Goal: Task Accomplishment & Management: Use online tool/utility

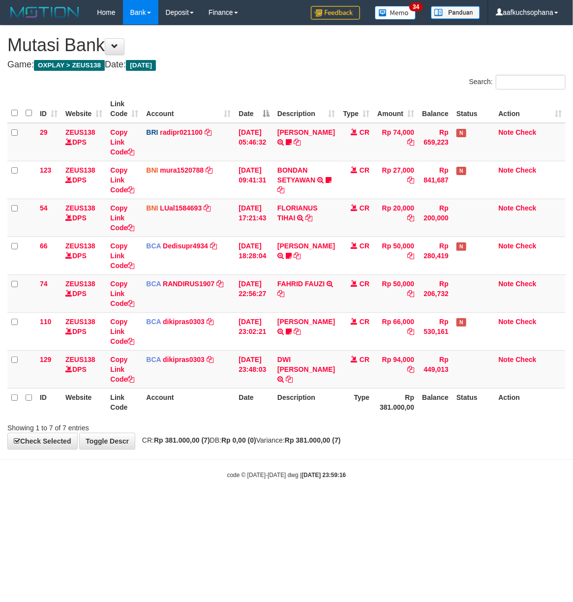
click at [141, 504] on body "Toggle navigation Home Bank Account List Load By Website Group [OXPLAY] ZEUS138…" at bounding box center [286, 252] width 573 height 504
drag, startPoint x: 262, startPoint y: 569, endPoint x: 258, endPoint y: 544, distance: 25.9
click at [262, 504] on html "Toggle navigation Home Bank Account List Load By Website Group [OXPLAY] ZEUS138…" at bounding box center [286, 252] width 573 height 504
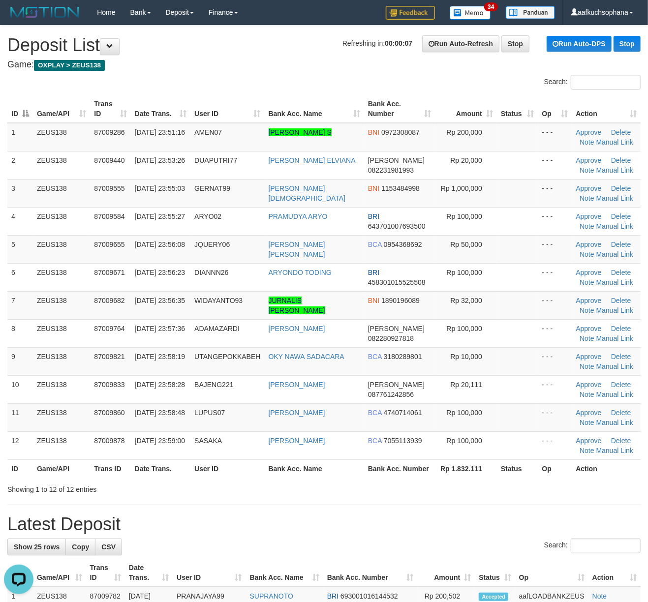
drag, startPoint x: 408, startPoint y: 504, endPoint x: 500, endPoint y: 511, distance: 92.8
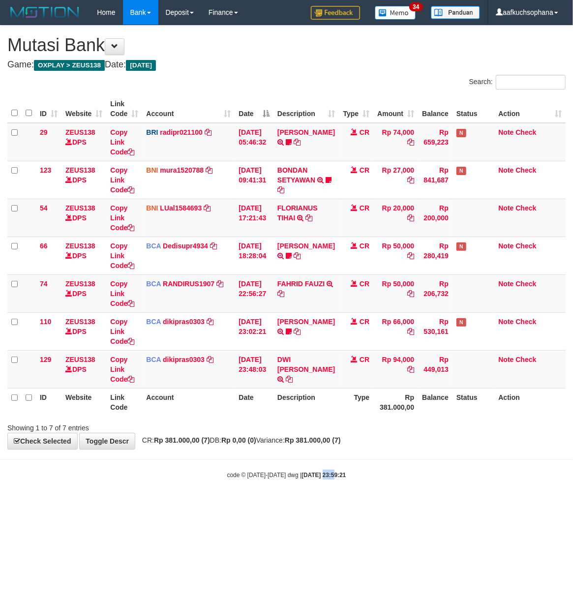
drag, startPoint x: 323, startPoint y: 478, endPoint x: 308, endPoint y: 487, distance: 17.6
click at [310, 487] on body "Toggle navigation Home Bank Account List Load By Website Group [OXPLAY] ZEUS138…" at bounding box center [286, 252] width 573 height 504
click at [292, 486] on body "Toggle navigation Home Bank Account List Load By Website Group [OXPLAY] ZEUS138…" at bounding box center [286, 252] width 573 height 504
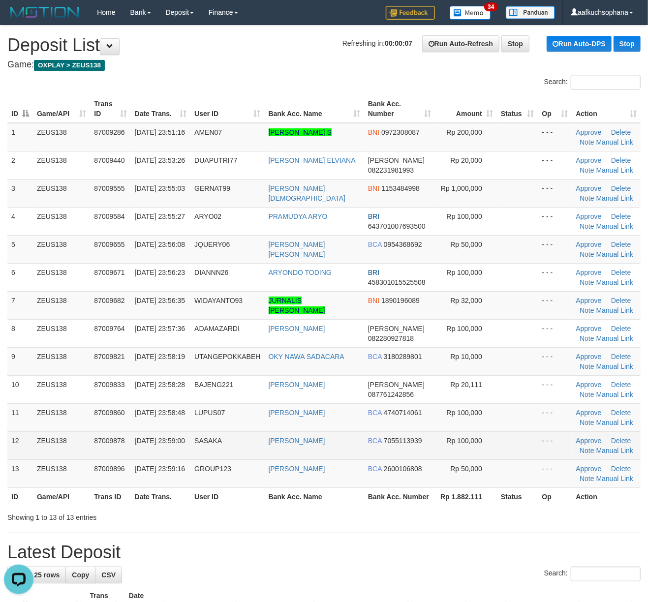
drag, startPoint x: 506, startPoint y: 442, endPoint x: 656, endPoint y: 451, distance: 150.8
click at [529, 445] on td at bounding box center [517, 446] width 41 height 28
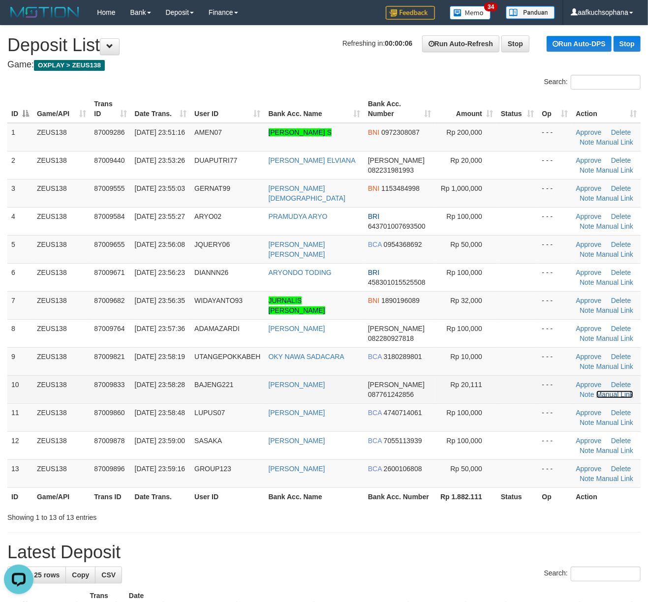
click at [601, 398] on link "Manual Link" at bounding box center [614, 395] width 37 height 8
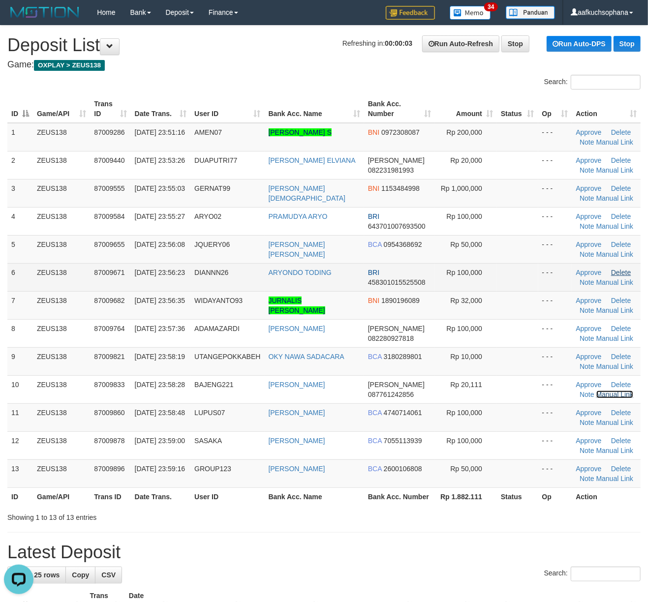
click at [596, 391] on link "Manual Link" at bounding box center [614, 395] width 37 height 8
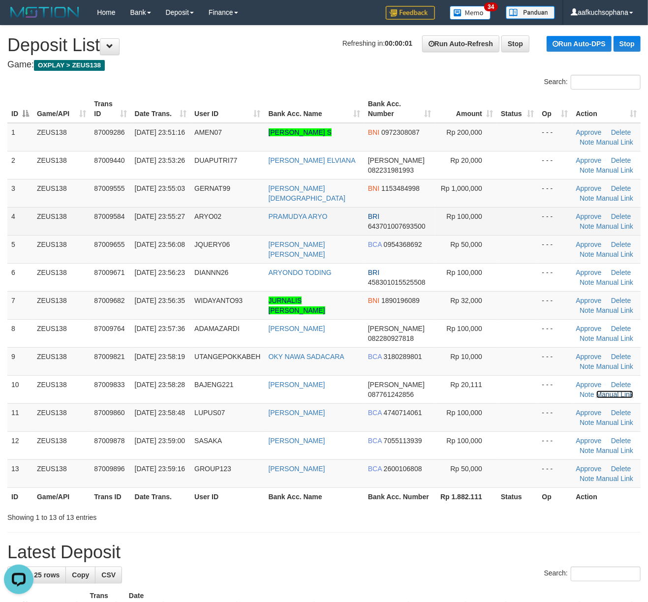
click at [596, 391] on link "Manual Link" at bounding box center [614, 395] width 37 height 8
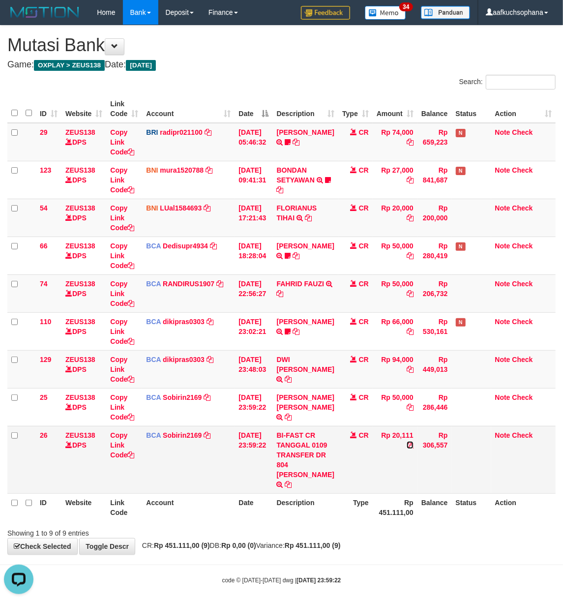
click at [408, 445] on icon at bounding box center [410, 445] width 7 height 7
click at [133, 457] on icon at bounding box center [130, 455] width 7 height 7
drag, startPoint x: 133, startPoint y: 457, endPoint x: 90, endPoint y: 457, distance: 43.3
click at [132, 457] on icon at bounding box center [130, 455] width 7 height 7
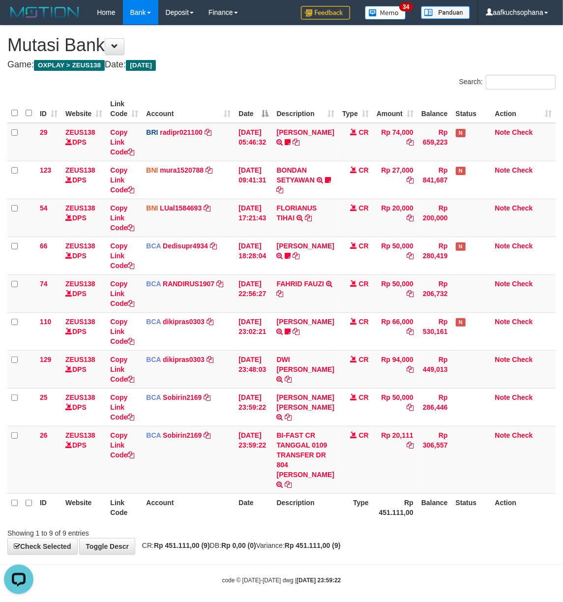
click at [410, 516] on th "Rp 451.111,00" at bounding box center [395, 508] width 45 height 28
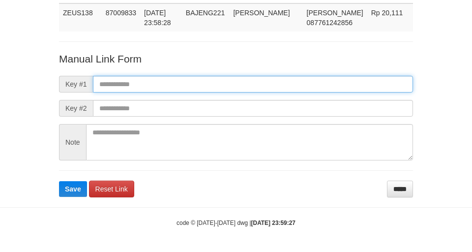
click at [230, 89] on input "text" at bounding box center [253, 84] width 320 height 17
paste input "**********"
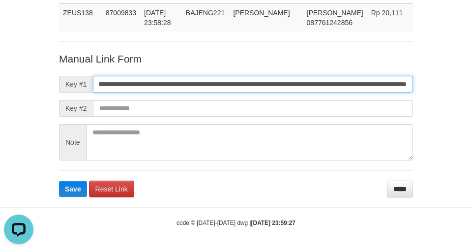
scroll to position [0, 0]
type input "**********"
click at [59, 181] on button "Save" at bounding box center [73, 189] width 28 height 16
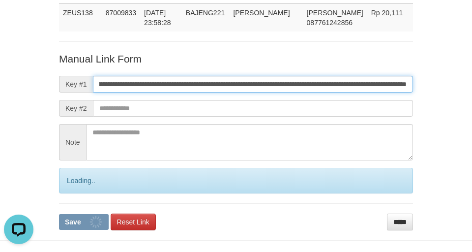
click at [59, 214] on button "Save" at bounding box center [84, 222] width 50 height 16
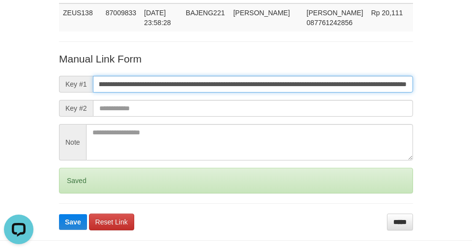
click at [59, 214] on button "Save" at bounding box center [73, 222] width 28 height 16
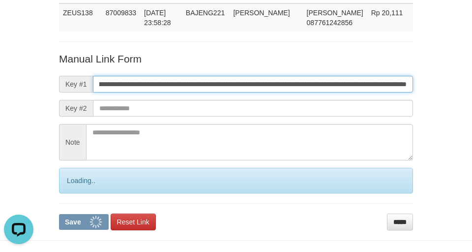
click at [59, 214] on button "Save" at bounding box center [84, 222] width 50 height 16
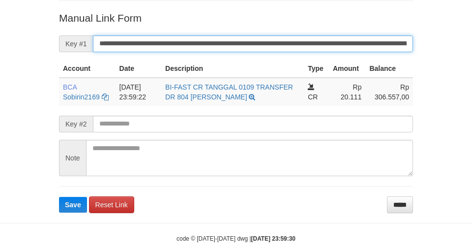
click at [59, 197] on button "Save" at bounding box center [73, 205] width 28 height 16
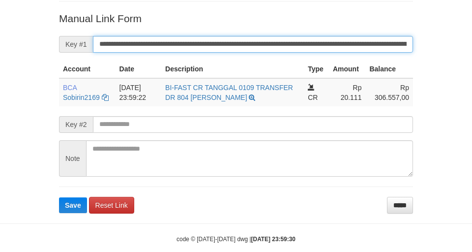
click at [59, 197] on button "Save" at bounding box center [73, 205] width 28 height 16
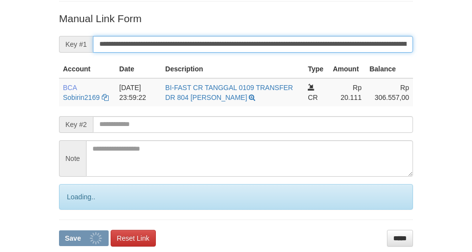
click at [59, 230] on button "Save" at bounding box center [84, 238] width 50 height 16
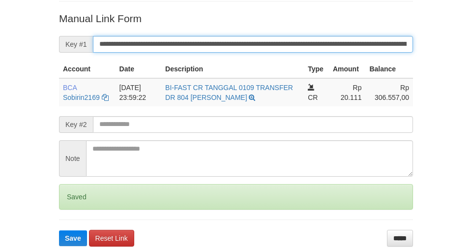
click at [59, 230] on button "Save" at bounding box center [73, 238] width 28 height 16
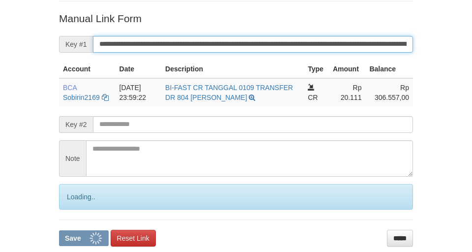
click at [59, 230] on button "Save" at bounding box center [84, 238] width 50 height 16
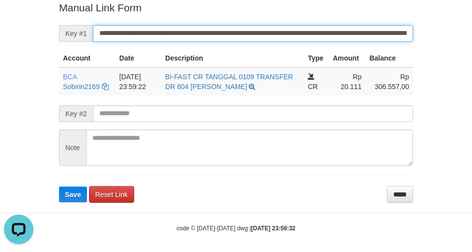
click at [59, 187] on button "Save" at bounding box center [73, 195] width 28 height 16
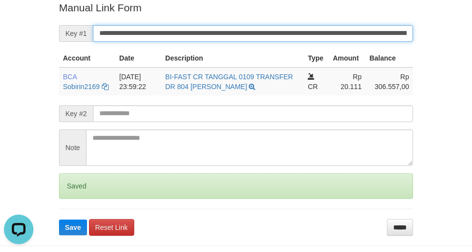
click at [59, 219] on button "Save" at bounding box center [73, 227] width 28 height 16
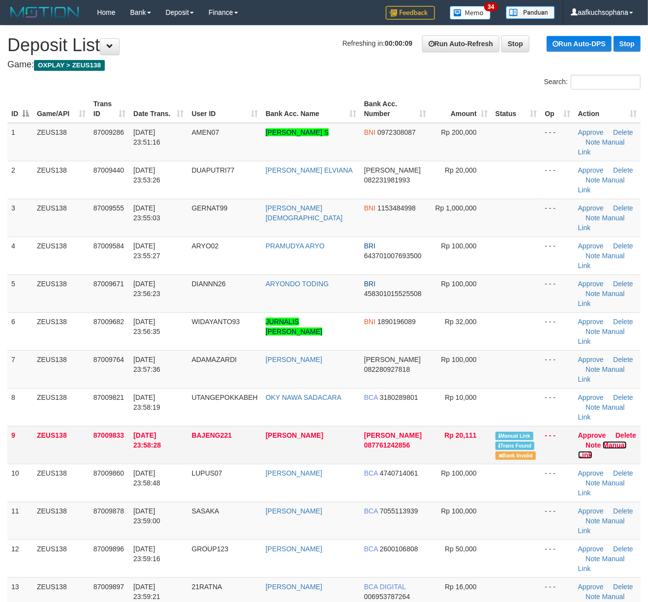
click at [615, 441] on link "Manual Link" at bounding box center [602, 450] width 49 height 18
click at [578, 441] on link "Manual Link" at bounding box center [602, 450] width 49 height 18
drag, startPoint x: 498, startPoint y: 473, endPoint x: 654, endPoint y: 473, distance: 155.5
click at [505, 578] on td at bounding box center [517, 597] width 50 height 38
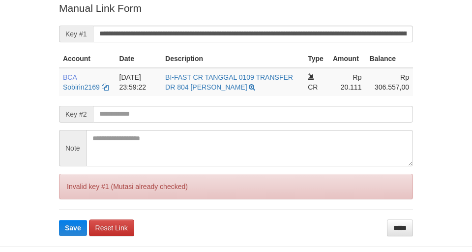
click at [59, 220] on button "Save" at bounding box center [73, 228] width 28 height 16
click at [272, 34] on input "**********" at bounding box center [253, 34] width 320 height 17
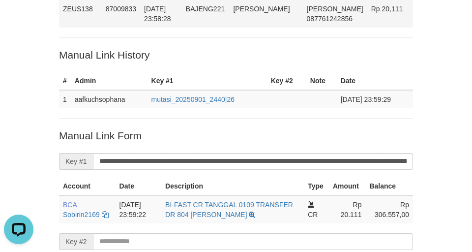
scroll to position [72, 0]
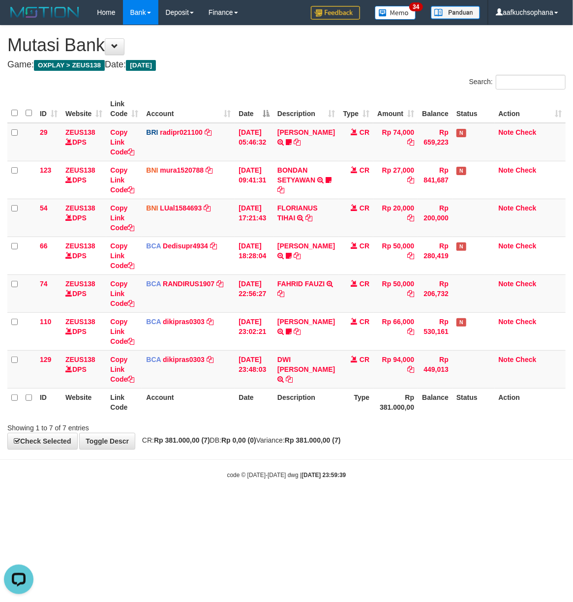
drag, startPoint x: 404, startPoint y: 520, endPoint x: 137, endPoint y: 505, distance: 267.2
click at [398, 504] on html "Toggle navigation Home Bank Account List Load By Website Group [OXPLAY] ZEUS138…" at bounding box center [286, 252] width 573 height 504
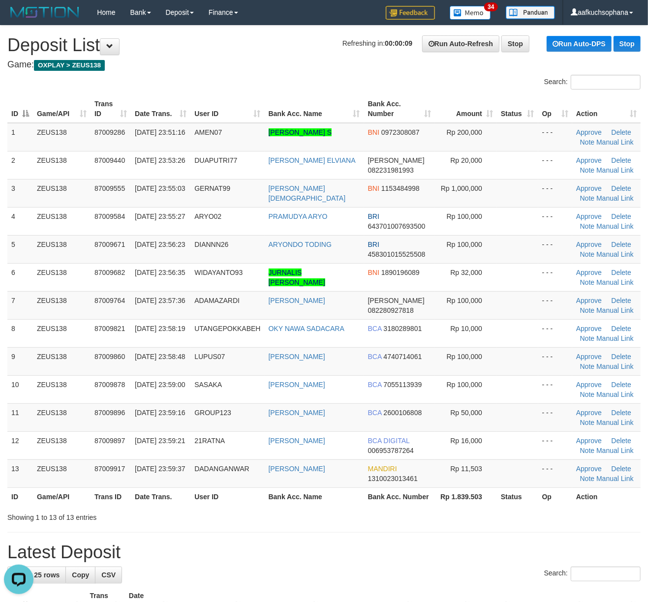
drag, startPoint x: 579, startPoint y: 522, endPoint x: 607, endPoint y: 512, distance: 29.6
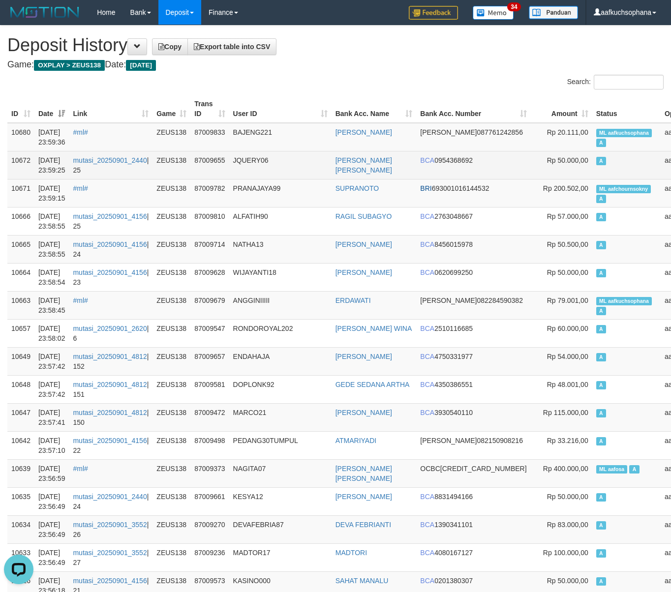
click at [592, 176] on td "A" at bounding box center [626, 165] width 68 height 28
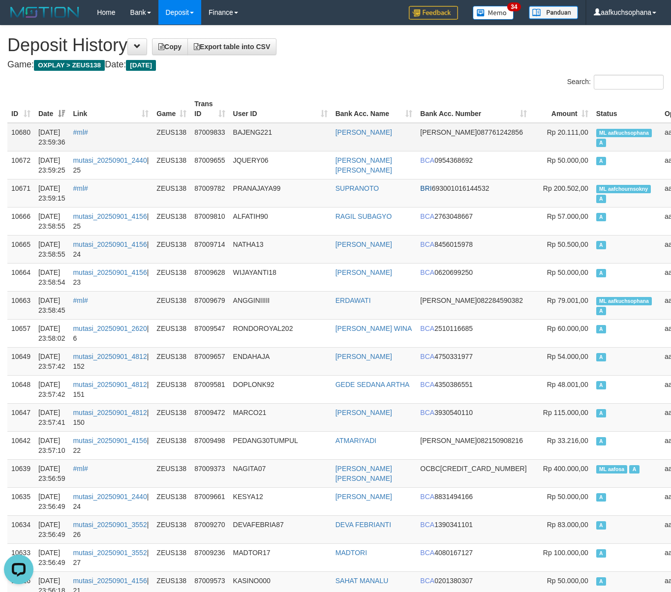
click at [592, 148] on td "ML aafkuchsophana A" at bounding box center [626, 137] width 68 height 29
click at [592, 142] on td "ML aafkuchsophana A" at bounding box center [626, 137] width 68 height 29
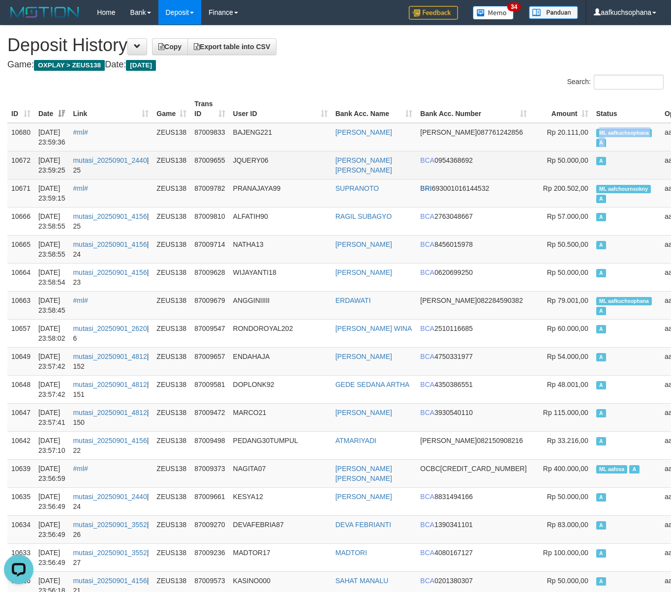
copy td "ML aafkuchsophana A"
click at [592, 151] on td "A" at bounding box center [626, 165] width 68 height 28
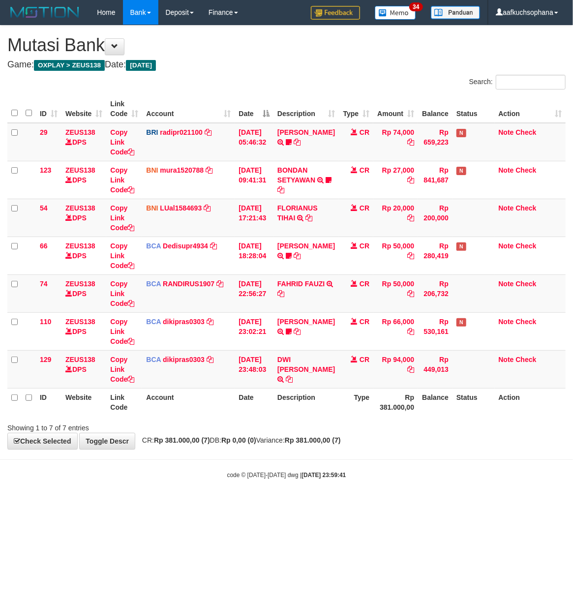
drag, startPoint x: 404, startPoint y: 489, endPoint x: 478, endPoint y: 444, distance: 87.4
click at [406, 485] on body "Toggle navigation Home Bank Account List Load By Website Group [OXPLAY] ZEUS138…" at bounding box center [286, 252] width 573 height 504
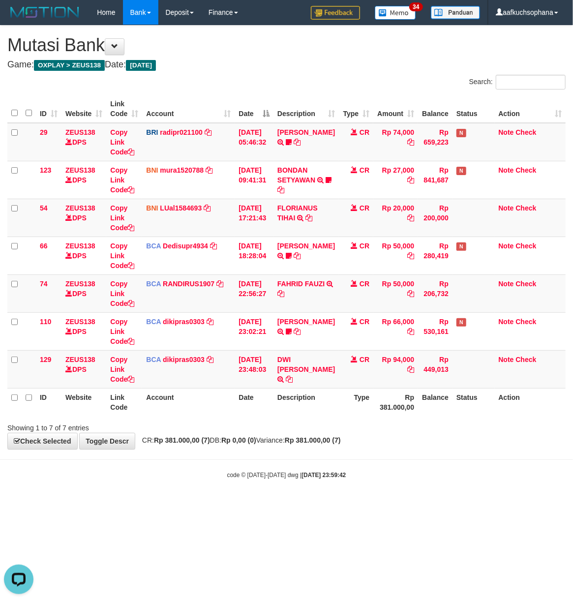
click at [344, 490] on body "Toggle navigation Home Bank Account List Load By Website Group [OXPLAY] ZEUS138…" at bounding box center [286, 252] width 573 height 504
click at [288, 472] on div "code © [DATE]-[DATE] dwg | [DATE] 23:59:46" at bounding box center [286, 475] width 573 height 10
drag, startPoint x: 412, startPoint y: 487, endPoint x: 394, endPoint y: 479, distance: 20.0
click at [402, 481] on body "Toggle navigation Home Bank Account List Load By Website Group [OXPLAY] ZEUS138…" at bounding box center [286, 252] width 573 height 504
click at [209, 504] on html "Toggle navigation Home Bank Account List Load By Website Group [OXPLAY] ZEUS138…" at bounding box center [286, 252] width 573 height 504
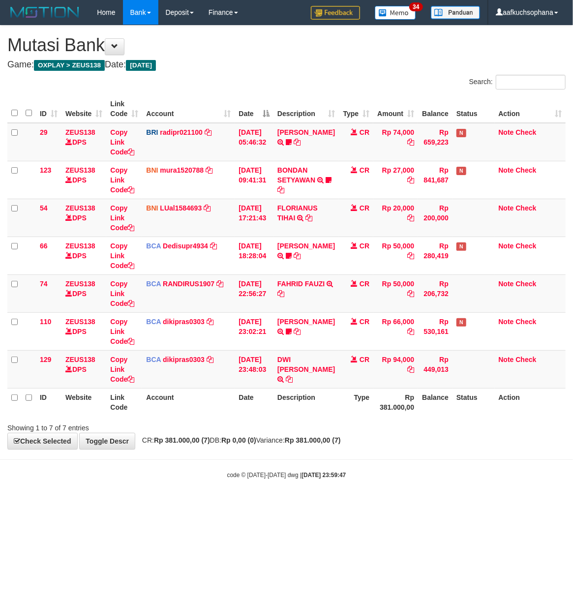
click at [202, 504] on html "Toggle navigation Home Bank Account List Load By Website Group [OXPLAY] ZEUS138…" at bounding box center [286, 252] width 573 height 504
drag, startPoint x: 254, startPoint y: 508, endPoint x: 331, endPoint y: 494, distance: 78.5
click at [256, 504] on html "Toggle navigation Home Bank Account List Load By Website Group [OXPLAY] ZEUS138…" at bounding box center [286, 252] width 573 height 504
drag, startPoint x: 268, startPoint y: 498, endPoint x: 261, endPoint y: 496, distance: 7.3
click at [266, 497] on body "Toggle navigation Home Bank Account List Load By Website Group [OXPLAY] ZEUS138…" at bounding box center [286, 252] width 573 height 504
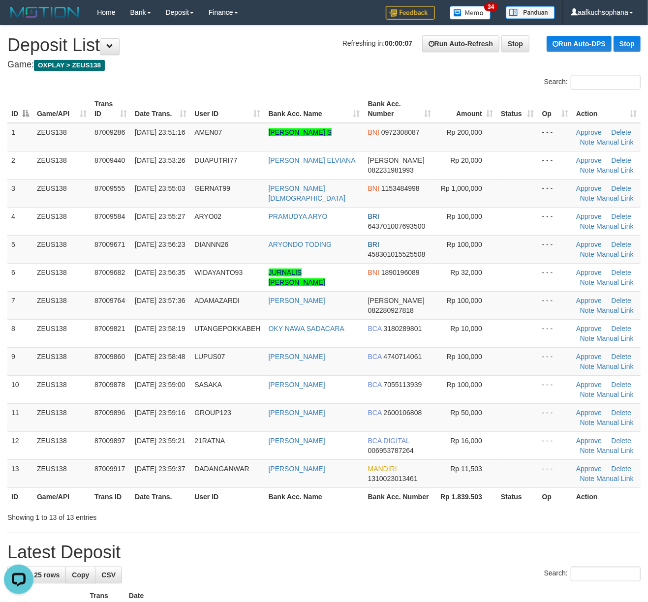
drag, startPoint x: 537, startPoint y: 530, endPoint x: 654, endPoint y: 504, distance: 120.1
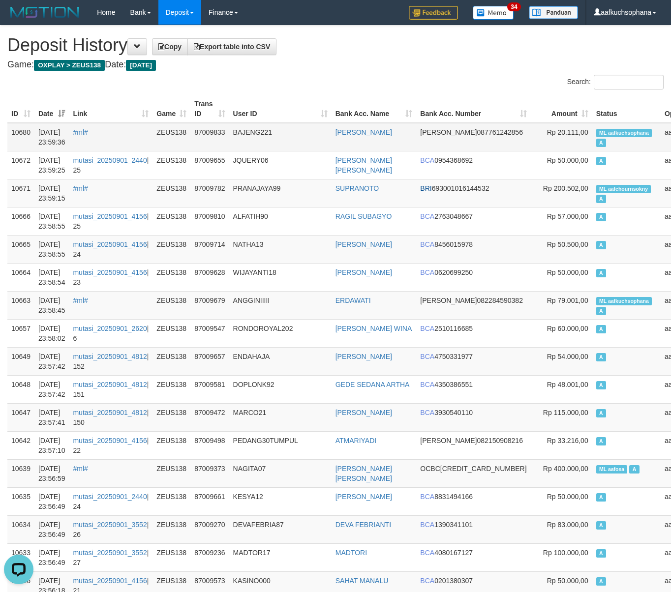
click span "ML aafkuchsophana"
click td "ML aafkuchsophana A"
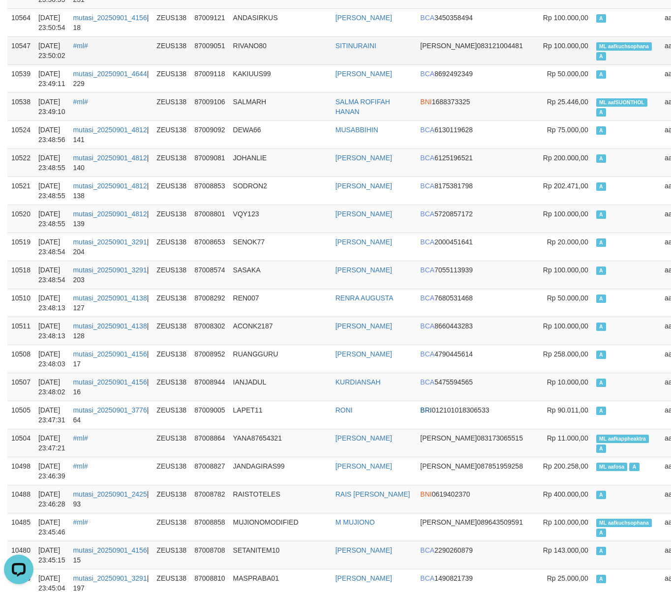
click td "DANA 083121004481"
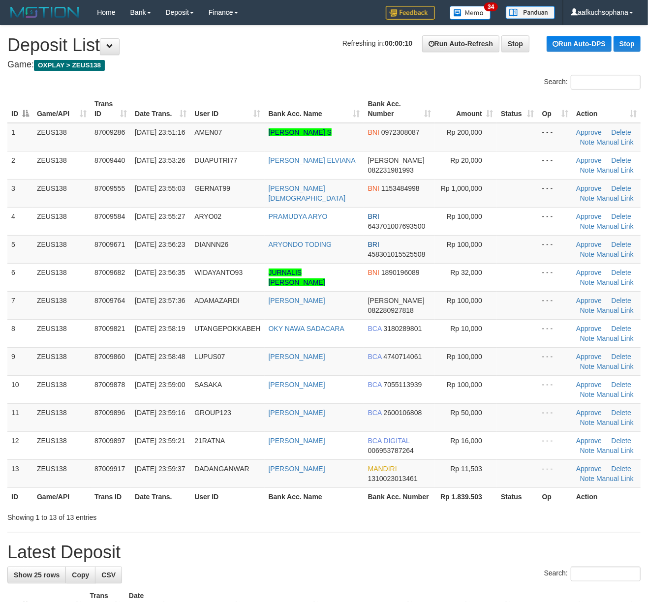
drag, startPoint x: 468, startPoint y: 550, endPoint x: 656, endPoint y: 522, distance: 189.6
click at [478, 548] on h1 "Latest Deposit" at bounding box center [323, 553] width 633 height 20
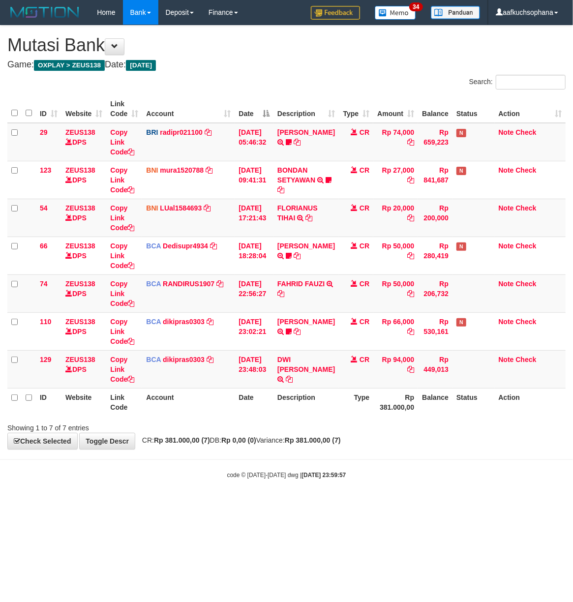
click at [137, 504] on html "Toggle navigation Home Bank Account List Load By Website Group [OXPLAY] ZEUS138…" at bounding box center [286, 252] width 573 height 504
drag, startPoint x: 136, startPoint y: 520, endPoint x: 130, endPoint y: 520, distance: 5.4
click at [130, 504] on html "Toggle navigation Home Bank Account List Load By Website Group [OXPLAY] ZEUS138…" at bounding box center [286, 252] width 573 height 504
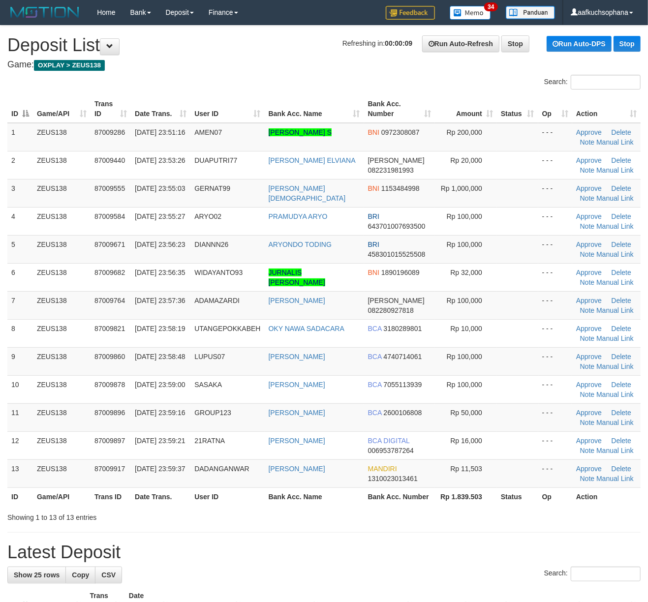
drag, startPoint x: 490, startPoint y: 533, endPoint x: 657, endPoint y: 502, distance: 170.3
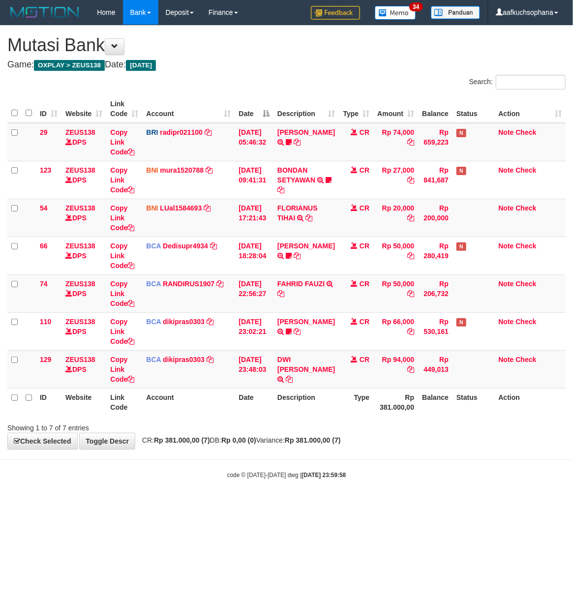
click at [137, 504] on html "Toggle navigation Home Bank Account List Load By Website Group [OXPLAY] ZEUS138…" at bounding box center [286, 252] width 573 height 504
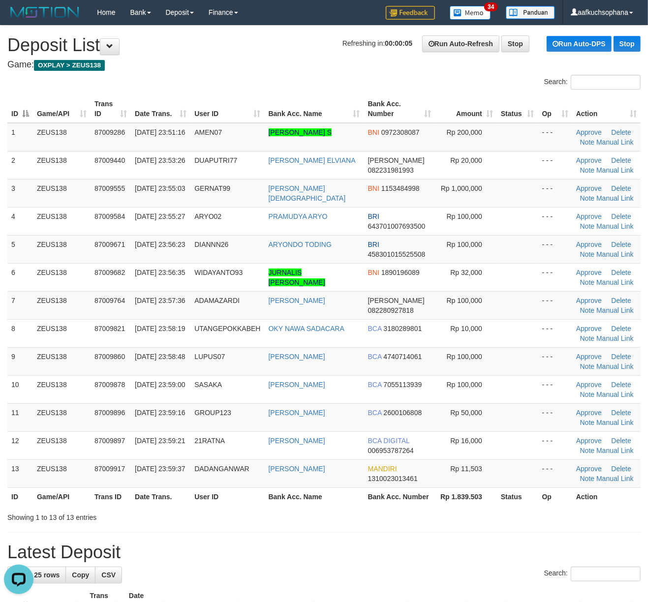
drag, startPoint x: 485, startPoint y: 504, endPoint x: 656, endPoint y: 478, distance: 172.7
click at [487, 504] on tr "ID Game/API Trans ID Date Trans. User ID Bank Acc. Name Bank Acc. Number Rp 1.8…" at bounding box center [323, 497] width 633 height 18
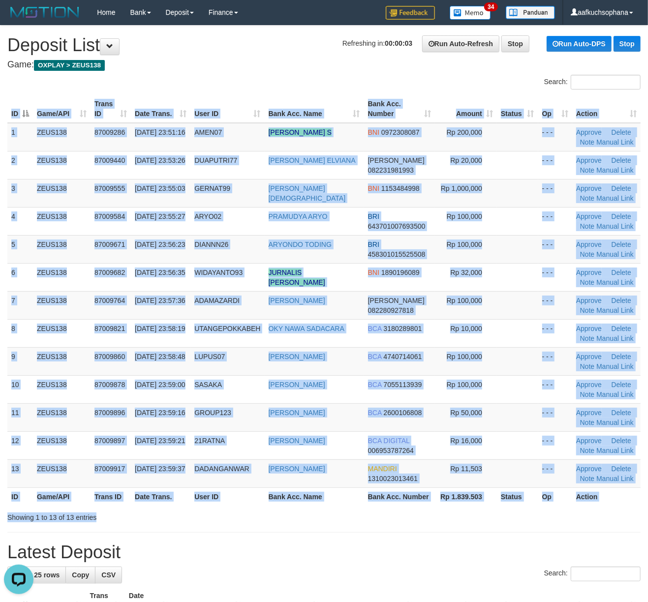
click at [544, 516] on div "Search: ID Game/API Trans ID Date Trans. User ID Bank Acc. Name Bank Acc. Numbe…" at bounding box center [323, 299] width 633 height 448
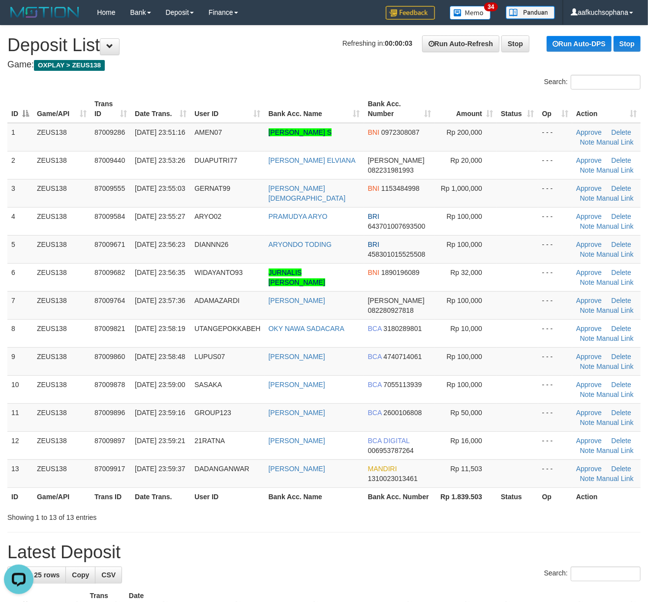
click at [442, 516] on div "Showing 1 to 13 of 13 entries" at bounding box center [324, 516] width 648 height 14
drag, startPoint x: 494, startPoint y: 409, endPoint x: 534, endPoint y: 405, distance: 40.5
click at [526, 406] on td at bounding box center [517, 418] width 41 height 28
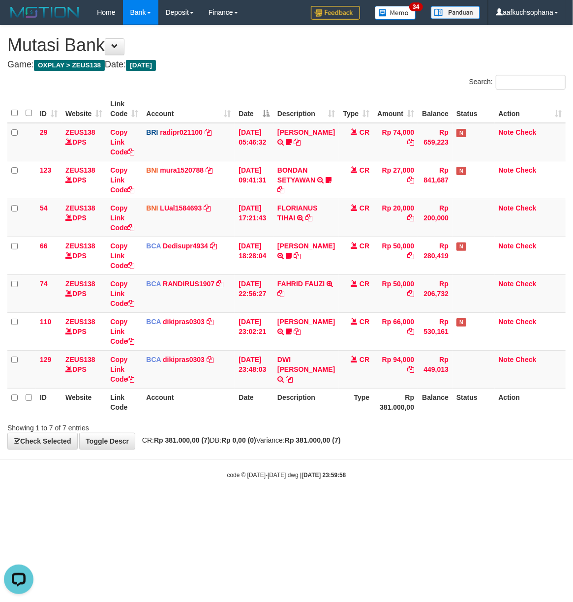
click at [141, 504] on html "Toggle navigation Home Bank Account List Load By Website Group [OXPLAY] ZEUS138…" at bounding box center [286, 252] width 573 height 504
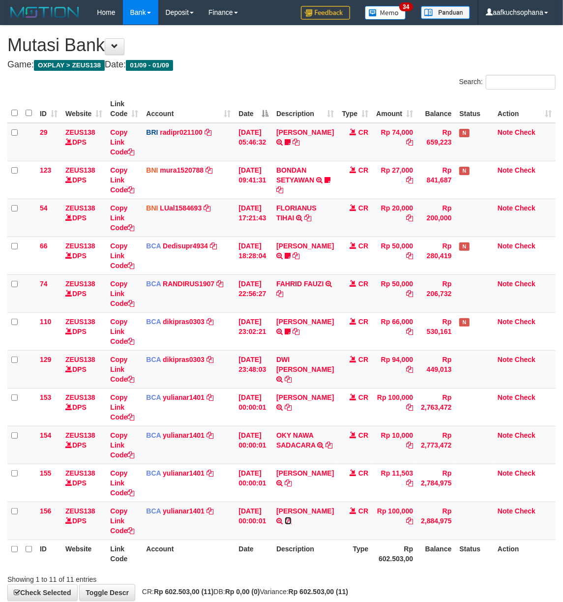
drag, startPoint x: 324, startPoint y: 521, endPoint x: 1, endPoint y: 504, distance: 323.2
click at [292, 522] on icon at bounding box center [288, 521] width 7 height 7
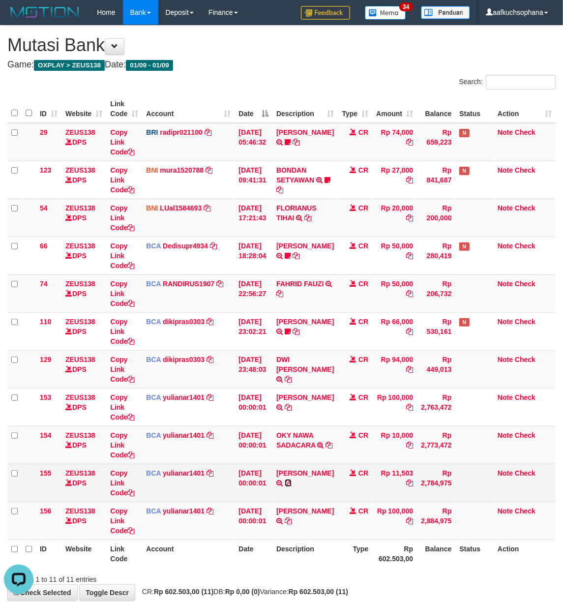
click at [292, 486] on icon at bounding box center [288, 483] width 7 height 7
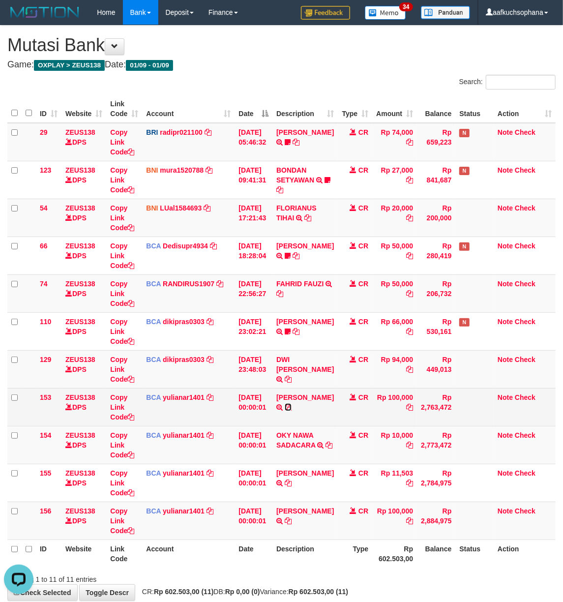
drag, startPoint x: 293, startPoint y: 407, endPoint x: 182, endPoint y: 410, distance: 111.2
click at [292, 407] on icon at bounding box center [288, 407] width 7 height 7
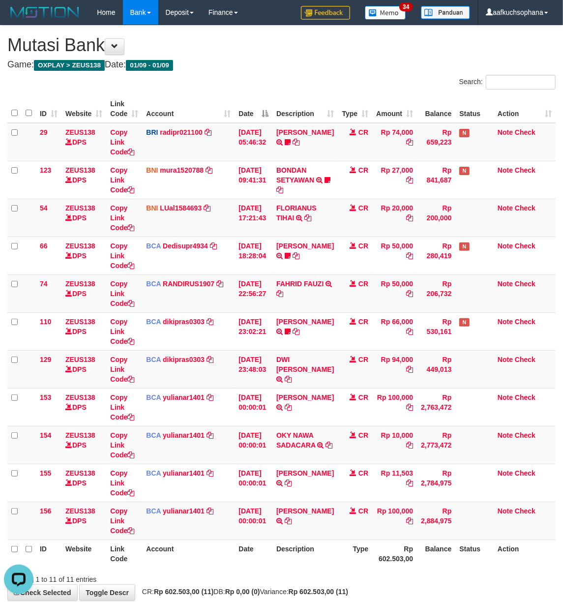
scroll to position [56, 0]
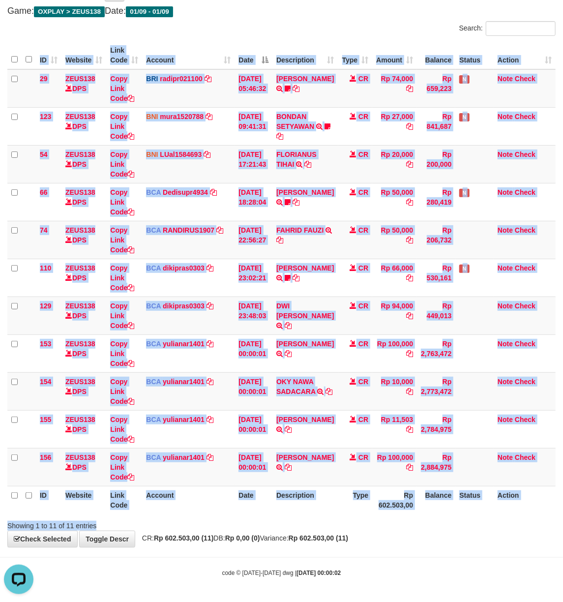
click at [427, 519] on div "Search: ID Website Link Code Account Date Description Type Amount Balance Statu…" at bounding box center [281, 276] width 549 height 510
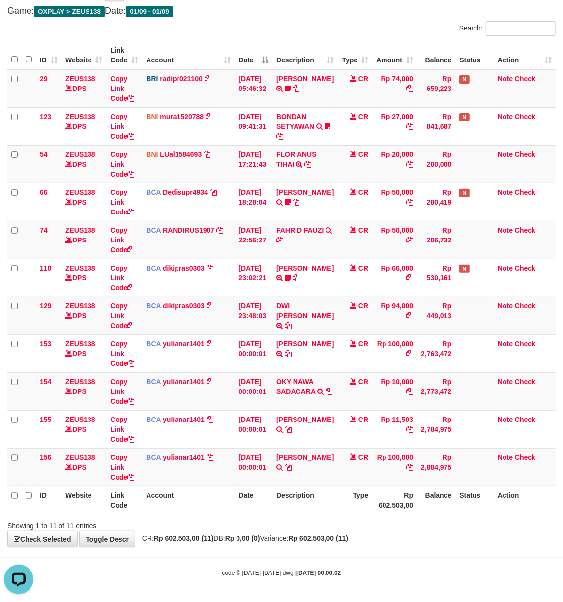
click at [416, 546] on div "**********" at bounding box center [281, 259] width 563 height 575
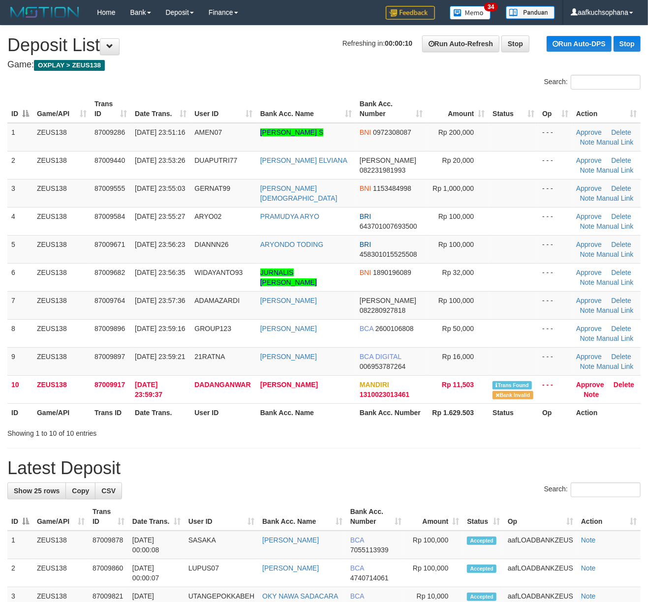
click at [563, 476] on h1 "Latest Deposit" at bounding box center [323, 469] width 633 height 20
drag, startPoint x: 510, startPoint y: 482, endPoint x: 529, endPoint y: 450, distance: 38.0
click at [510, 482] on div "**********" at bounding box center [324, 353] width 648 height 655
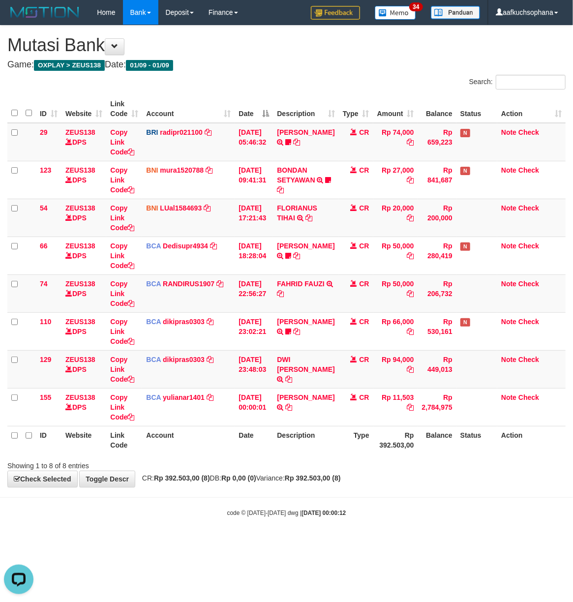
click at [117, 56] on div "**********" at bounding box center [286, 257] width 573 height 462
drag, startPoint x: 115, startPoint y: 42, endPoint x: 290, endPoint y: 231, distance: 258.0
click at [116, 44] on button at bounding box center [115, 46] width 20 height 17
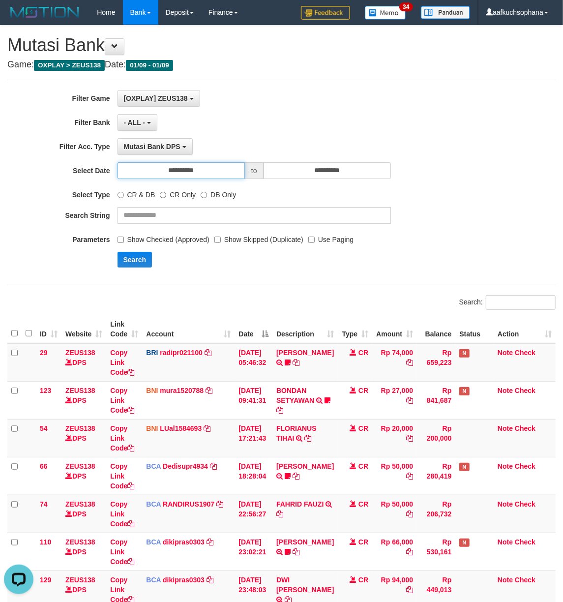
click at [204, 171] on input "**********" at bounding box center [181, 170] width 127 height 17
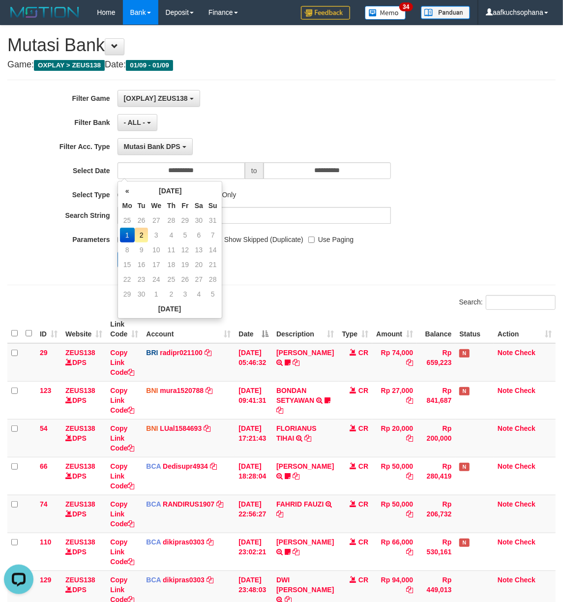
click at [144, 231] on td "2" at bounding box center [142, 235] width 14 height 15
type input "**********"
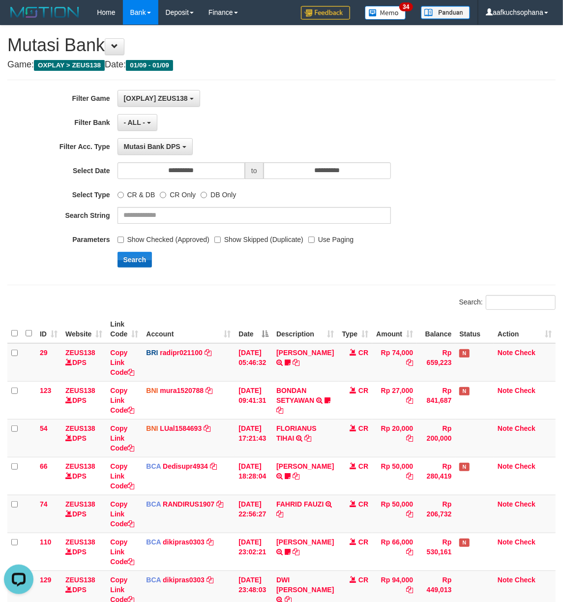
drag, startPoint x: 218, startPoint y: 102, endPoint x: 137, endPoint y: 262, distance: 178.7
click at [218, 128] on div "**********" at bounding box center [234, 182] width 469 height 185
click at [137, 262] on button "Search" at bounding box center [135, 260] width 35 height 16
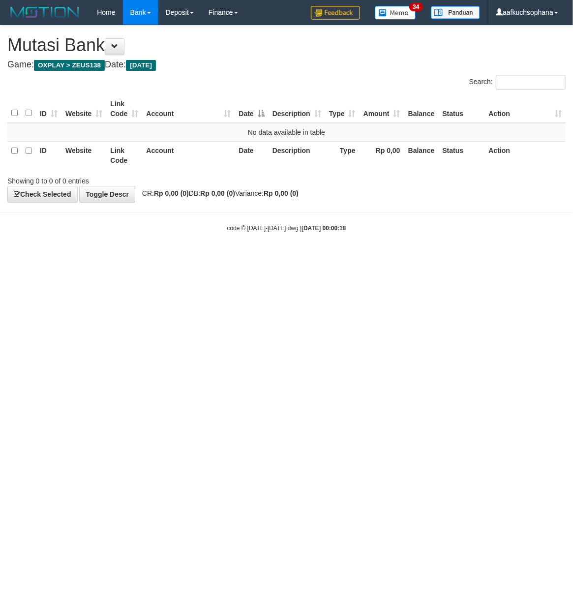
drag, startPoint x: 162, startPoint y: 457, endPoint x: 1, endPoint y: 449, distance: 161.1
click at [148, 257] on html "Toggle navigation Home Bank Account List Load By Website Group [OXPLAY] ZEUS138…" at bounding box center [286, 128] width 573 height 257
click at [140, 257] on html "Toggle navigation Home Bank Account List Load By Website Group [OXPLAY] ZEUS138…" at bounding box center [286, 128] width 573 height 257
drag, startPoint x: 140, startPoint y: 447, endPoint x: 148, endPoint y: 415, distance: 33.1
click at [139, 257] on html "Toggle navigation Home Bank Account List Load By Website Group [OXPLAY] ZEUS138…" at bounding box center [286, 128] width 573 height 257
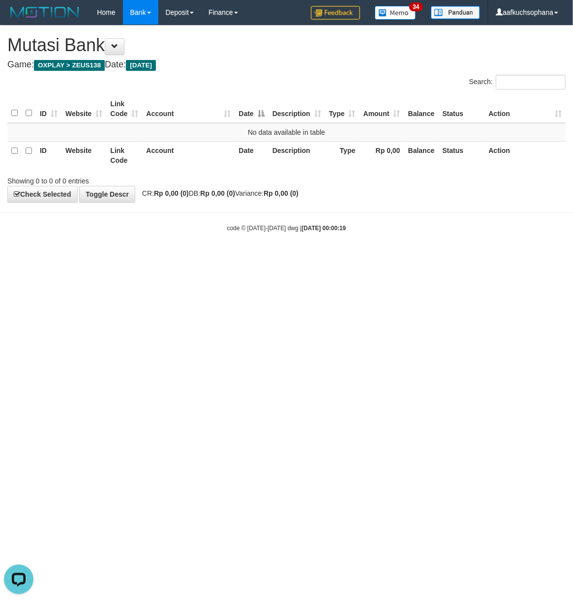
drag, startPoint x: 329, startPoint y: 394, endPoint x: 323, endPoint y: 381, distance: 14.5
click at [327, 257] on html "Toggle navigation Home Bank Account List Load By Website Group [OXPLAY] ZEUS138…" at bounding box center [286, 128] width 573 height 257
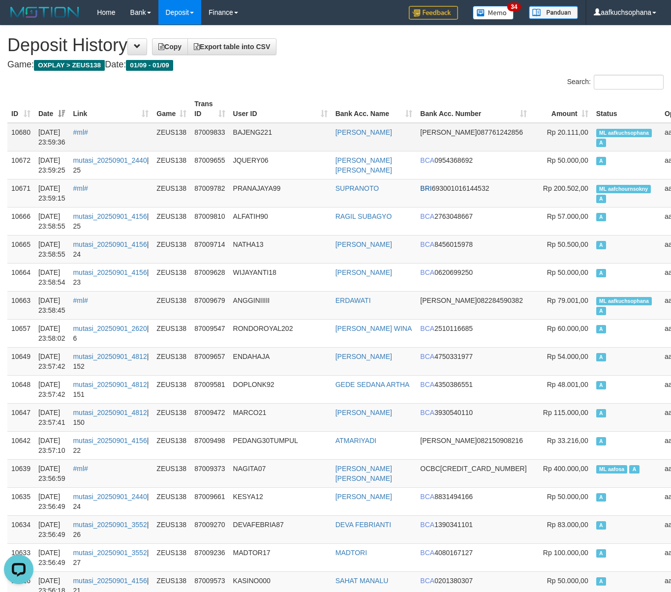
click at [592, 138] on td "ML aafkuchsophana A" at bounding box center [626, 137] width 68 height 29
click at [596, 131] on span "ML aafkuchsophana" at bounding box center [624, 133] width 56 height 8
click span "ML aafkuchsophana"
copy td "ML aafkuchsophana A"
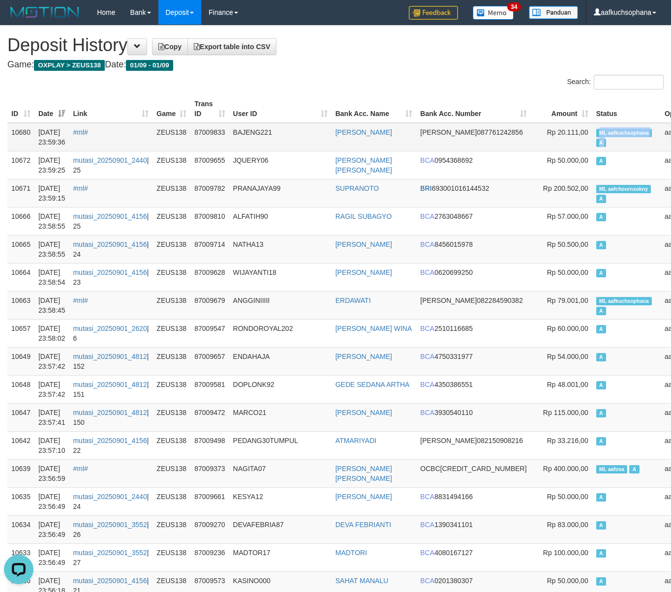
click td "ML aafkuchsophana A"
click span "A"
click span "ML aafchournsokny"
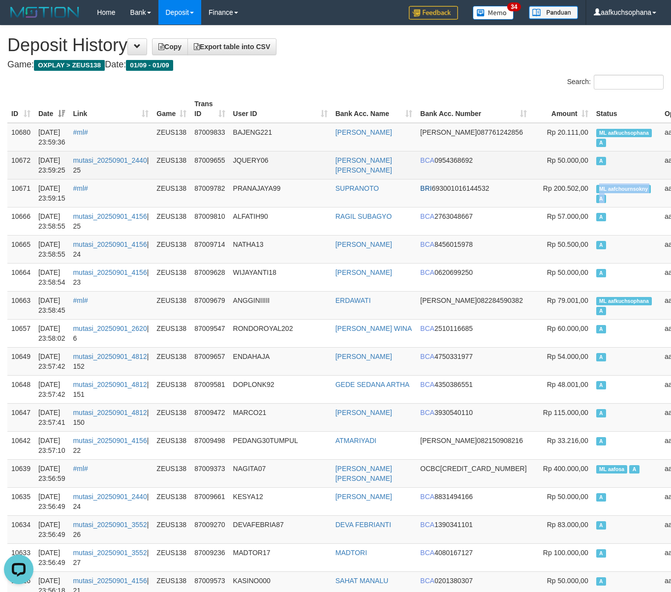
copy td "ML aafchournsokny A"
click td "A"
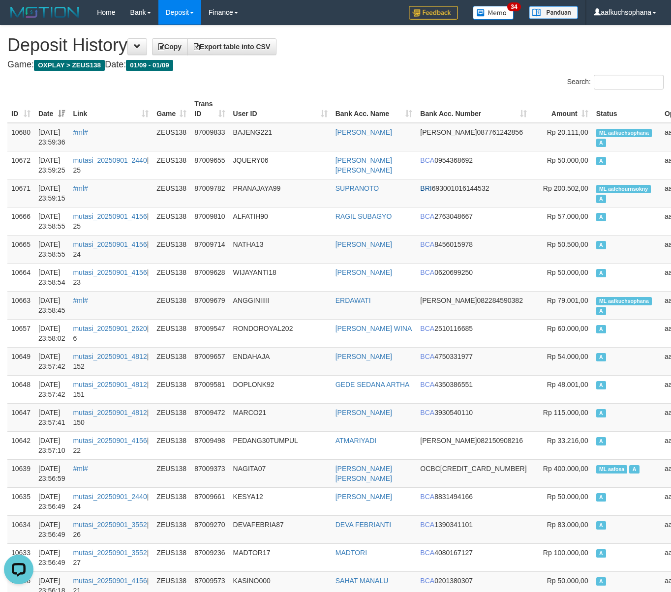
click div "Search:"
click span
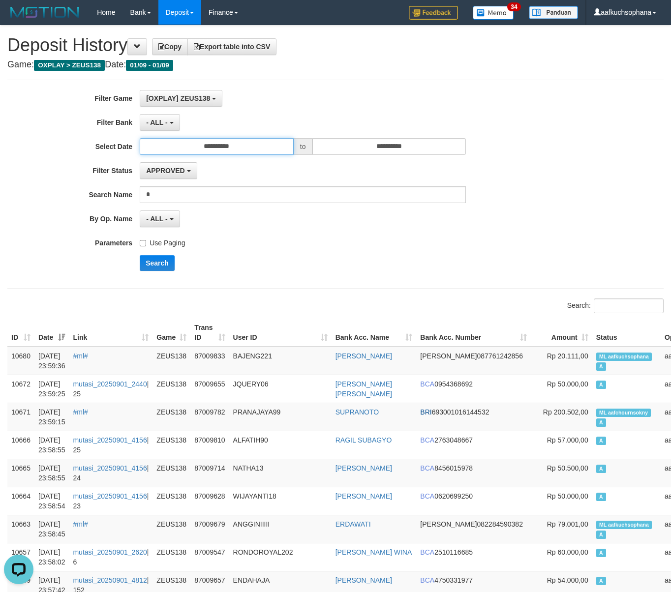
click input "**********"
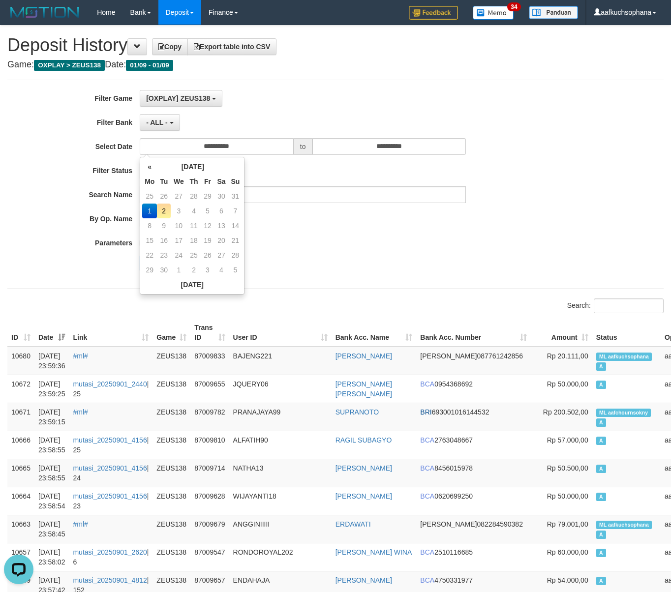
click td "2"
type input "**********"
click input "**********"
drag, startPoint x: 293, startPoint y: 235, endPoint x: 260, endPoint y: 244, distance: 34.7
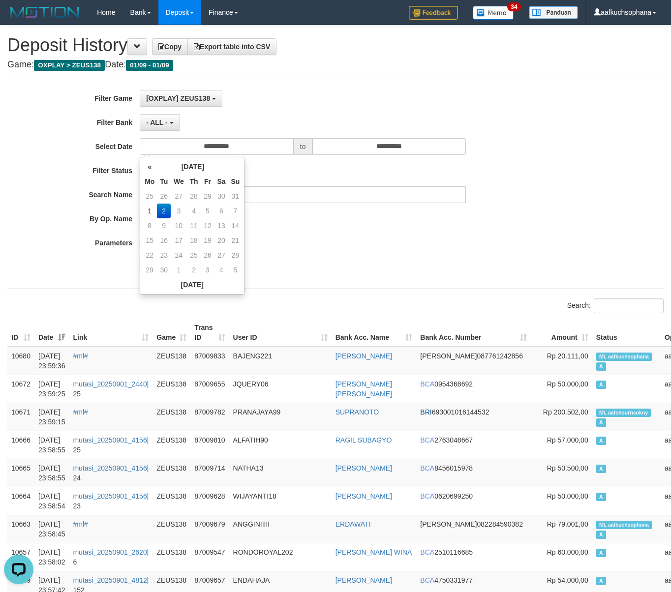
click div "**********"
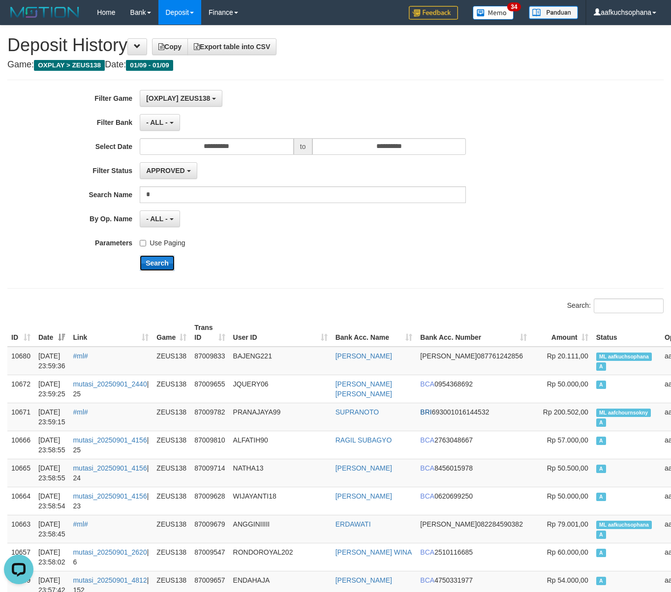
click button "Search"
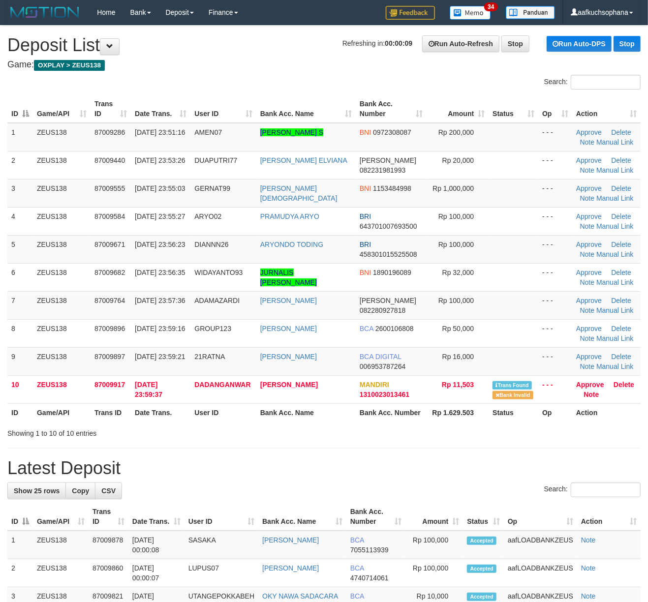
drag, startPoint x: 544, startPoint y: 443, endPoint x: 656, endPoint y: 433, distance: 112.1
click at [556, 439] on div "**********" at bounding box center [324, 353] width 648 height 655
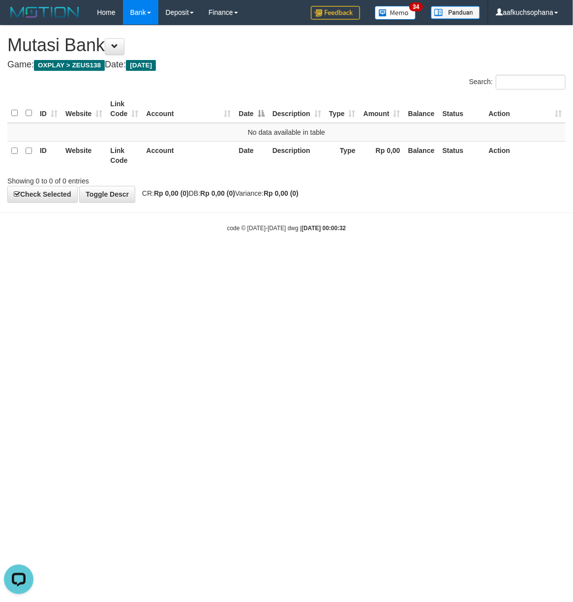
click at [122, 257] on html "Toggle navigation Home Bank Account List Load By Website Group [OXPLAY] ZEUS138…" at bounding box center [286, 128] width 573 height 257
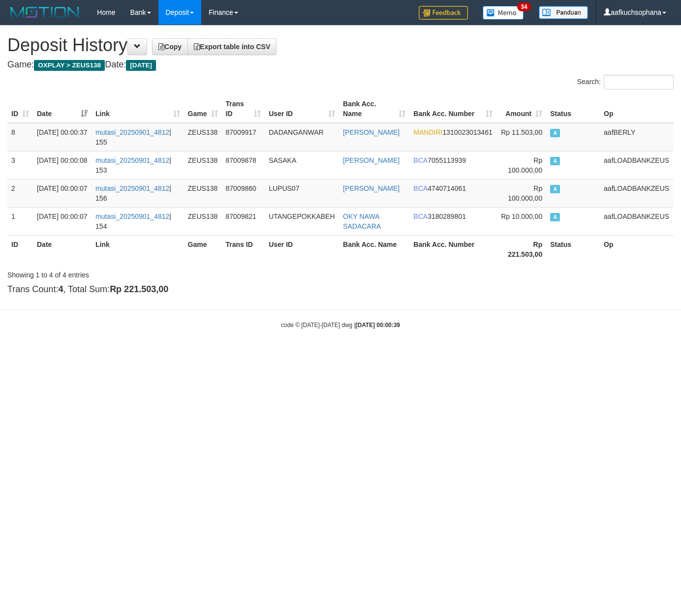
click at [339, 354] on html "Toggle navigation Home Bank Account List Load By Website Group [OXPLAY] ZEUS138…" at bounding box center [340, 177] width 681 height 354
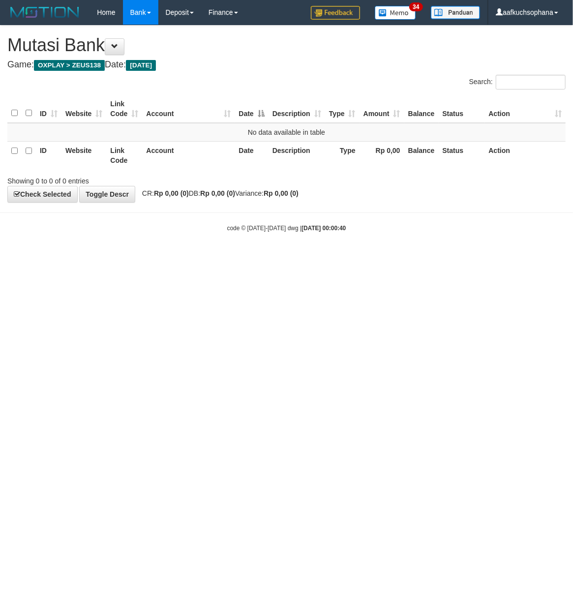
click at [464, 257] on html "Toggle navigation Home Bank Account List Load By Website Group [OXPLAY] ZEUS138…" at bounding box center [286, 128] width 573 height 257
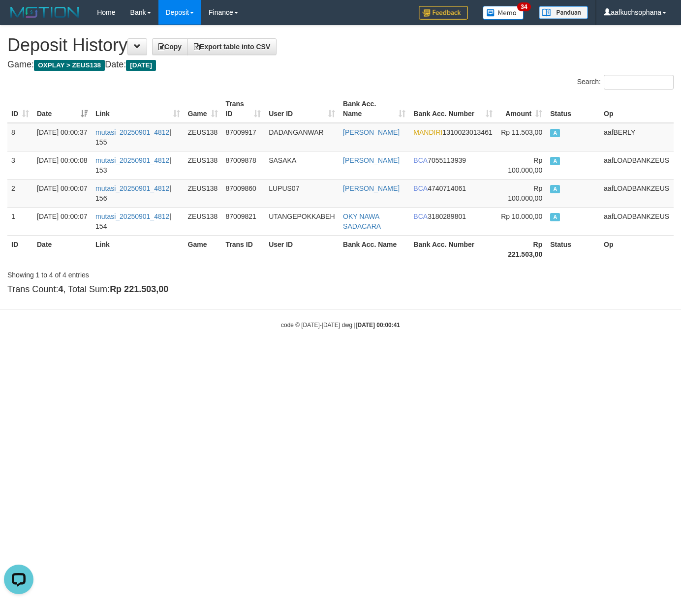
drag, startPoint x: 187, startPoint y: 396, endPoint x: 136, endPoint y: 390, distance: 51.5
click html "Toggle navigation Home Bank Account List Load By Website Group [OXPLAY] ZEUS138…"
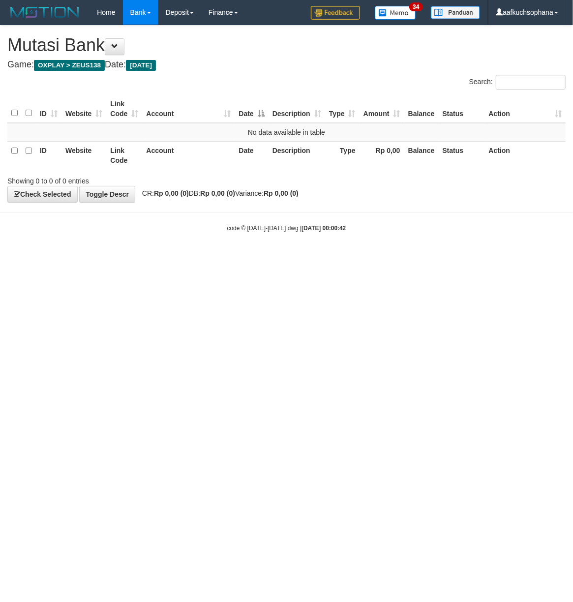
click at [439, 257] on html "Toggle navigation Home Bank Account List Load By Website Group [OXPLAY] ZEUS138…" at bounding box center [286, 128] width 573 height 257
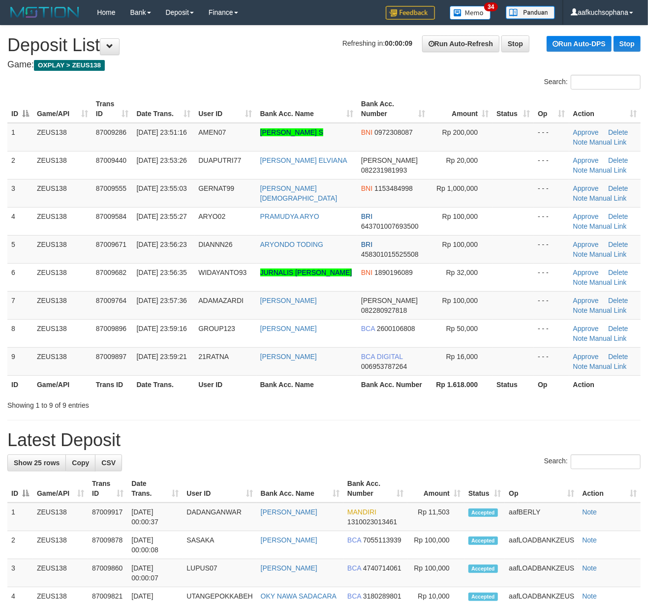
drag, startPoint x: 510, startPoint y: 387, endPoint x: 656, endPoint y: 383, distance: 146.2
click at [514, 386] on th "Status" at bounding box center [513, 384] width 41 height 18
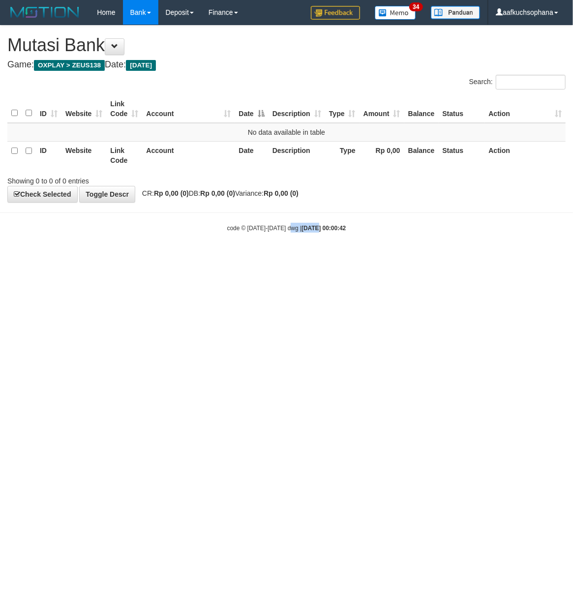
drag, startPoint x: 299, startPoint y: 354, endPoint x: 222, endPoint y: 344, distance: 77.4
click at [284, 257] on html "Toggle navigation Home Bank Account List Load By Website Group [OXPLAY] ZEUS138…" at bounding box center [286, 128] width 573 height 257
drag, startPoint x: 139, startPoint y: 382, endPoint x: 130, endPoint y: 385, distance: 8.9
click at [134, 257] on html "Toggle navigation Home Bank Account List Load By Website Group [OXPLAY] ZEUS138…" at bounding box center [286, 128] width 573 height 257
click at [144, 257] on html "Toggle navigation Home Bank Account List Load By Website Group [OXPLAY] ZEUS138…" at bounding box center [286, 128] width 573 height 257
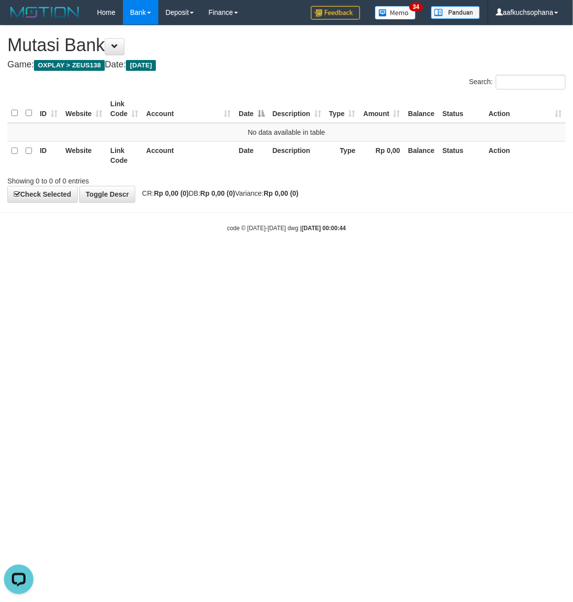
drag, startPoint x: 195, startPoint y: 392, endPoint x: 175, endPoint y: 392, distance: 20.2
click at [175, 257] on html "Toggle navigation Home Bank Account List Load By Website Group [OXPLAY] ZEUS138…" at bounding box center [286, 128] width 573 height 257
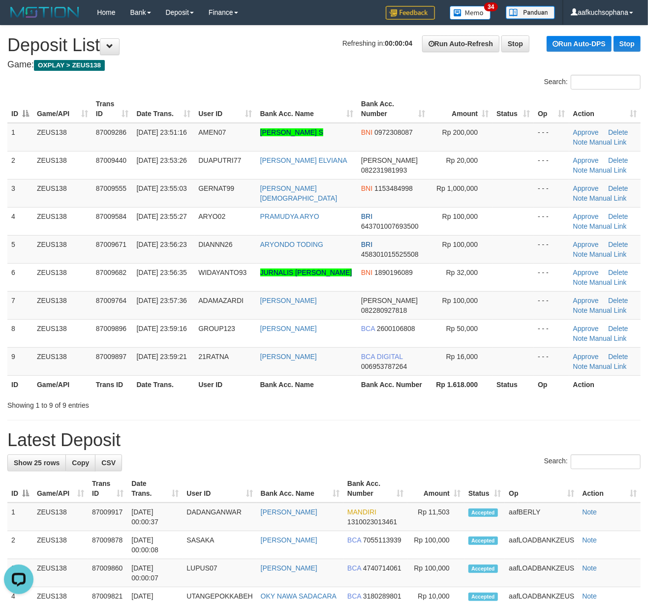
drag, startPoint x: 284, startPoint y: 445, endPoint x: 432, endPoint y: 418, distance: 150.0
click h1 "Latest Deposit"
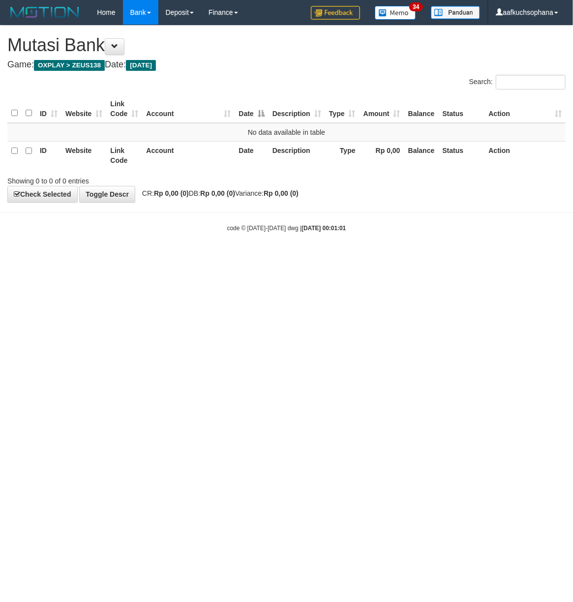
click at [256, 257] on html "Toggle navigation Home Bank Account List Load By Website Group [OXPLAY] ZEUS138…" at bounding box center [286, 128] width 573 height 257
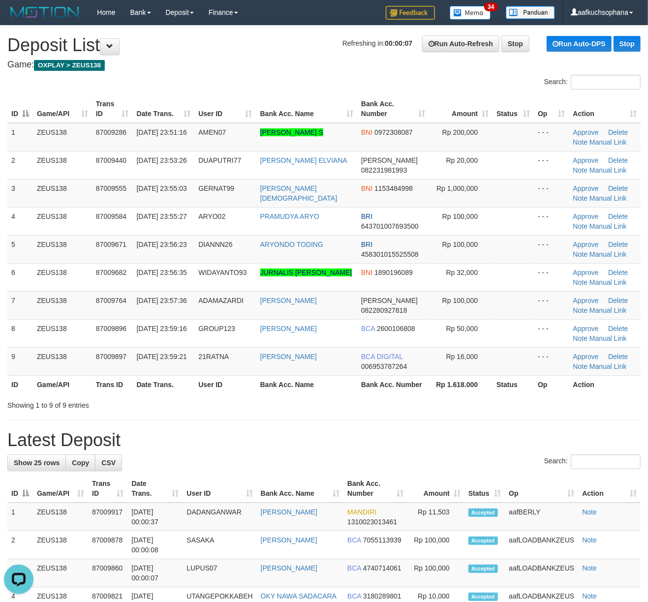
drag, startPoint x: 560, startPoint y: 394, endPoint x: 654, endPoint y: 393, distance: 95.0
click at [588, 393] on tr "ID Game/API Trans ID Date Trans. User ID Bank Acc. Name Bank Acc. Number Rp 1.6…" at bounding box center [323, 384] width 633 height 18
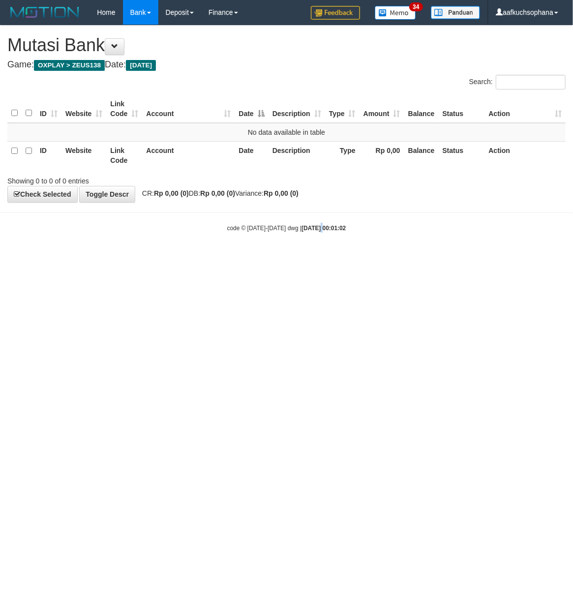
click at [313, 257] on html "Toggle navigation Home Bank Account List Load By Website Group [OXPLAY] ZEUS138…" at bounding box center [286, 128] width 573 height 257
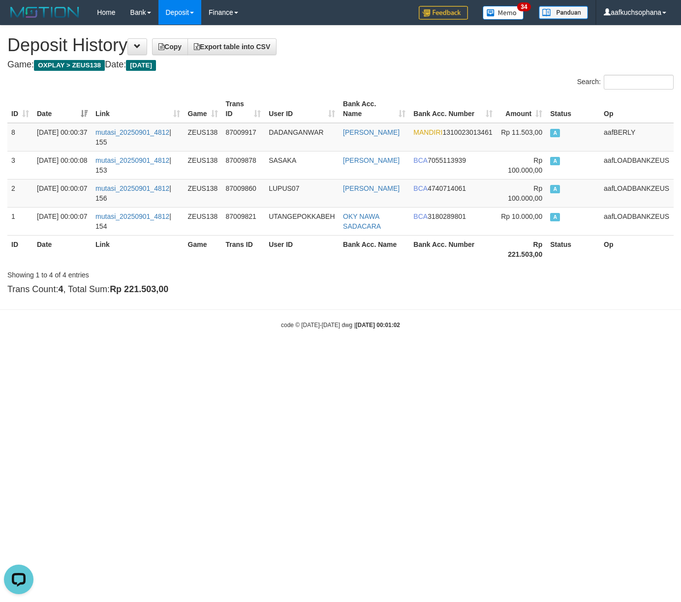
drag, startPoint x: 422, startPoint y: 337, endPoint x: 372, endPoint y: 319, distance: 53.2
click at [419, 335] on body "Toggle navigation Home Bank Account List Load By Website Group [OXPLAY] ZEUS138…" at bounding box center [340, 177] width 681 height 354
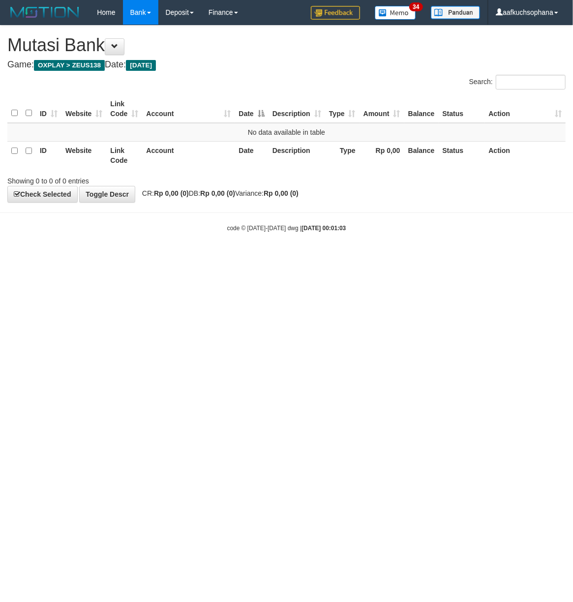
drag, startPoint x: 174, startPoint y: 347, endPoint x: 0, endPoint y: 351, distance: 173.3
click at [160, 257] on html "Toggle navigation Home Bank Account List Load By Website Group [OXPLAY] ZEUS138…" at bounding box center [286, 128] width 573 height 257
drag, startPoint x: 264, startPoint y: 341, endPoint x: 225, endPoint y: 345, distance: 39.1
click at [263, 257] on html "Toggle navigation Home Bank Account List Load By Website Group [OXPLAY] ZEUS138…" at bounding box center [286, 128] width 573 height 257
drag, startPoint x: 213, startPoint y: 369, endPoint x: 72, endPoint y: 337, distance: 144.2
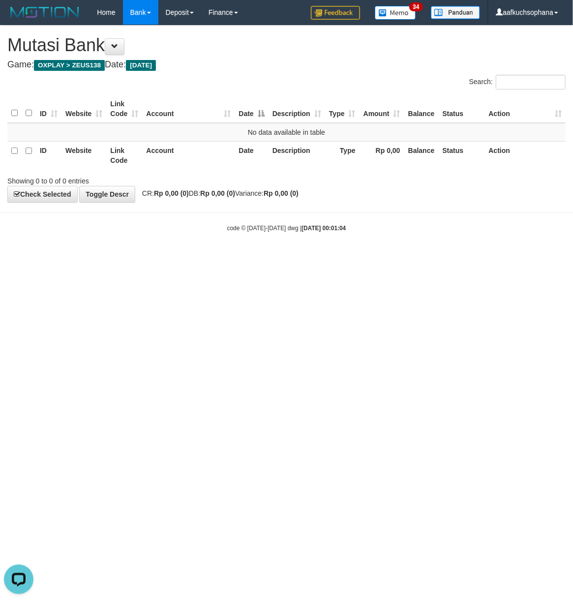
click at [211, 257] on html "Toggle navigation Home Bank Account List Load By Website Group [OXPLAY] ZEUS138…" at bounding box center [286, 128] width 573 height 257
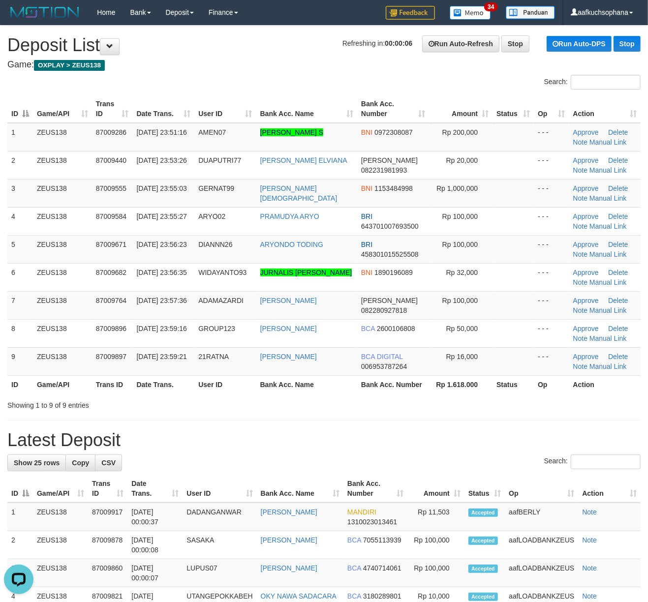
drag, startPoint x: 521, startPoint y: 386, endPoint x: 556, endPoint y: 386, distance: 34.9
click at [524, 386] on th "Status" at bounding box center [513, 384] width 41 height 18
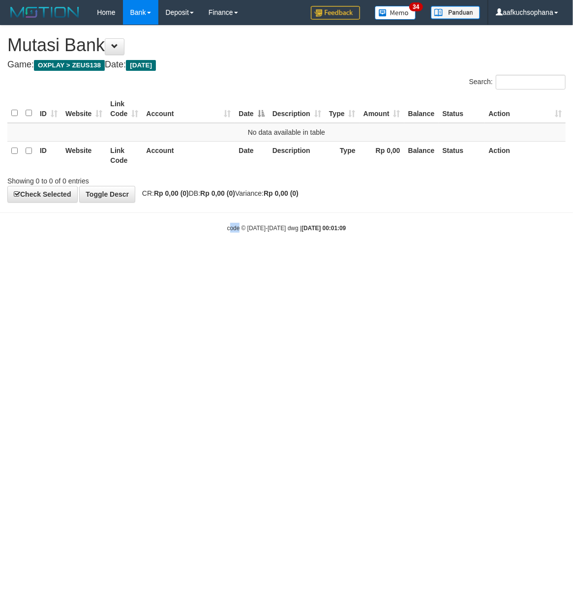
click at [217, 257] on html "Toggle navigation Home Bank Account List Load By Website Group [OXPLAY] ZEUS138…" at bounding box center [286, 128] width 573 height 257
click at [158, 257] on html "Toggle navigation Home Bank Account List Load By Website Group [OXPLAY] ZEUS138…" at bounding box center [286, 128] width 573 height 257
click at [296, 257] on html "Toggle navigation Home Bank Account List Load By Website Group [OXPLAY] ZEUS138…" at bounding box center [286, 128] width 573 height 257
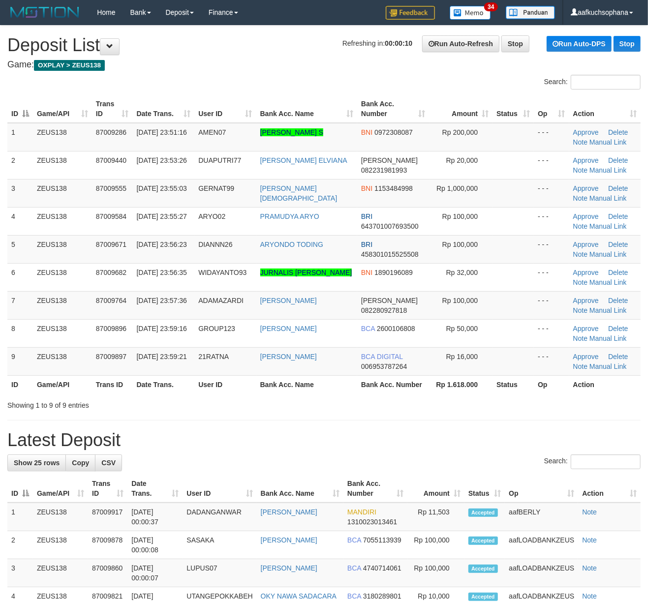
click at [501, 414] on div "**********" at bounding box center [324, 353] width 648 height 655
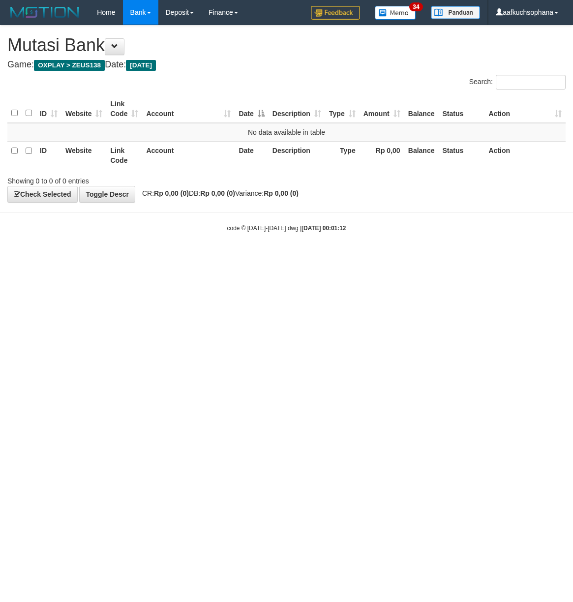
click at [312, 257] on html "Toggle navigation Home Bank Account List Load By Website Group [OXPLAY] ZEUS138…" at bounding box center [286, 128] width 573 height 257
drag, startPoint x: 296, startPoint y: 383, endPoint x: 307, endPoint y: 378, distance: 12.2
click at [302, 257] on html "Toggle navigation Home Bank Account List Load By Website Group [OXPLAY] ZEUS138…" at bounding box center [286, 128] width 573 height 257
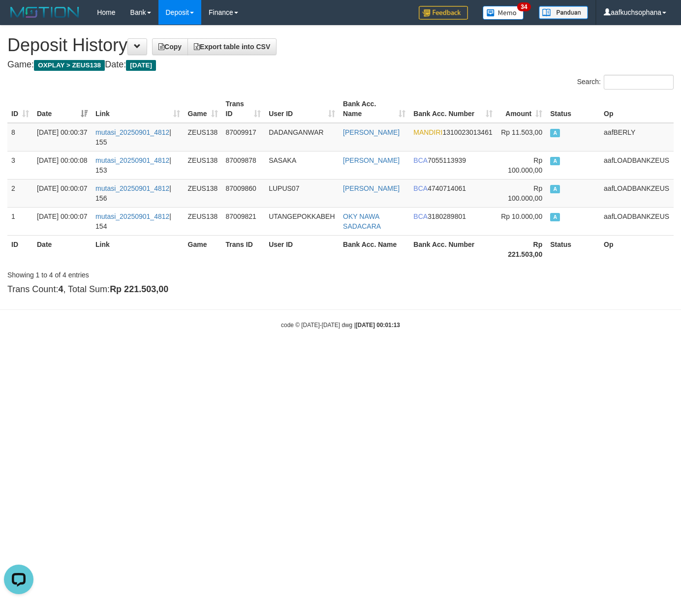
drag, startPoint x: 361, startPoint y: 69, endPoint x: 38, endPoint y: 288, distance: 390.0
click at [353, 70] on div "**********" at bounding box center [340, 163] width 681 height 274
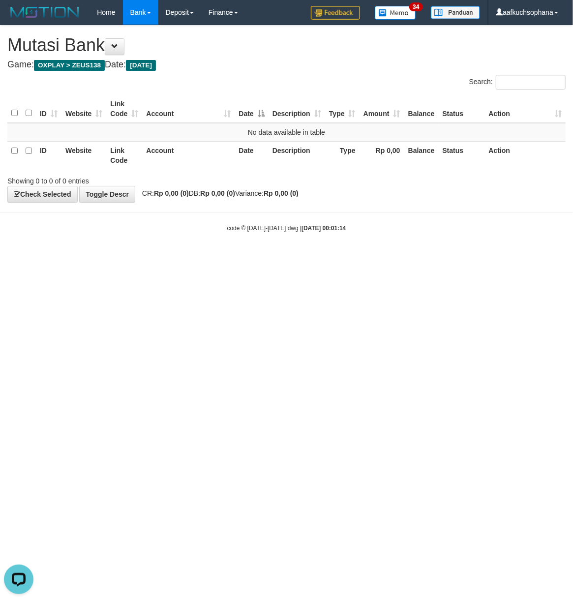
drag, startPoint x: 202, startPoint y: 301, endPoint x: 163, endPoint y: 305, distance: 38.6
click at [201, 257] on html "Toggle navigation Home Bank Account List Load By Website Group [OXPLAY] ZEUS138…" at bounding box center [286, 128] width 573 height 257
click at [167, 257] on html "Toggle navigation Home Bank Account List Load By Website Group [OXPLAY] ZEUS138…" at bounding box center [286, 128] width 573 height 257
drag, startPoint x: 354, startPoint y: 392, endPoint x: 209, endPoint y: 365, distance: 148.2
click at [336, 257] on html "Toggle navigation Home Bank Account List Load By Website Group [OXPLAY] ZEUS138…" at bounding box center [286, 128] width 573 height 257
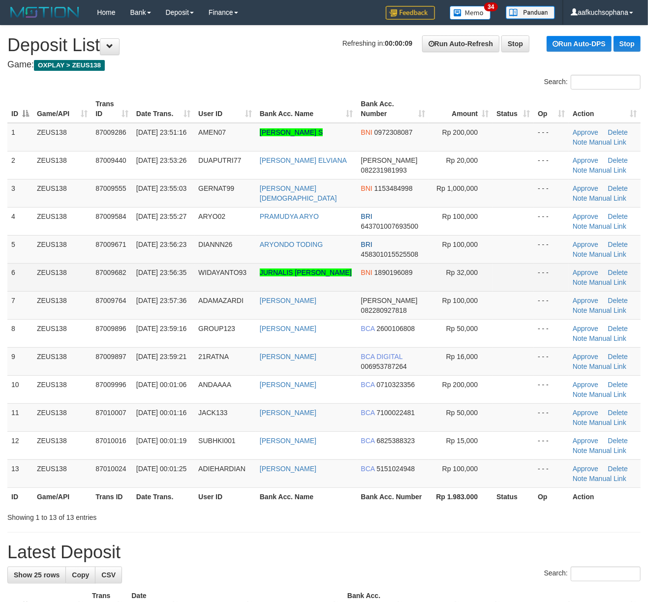
drag, startPoint x: 506, startPoint y: 285, endPoint x: 514, endPoint y: 285, distance: 7.9
click at [506, 285] on td at bounding box center [513, 277] width 41 height 28
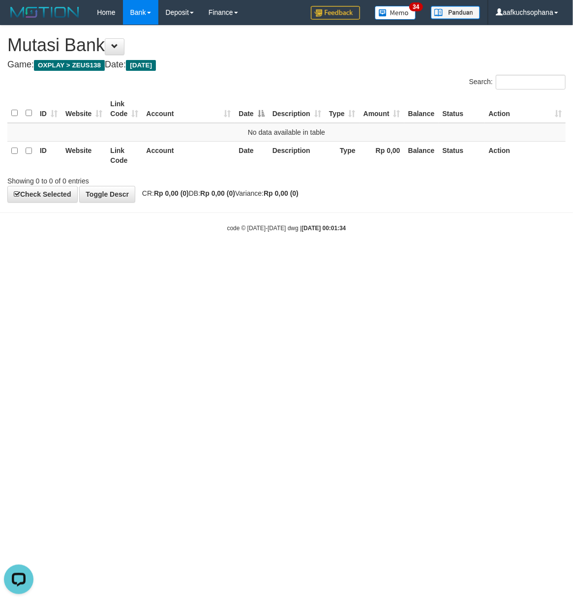
click at [382, 257] on html "Toggle navigation Home Bank Account List Load By Website Group [OXPLAY] ZEUS138…" at bounding box center [286, 128] width 573 height 257
drag, startPoint x: 290, startPoint y: 367, endPoint x: 352, endPoint y: 363, distance: 62.1
click at [294, 257] on html "Toggle navigation Home Bank Account List Load By Website Group [OXPLAY] ZEUS138…" at bounding box center [286, 128] width 573 height 257
drag, startPoint x: 189, startPoint y: 461, endPoint x: 195, endPoint y: 463, distance: 6.1
click at [195, 257] on html "Toggle navigation Home Bank Account List Load By Website Group [OXPLAY] ZEUS138…" at bounding box center [286, 128] width 573 height 257
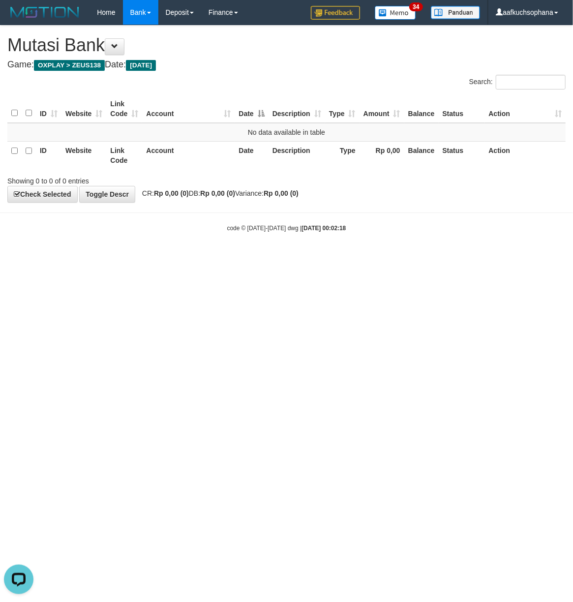
click at [339, 257] on html "Toggle navigation Home Bank Account List Load By Website Group [OXPLAY] ZEUS138…" at bounding box center [286, 128] width 573 height 257
click at [332, 257] on html "Toggle navigation Home Bank Account List Load By Website Group [OXPLAY] ZEUS138…" at bounding box center [286, 128] width 573 height 257
drag, startPoint x: 193, startPoint y: 458, endPoint x: 215, endPoint y: 456, distance: 21.7
click at [196, 257] on html "Toggle navigation Home Bank Account List Load By Website Group [OXPLAY] ZEUS138…" at bounding box center [286, 128] width 573 height 257
drag, startPoint x: 144, startPoint y: 402, endPoint x: 158, endPoint y: 396, distance: 15.3
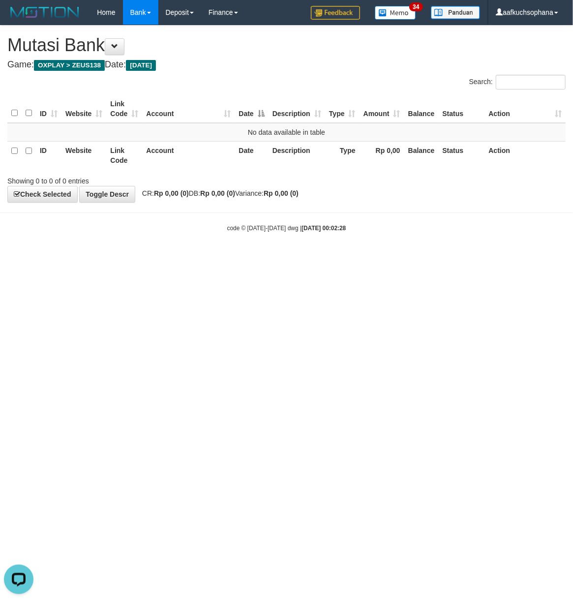
click at [147, 257] on html "Toggle navigation Home Bank Account List Load By Website Group [OXPLAY] ZEUS138…" at bounding box center [286, 128] width 573 height 257
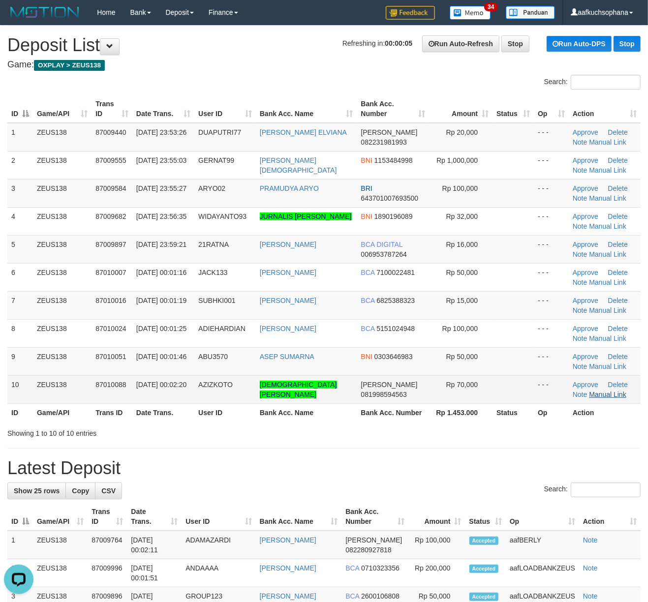
drag, startPoint x: 439, startPoint y: 477, endPoint x: 617, endPoint y: 398, distance: 194.5
click at [440, 477] on h1 "Latest Deposit" at bounding box center [323, 469] width 633 height 20
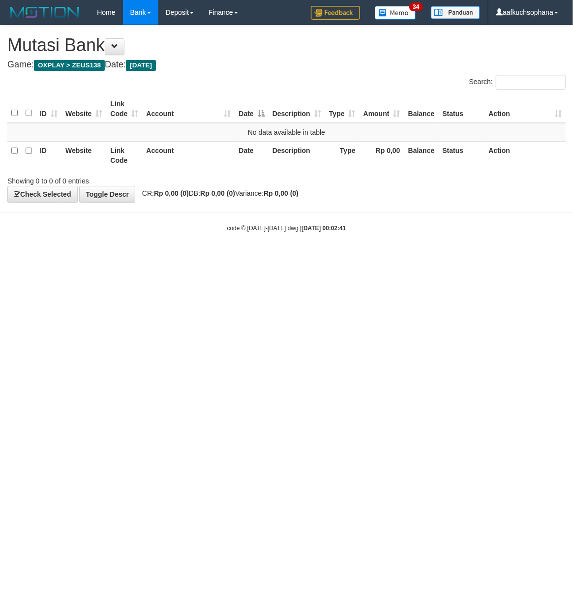
drag, startPoint x: 172, startPoint y: 376, endPoint x: 165, endPoint y: 400, distance: 24.6
click at [165, 257] on html "Toggle navigation Home Bank Account List Load By Website Group [OXPLAY] ZEUS138…" at bounding box center [286, 128] width 573 height 257
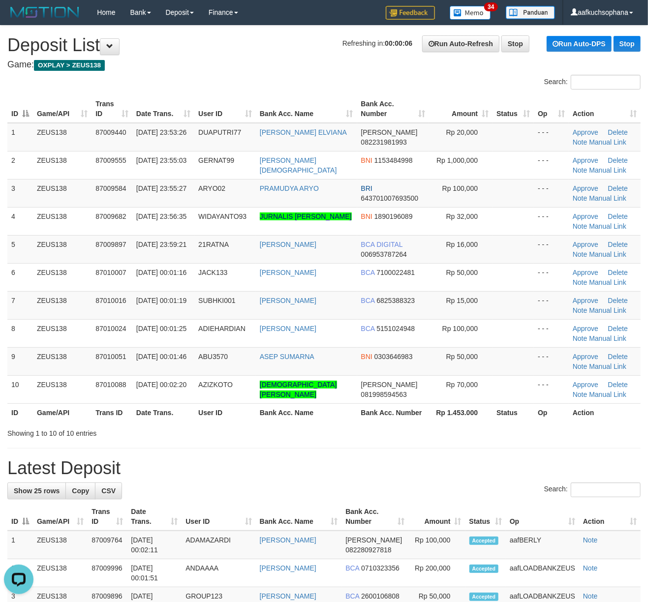
drag, startPoint x: 467, startPoint y: 479, endPoint x: 479, endPoint y: 472, distance: 13.4
click at [470, 476] on h1 "Latest Deposit" at bounding box center [323, 469] width 633 height 20
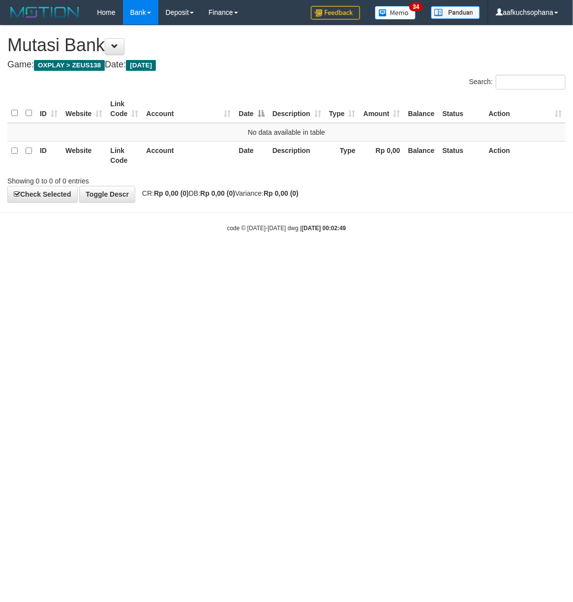
click at [216, 257] on html "Toggle navigation Home Bank Account List Load By Website Group [OXPLAY] ZEUS138…" at bounding box center [286, 128] width 573 height 257
click at [221, 257] on html "Toggle navigation Home Bank Account List Load By Website Group [OXPLAY] ZEUS138…" at bounding box center [286, 128] width 573 height 257
click at [155, 257] on html "Toggle navigation Home Bank Account List Load By Website Group [OXPLAY] ZEUS138…" at bounding box center [286, 128] width 573 height 257
drag, startPoint x: 250, startPoint y: 391, endPoint x: 217, endPoint y: 387, distance: 33.7
click at [236, 257] on html "Toggle navigation Home Bank Account List Load By Website Group [OXPLAY] ZEUS138…" at bounding box center [286, 128] width 573 height 257
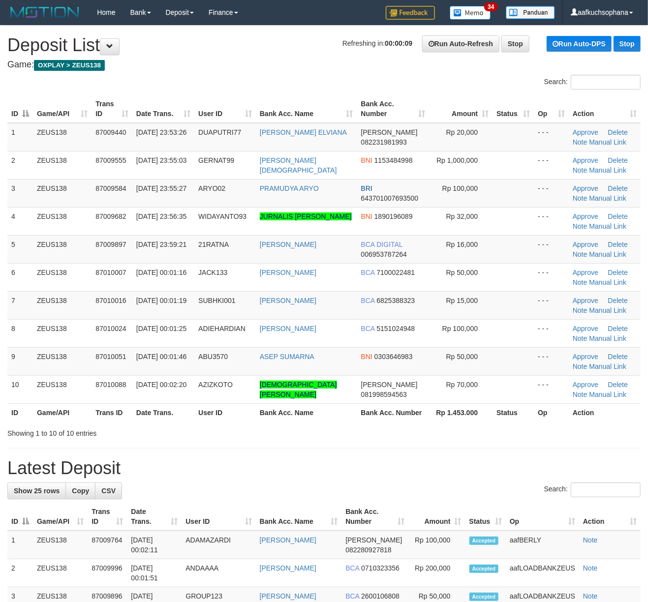
drag, startPoint x: 418, startPoint y: 439, endPoint x: 617, endPoint y: 450, distance: 199.1
click at [426, 440] on div "**********" at bounding box center [324, 410] width 648 height 768
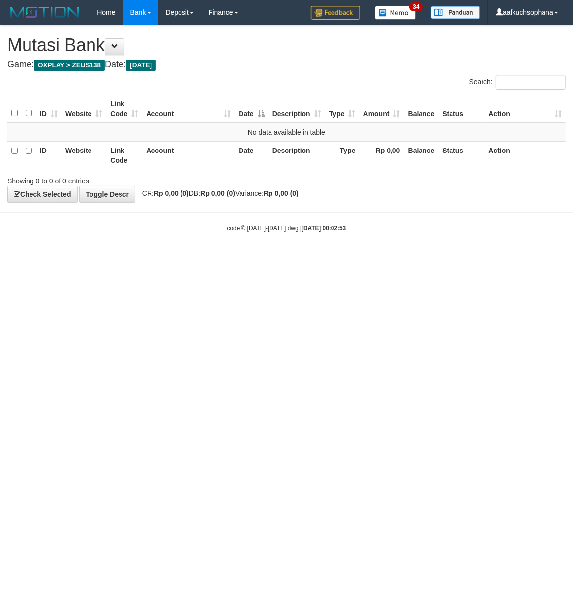
click at [134, 257] on html "Toggle navigation Home Bank Account List Load By Website Group [OXPLAY] ZEUS138…" at bounding box center [286, 128] width 573 height 257
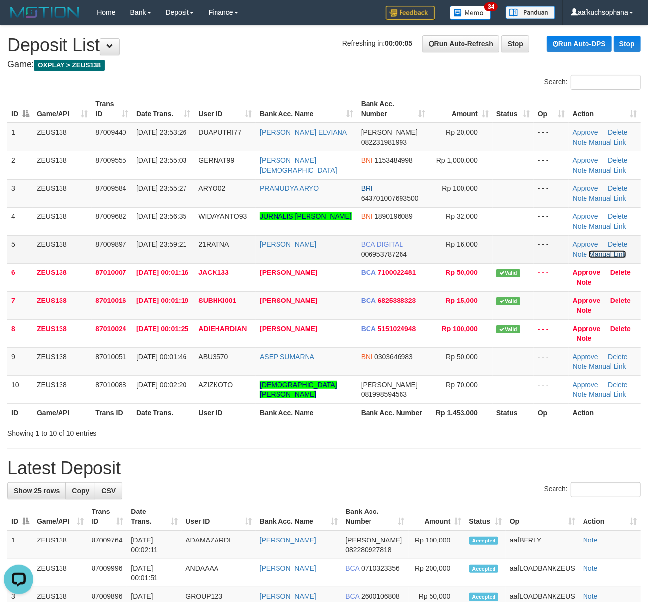
click at [600, 254] on link "Manual Link" at bounding box center [607, 254] width 37 height 8
click at [589, 250] on link "Manual Link" at bounding box center [607, 254] width 37 height 8
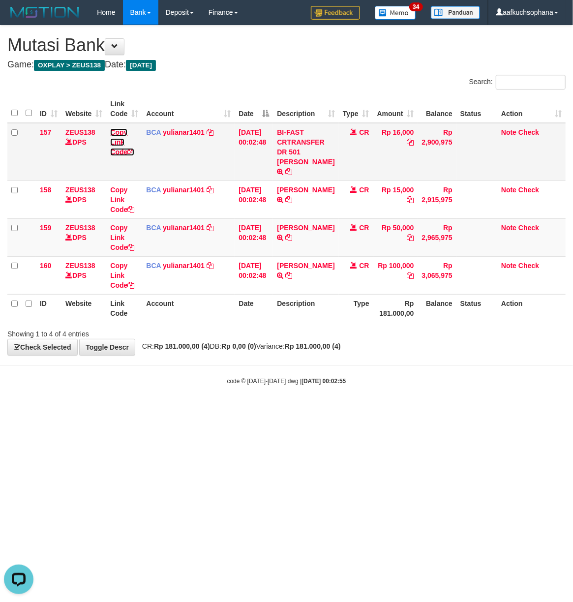
click at [133, 152] on icon at bounding box center [130, 152] width 7 height 7
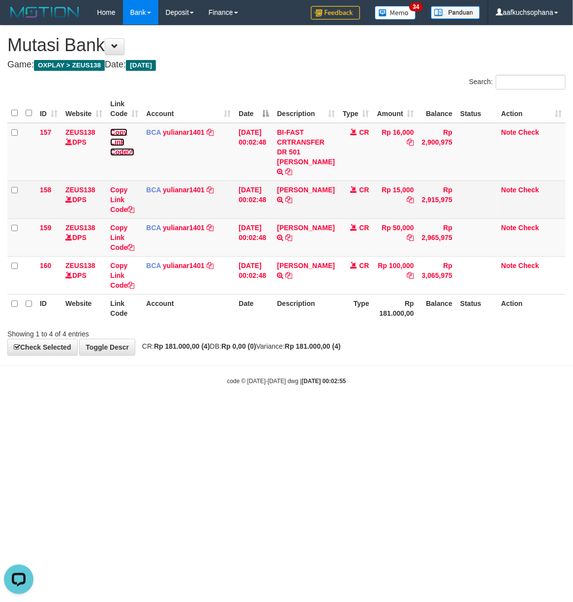
drag, startPoint x: 133, startPoint y: 152, endPoint x: 46, endPoint y: 186, distance: 92.8
click at [132, 152] on icon at bounding box center [130, 152] width 7 height 7
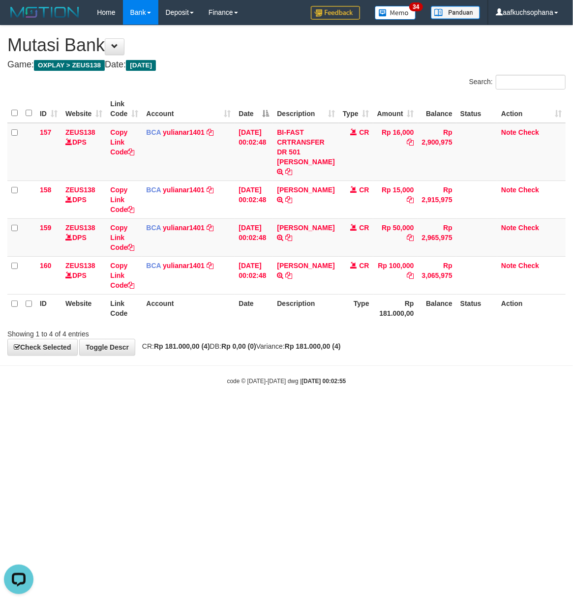
scroll to position [157, 0]
click at [298, 398] on body "Toggle navigation Home Bank Account List Load By Website Group [OXPLAY] ZEUS138…" at bounding box center [286, 205] width 573 height 410
click at [277, 400] on body "Toggle navigation Home Bank Account List Load By Website Group [OXPLAY] ZEUS138…" at bounding box center [286, 205] width 573 height 410
click at [276, 400] on body "Toggle navigation Home Bank Account List Load By Website Group [OXPLAY] ZEUS138…" at bounding box center [286, 205] width 573 height 410
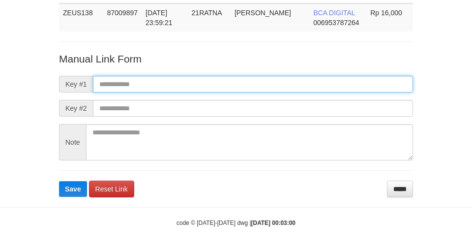
click at [270, 82] on input "text" at bounding box center [253, 84] width 320 height 17
paste input "**********"
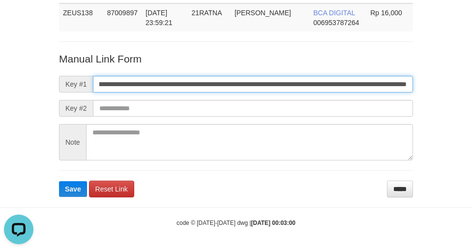
scroll to position [0, 0]
type input "**********"
click at [59, 181] on button "Save" at bounding box center [73, 189] width 28 height 16
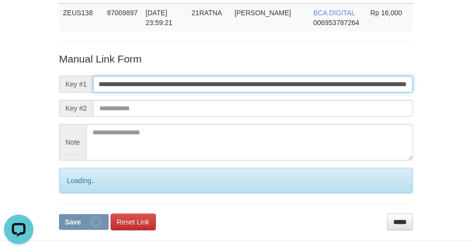
click at [59, 214] on button "Save" at bounding box center [84, 222] width 50 height 16
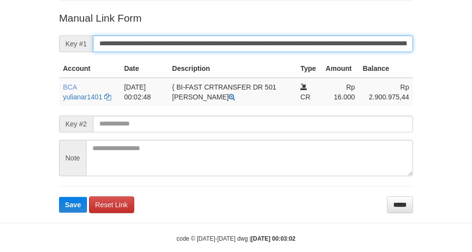
click at [59, 197] on button "Save" at bounding box center [73, 205] width 28 height 16
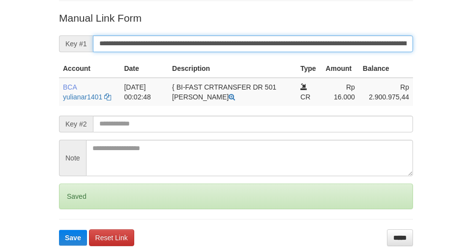
scroll to position [193, 0]
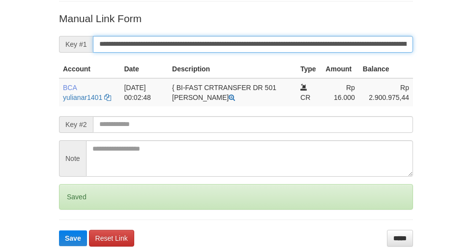
click at [59, 230] on button "Save" at bounding box center [73, 238] width 28 height 16
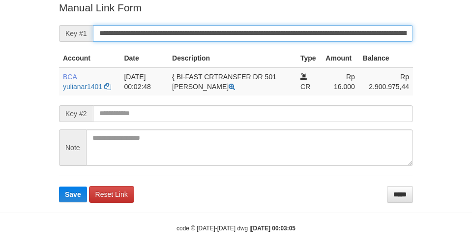
click at [59, 187] on button "Save" at bounding box center [73, 195] width 28 height 16
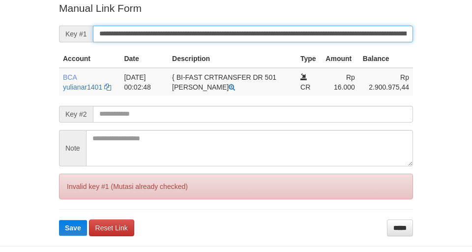
click at [243, 34] on input "**********" at bounding box center [253, 34] width 320 height 17
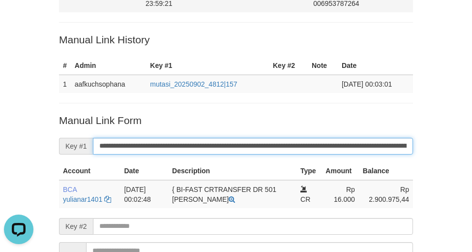
scroll to position [72, 0]
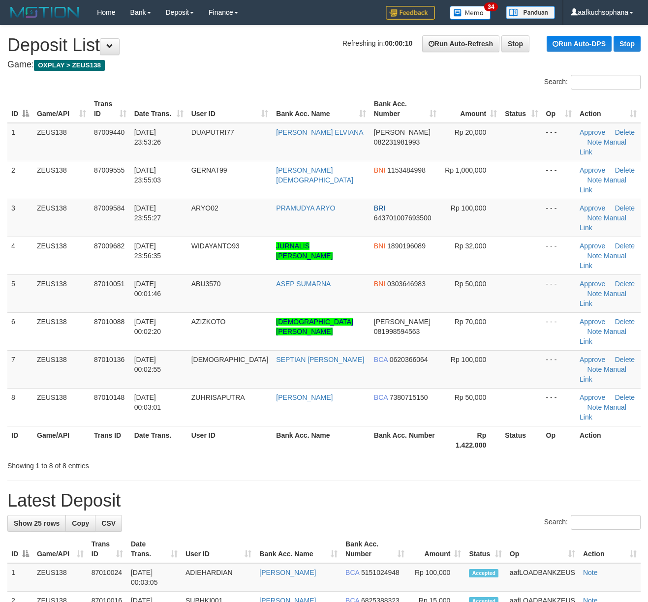
click at [501, 426] on th "Status" at bounding box center [521, 440] width 41 height 28
drag, startPoint x: 567, startPoint y: 389, endPoint x: 573, endPoint y: 376, distance: 13.9
click at [569, 381] on div "**********" at bounding box center [324, 482] width 648 height 912
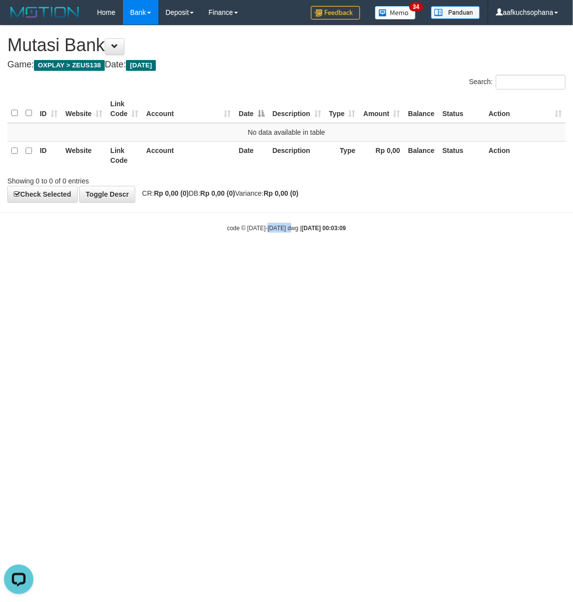
drag, startPoint x: 268, startPoint y: 455, endPoint x: 335, endPoint y: 434, distance: 70.2
click at [286, 257] on html "Toggle navigation Home Bank Account List Load By Website Group [OXPLAY] ZEUS138…" at bounding box center [286, 128] width 573 height 257
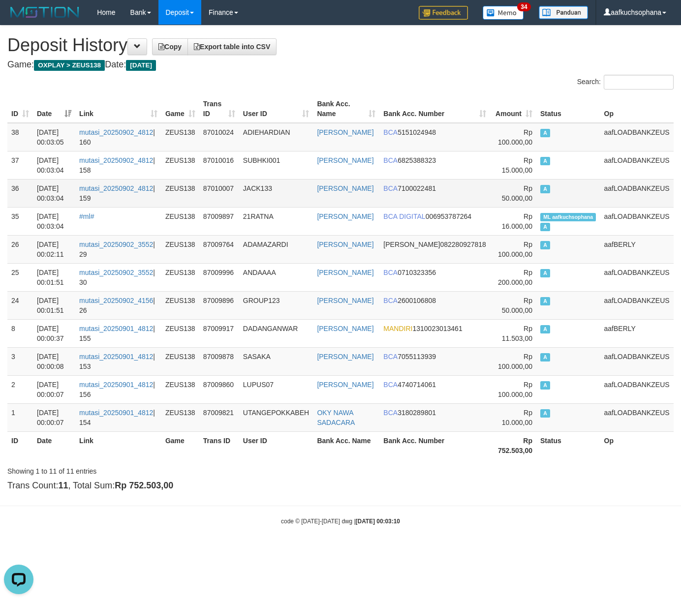
drag, startPoint x: 352, startPoint y: 54, endPoint x: 136, endPoint y: 195, distance: 258.1
click at [351, 58] on div "**********" at bounding box center [340, 261] width 681 height 470
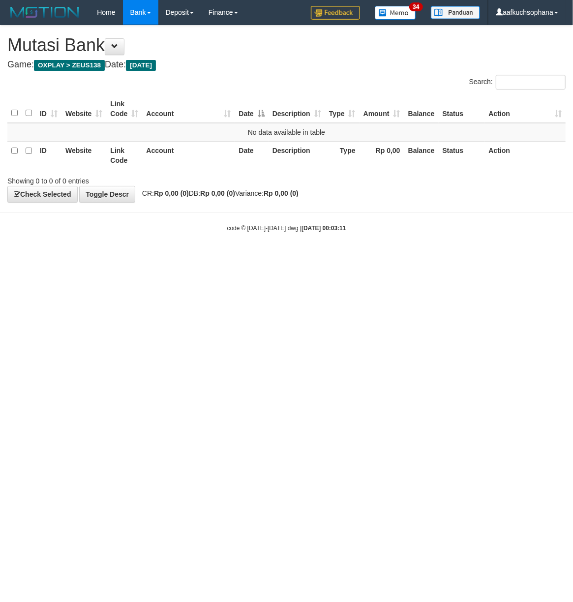
drag, startPoint x: 259, startPoint y: 386, endPoint x: 263, endPoint y: 377, distance: 9.7
click at [260, 257] on html "Toggle navigation Home Bank Account List Load By Website Group [OXPLAY] ZEUS138…" at bounding box center [286, 128] width 573 height 257
click at [227, 257] on html "Toggle navigation Home Bank Account List Load By Website Group [OXPLAY] ZEUS138…" at bounding box center [286, 128] width 573 height 257
drag, startPoint x: 58, startPoint y: 381, endPoint x: 76, endPoint y: 393, distance: 21.7
click at [62, 257] on html "Toggle navigation Home Bank Account List Load By Website Group [OXPLAY] ZEUS138…" at bounding box center [286, 128] width 573 height 257
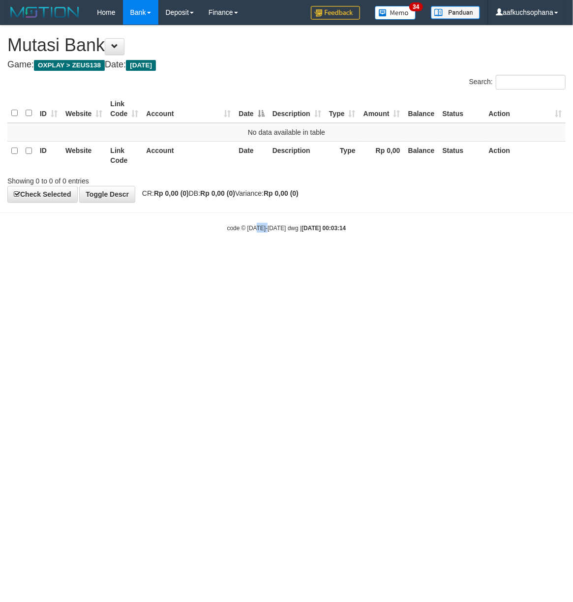
click at [268, 257] on html "Toggle navigation Home Bank Account List Load By Website Group [OXPLAY] ZEUS138…" at bounding box center [286, 128] width 573 height 257
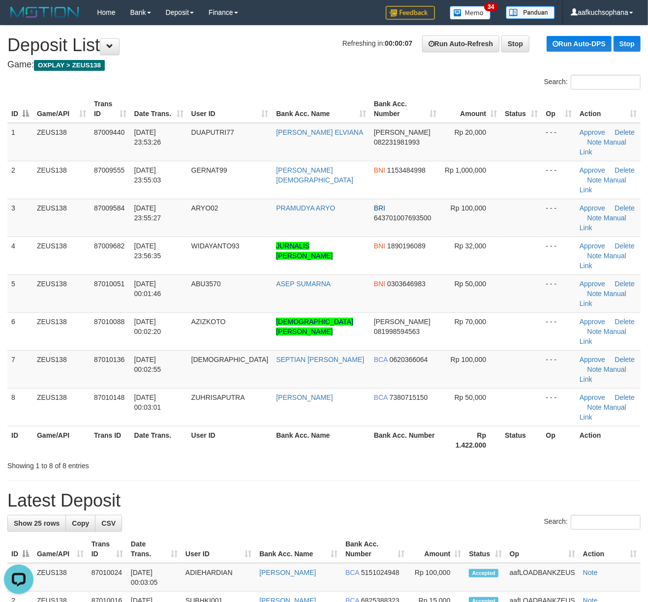
drag, startPoint x: 502, startPoint y: 426, endPoint x: 505, endPoint y: 418, distance: 8.4
click at [504, 420] on div "**********" at bounding box center [324, 482] width 648 height 912
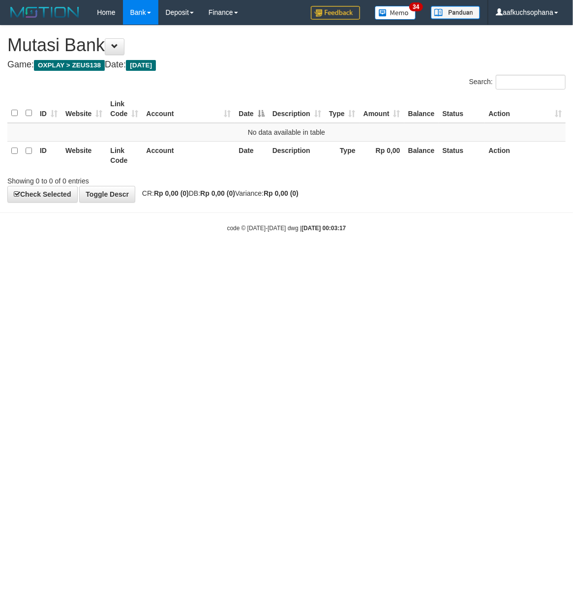
click at [171, 257] on html "Toggle navigation Home Bank Account List Load By Website Group [OXPLAY] ZEUS138…" at bounding box center [286, 128] width 573 height 257
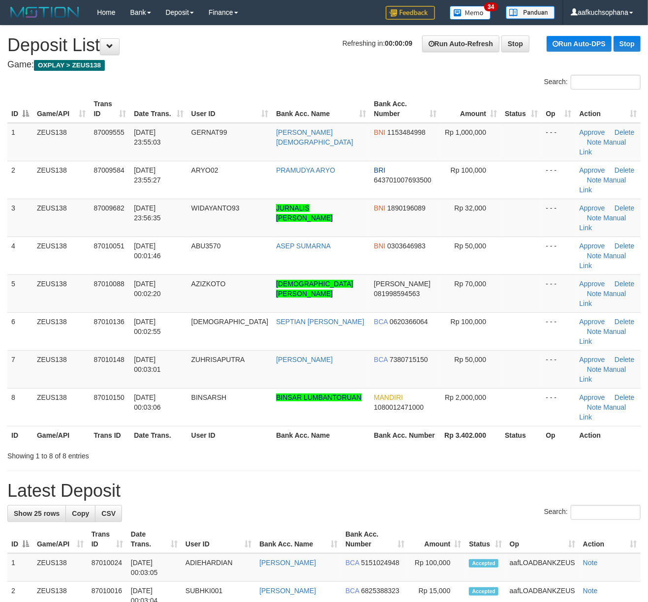
drag, startPoint x: 333, startPoint y: 402, endPoint x: 388, endPoint y: 404, distance: 55.2
click at [338, 404] on div "**********" at bounding box center [324, 477] width 648 height 903
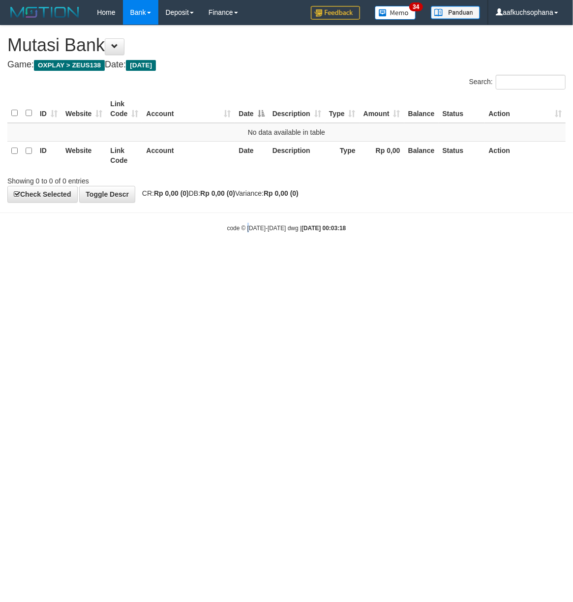
drag, startPoint x: 250, startPoint y: 378, endPoint x: 246, endPoint y: 383, distance: 6.3
click at [247, 257] on html "Toggle navigation Home Bank Account List Load By Website Group [OXPLAY] ZEUS138…" at bounding box center [286, 128] width 573 height 257
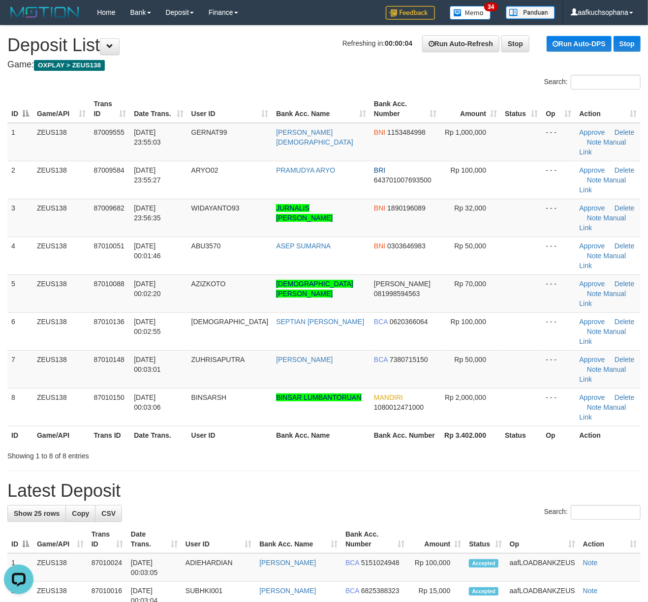
drag, startPoint x: 446, startPoint y: 369, endPoint x: 583, endPoint y: 369, distance: 136.8
click at [451, 369] on div "ID Game/API Trans ID Date Trans. User ID Bank Acc. Name Bank Acc. Number Amount…" at bounding box center [324, 269] width 648 height 355
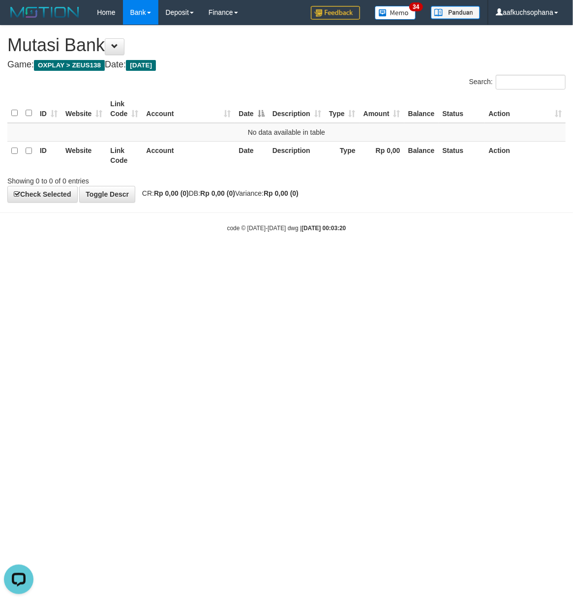
drag, startPoint x: 172, startPoint y: 353, endPoint x: 165, endPoint y: 353, distance: 6.4
click at [172, 257] on html "Toggle navigation Home Bank Account List Load By Website Group [OXPLAY] ZEUS138…" at bounding box center [286, 128] width 573 height 257
drag, startPoint x: 360, startPoint y: 344, endPoint x: 278, endPoint y: 361, distance: 84.3
click at [348, 257] on html "Toggle navigation Home Bank Account List Load By Website Group [OXPLAY] ZEUS138…" at bounding box center [286, 128] width 573 height 257
click at [215, 257] on html "Toggle navigation Home Bank Account List Load By Website Group [OXPLAY] ZEUS138…" at bounding box center [286, 128] width 573 height 257
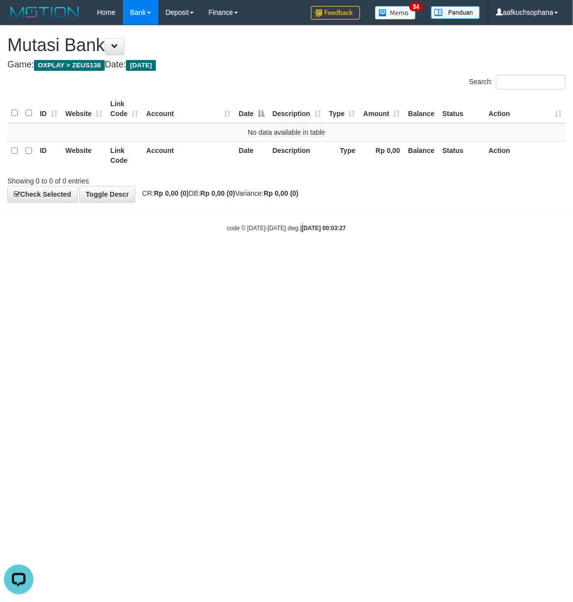
drag, startPoint x: 296, startPoint y: 416, endPoint x: 290, endPoint y: 412, distance: 7.0
click at [290, 257] on html "Toggle navigation Home Bank Account List Load By Website Group [OXPLAY] ZEUS138…" at bounding box center [286, 128] width 573 height 257
click at [235, 257] on html "Toggle navigation Home Bank Account List Load By Website Group [OXPLAY] ZEUS138…" at bounding box center [286, 128] width 573 height 257
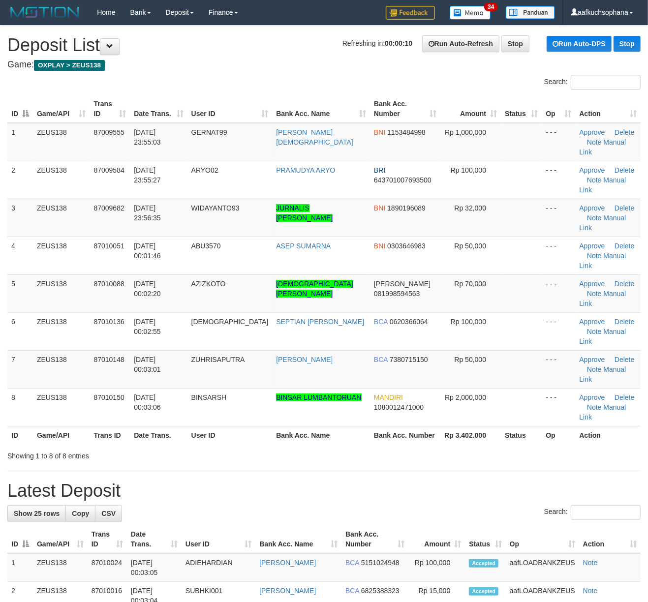
drag, startPoint x: 410, startPoint y: 392, endPoint x: 655, endPoint y: 405, distance: 245.4
click at [467, 390] on div "**********" at bounding box center [324, 477] width 648 height 903
click at [456, 447] on div "Showing 1 to 8 of 8 entries" at bounding box center [324, 454] width 648 height 14
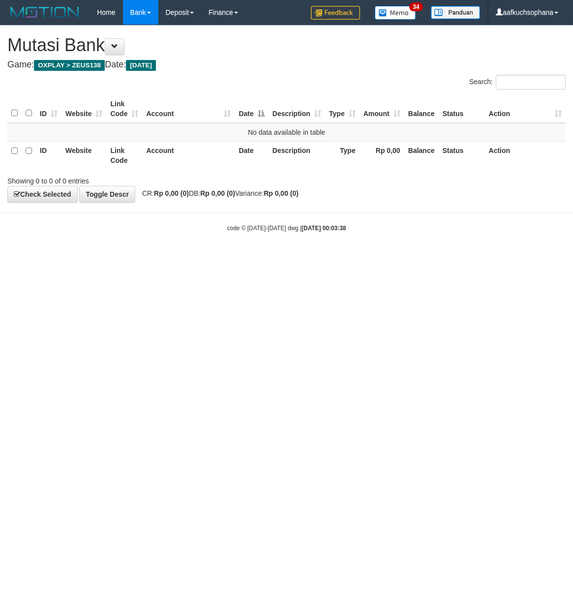
click at [128, 257] on html "Toggle navigation Home Bank Account List Load By Website Group [OXPLAY] ZEUS138…" at bounding box center [286, 128] width 573 height 257
click at [159, 257] on html "Toggle navigation Home Bank Account List Load By Website Group [OXPLAY] ZEUS138…" at bounding box center [286, 128] width 573 height 257
click at [183, 257] on html "Toggle navigation Home Bank Account List Load By Website Group [OXPLAY] ZEUS138…" at bounding box center [286, 128] width 573 height 257
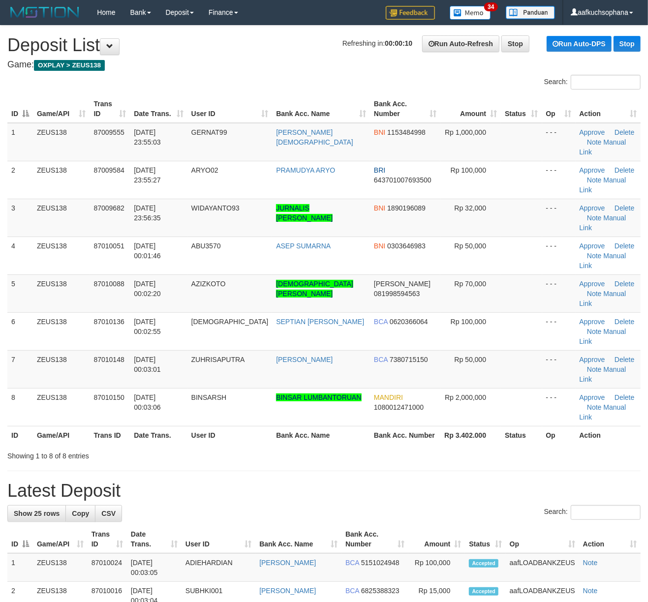
drag, startPoint x: 479, startPoint y: 374, endPoint x: 535, endPoint y: 367, distance: 57.1
click at [486, 447] on div "Showing 1 to 8 of 8 entries" at bounding box center [324, 454] width 648 height 14
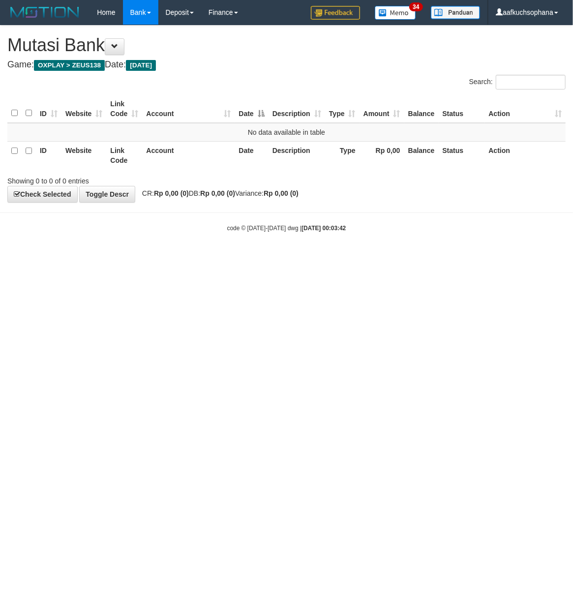
click at [140, 257] on html "Toggle navigation Home Bank Account List Load By Website Group [OXPLAY] ZEUS138…" at bounding box center [286, 128] width 573 height 257
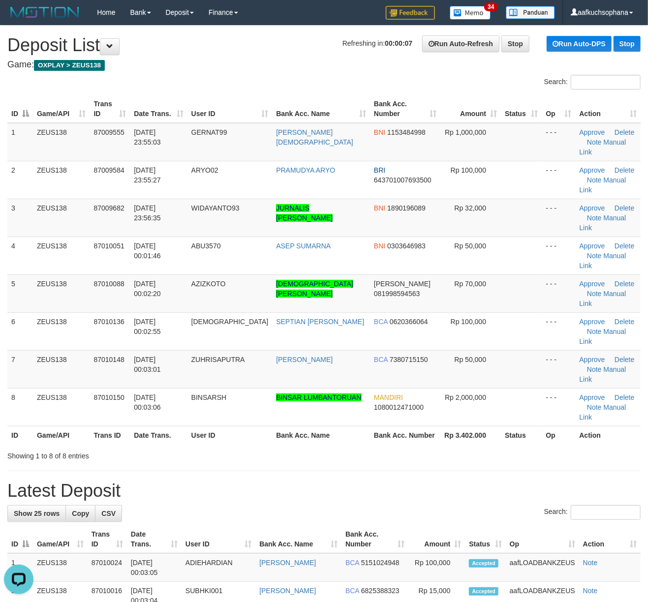
drag, startPoint x: 528, startPoint y: 406, endPoint x: 534, endPoint y: 406, distance: 6.4
click at [534, 481] on h1 "Latest Deposit" at bounding box center [323, 491] width 633 height 20
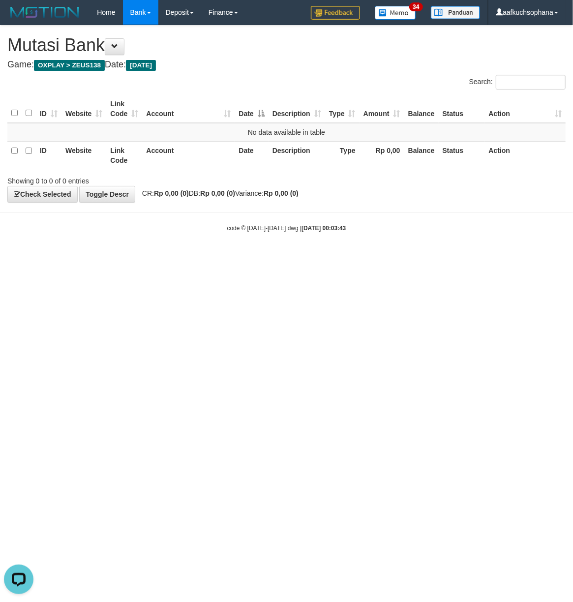
click at [227, 257] on html "Toggle navigation Home Bank Account List Load By Website Group [OXPLAY] ZEUS138…" at bounding box center [286, 128] width 573 height 257
click at [229, 257] on html "Toggle navigation Home Bank Account List Load By Website Group [OXPLAY] ZEUS138…" at bounding box center [286, 128] width 573 height 257
click at [217, 257] on html "Toggle navigation Home Bank Account List Load By Website Group [OXPLAY] ZEUS138…" at bounding box center [286, 128] width 573 height 257
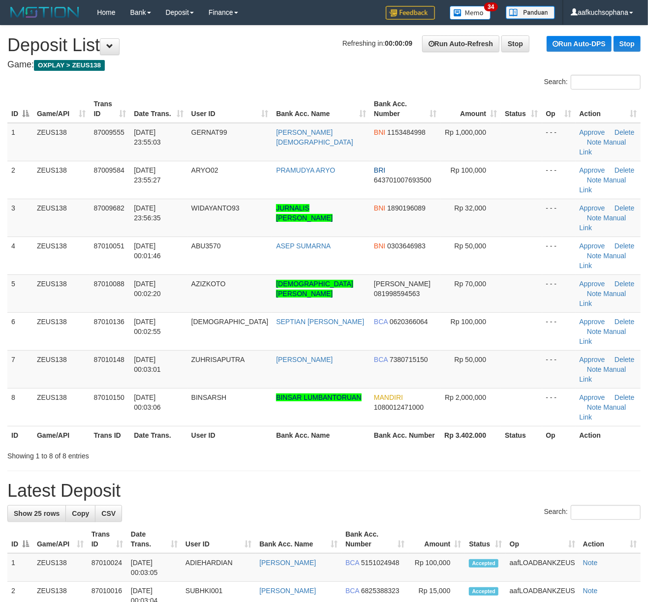
drag, startPoint x: 508, startPoint y: 413, endPoint x: 656, endPoint y: 388, distance: 150.8
click at [510, 481] on h1 "Latest Deposit" at bounding box center [323, 491] width 633 height 20
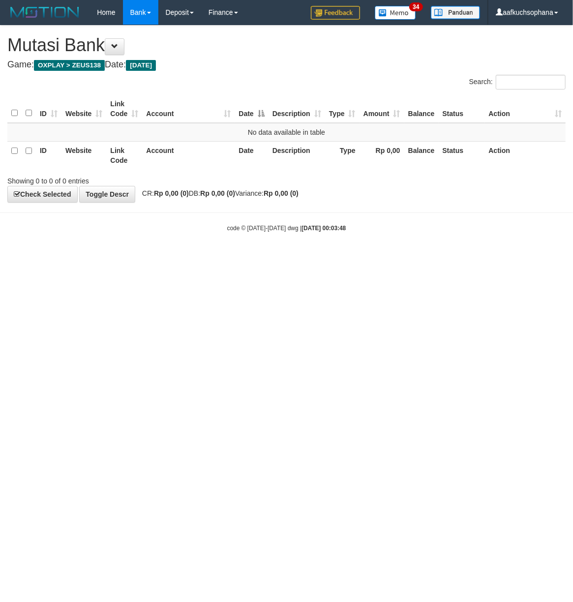
click at [207, 257] on html "Toggle navigation Home Bank Account List Load By Website Group [OXPLAY] ZEUS138…" at bounding box center [286, 128] width 573 height 257
click at [192, 257] on html "Toggle navigation Home Bank Account List Load By Website Group [OXPLAY] ZEUS138…" at bounding box center [286, 128] width 573 height 257
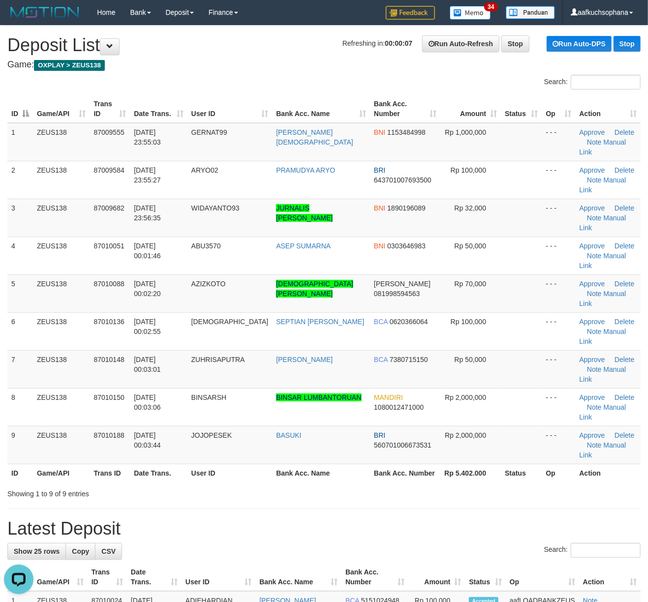
drag, startPoint x: 447, startPoint y: 432, endPoint x: 599, endPoint y: 417, distance: 152.2
click at [459, 428] on div "**********" at bounding box center [324, 496] width 648 height 940
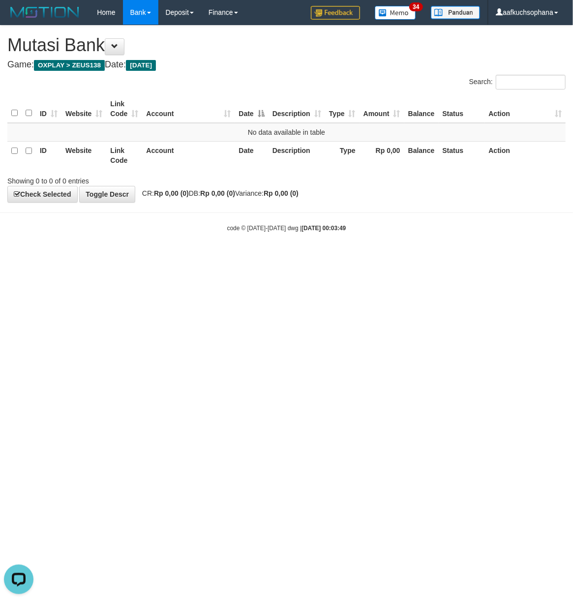
click at [113, 257] on html "Toggle navigation Home Bank Account List Load By Website Group [OXPLAY] ZEUS138…" at bounding box center [286, 128] width 573 height 257
click at [115, 257] on html "Toggle navigation Home Bank Account List Load By Website Group [OXPLAY] ZEUS138…" at bounding box center [286, 128] width 573 height 257
drag, startPoint x: 164, startPoint y: 403, endPoint x: 157, endPoint y: 404, distance: 6.6
click at [166, 257] on html "Toggle navigation Home Bank Account List Load By Website Group [OXPLAY] ZEUS138…" at bounding box center [286, 128] width 573 height 257
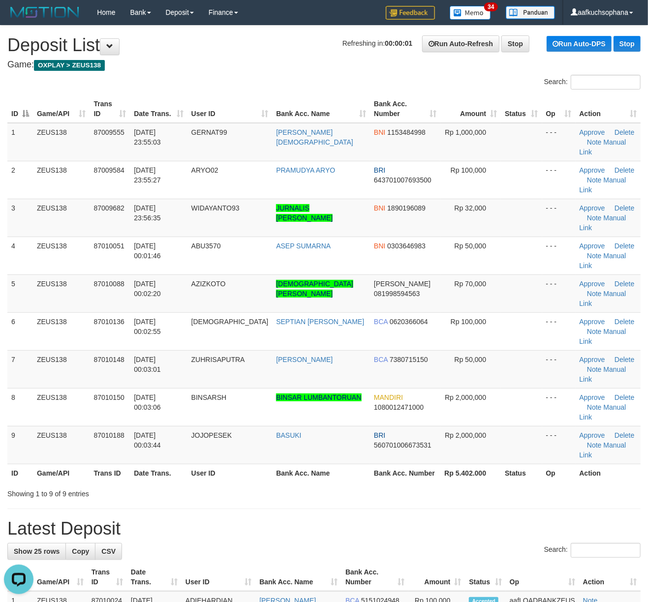
drag, startPoint x: 439, startPoint y: 422, endPoint x: 616, endPoint y: 421, distance: 176.7
click at [442, 422] on div "**********" at bounding box center [324, 496] width 648 height 940
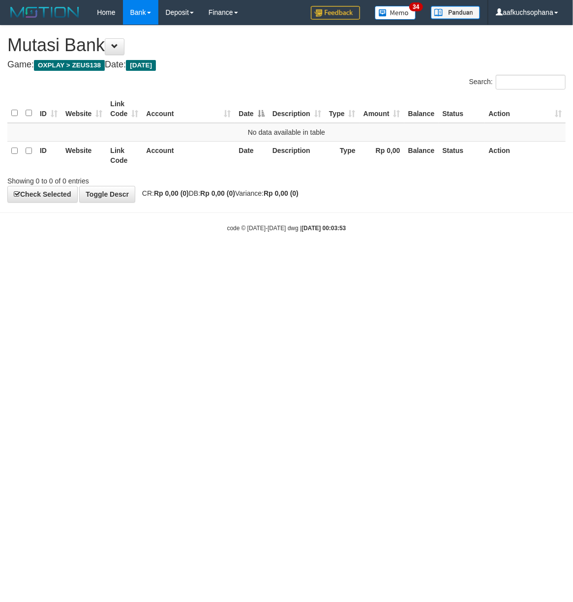
drag, startPoint x: 0, startPoint y: 0, endPoint x: 156, endPoint y: 394, distance: 423.5
click at [156, 257] on html "Toggle navigation Home Bank Account List Load By Website Group [OXPLAY] ZEUS138…" at bounding box center [286, 128] width 573 height 257
click at [169, 257] on html "Toggle navigation Home Bank Account List Load By Website Group [OXPLAY] ZEUS138…" at bounding box center [286, 128] width 573 height 257
click at [65, 257] on html "Toggle navigation Home Bank Account List Load By Website Group [OXPLAY] ZEUS138…" at bounding box center [286, 128] width 573 height 257
click at [113, 257] on html "Toggle navigation Home Bank Account List Load By Website Group [OXPLAY] ZEUS138…" at bounding box center [286, 128] width 573 height 257
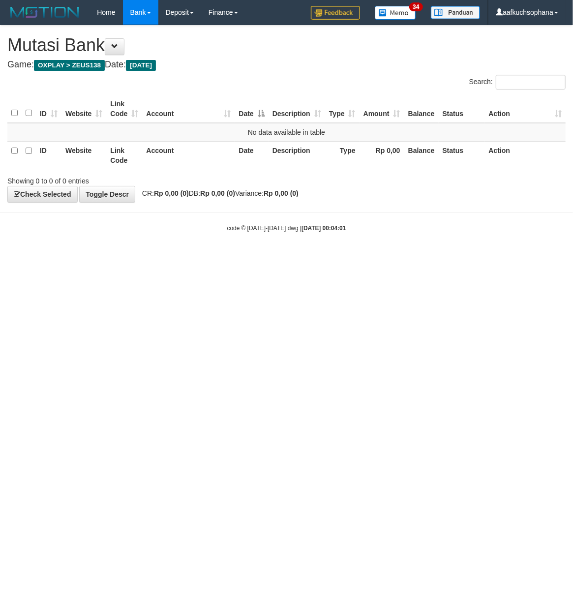
click at [130, 257] on html "Toggle navigation Home Bank Account List Load By Website Group [OXPLAY] ZEUS138…" at bounding box center [286, 128] width 573 height 257
drag, startPoint x: 128, startPoint y: 422, endPoint x: 569, endPoint y: 339, distance: 448.8
click at [128, 257] on html "Toggle navigation Home Bank Account List Load By Website Group [OXPLAY] ZEUS138…" at bounding box center [286, 128] width 573 height 257
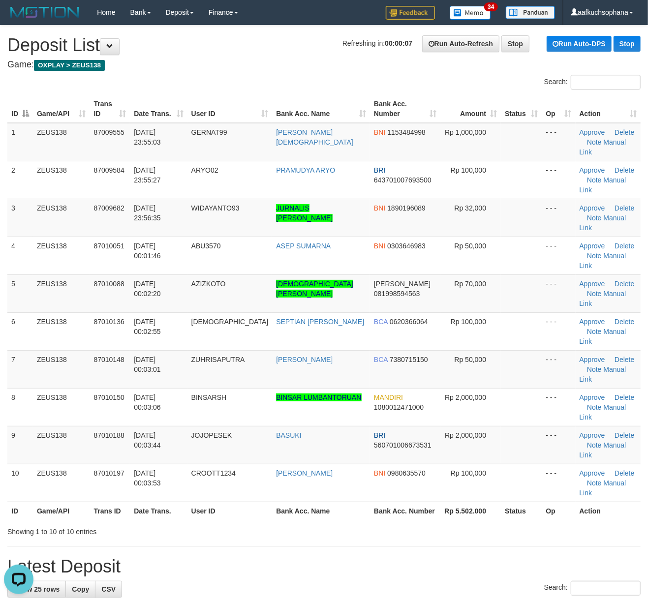
drag, startPoint x: 497, startPoint y: 428, endPoint x: 583, endPoint y: 423, distance: 85.7
click at [502, 523] on div "Showing 1 to 10 of 10 entries" at bounding box center [324, 530] width 648 height 14
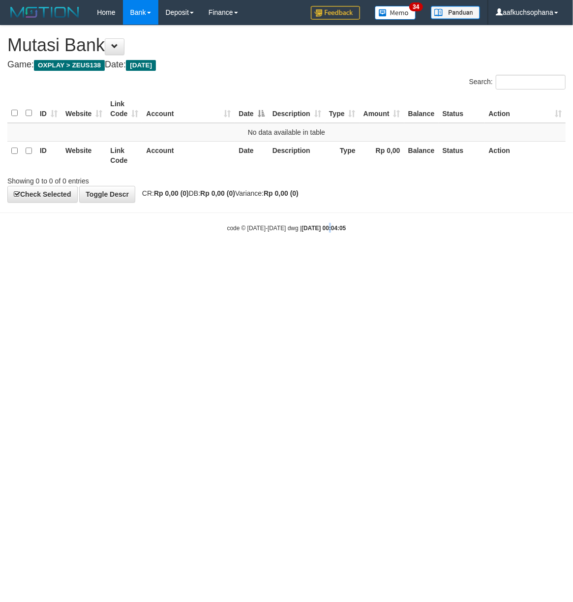
click at [319, 257] on html "Toggle navigation Home Bank Account List Load By Website Group [OXPLAY] ZEUS138…" at bounding box center [286, 128] width 573 height 257
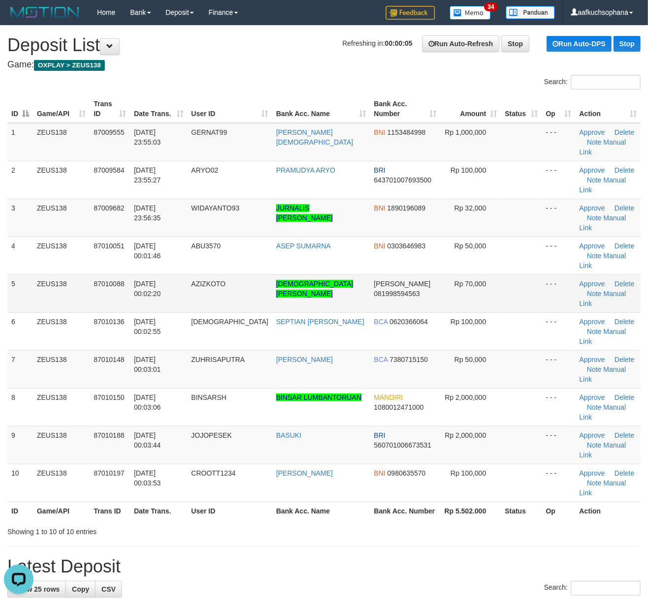
click at [520, 275] on td at bounding box center [521, 294] width 41 height 38
click at [605, 290] on link "Manual Link" at bounding box center [603, 299] width 47 height 18
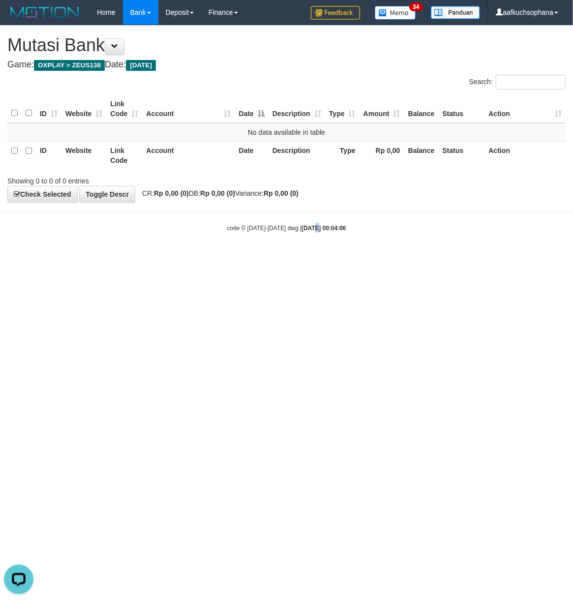
drag, startPoint x: 306, startPoint y: 385, endPoint x: 159, endPoint y: 337, distance: 153.8
click at [307, 257] on html "Toggle navigation Home Bank Account List Load By Website Group [OXPLAY] ZEUS138…" at bounding box center [286, 128] width 573 height 257
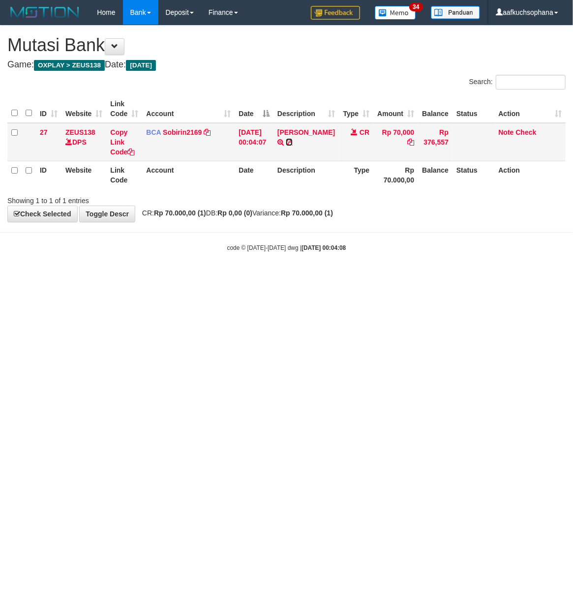
click at [293, 143] on icon at bounding box center [289, 142] width 7 height 7
click at [293, 139] on icon at bounding box center [289, 142] width 7 height 7
click at [134, 151] on icon at bounding box center [130, 152] width 7 height 7
click at [133, 150] on icon at bounding box center [130, 152] width 7 height 7
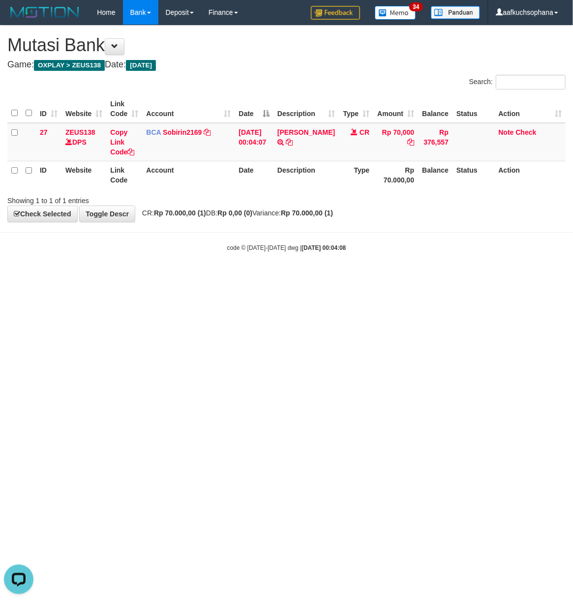
scroll to position [135, 0]
drag, startPoint x: 354, startPoint y: 321, endPoint x: 216, endPoint y: 310, distance: 139.3
click at [353, 277] on html "Toggle navigation Home Bank Account List Load By Website Group [OXPLAY] ZEUS138…" at bounding box center [286, 138] width 573 height 277
drag, startPoint x: 170, startPoint y: 359, endPoint x: 535, endPoint y: 179, distance: 406.9
click at [182, 277] on html "Toggle navigation Home Bank Account List Load By Website Group [OXPLAY] ZEUS138…" at bounding box center [286, 138] width 573 height 277
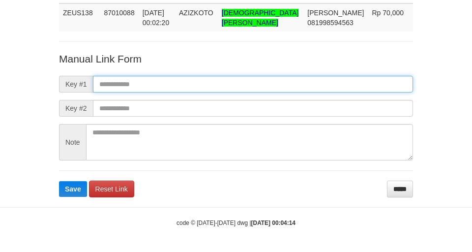
scroll to position [72, 0]
drag, startPoint x: 276, startPoint y: 88, endPoint x: 270, endPoint y: 86, distance: 6.7
click at [274, 88] on input "text" at bounding box center [253, 84] width 320 height 17
paste input "**********"
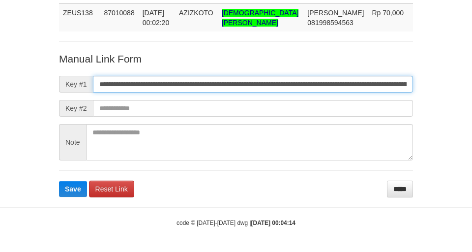
type input "**********"
click at [59, 181] on button "Save" at bounding box center [73, 189] width 28 height 16
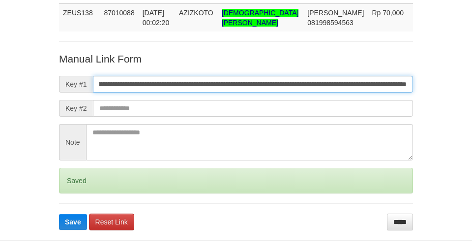
click at [59, 214] on button "Save" at bounding box center [73, 222] width 28 height 16
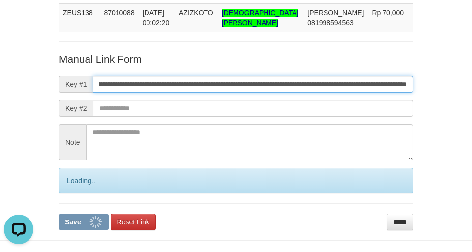
click at [59, 214] on button "Save" at bounding box center [84, 222] width 50 height 16
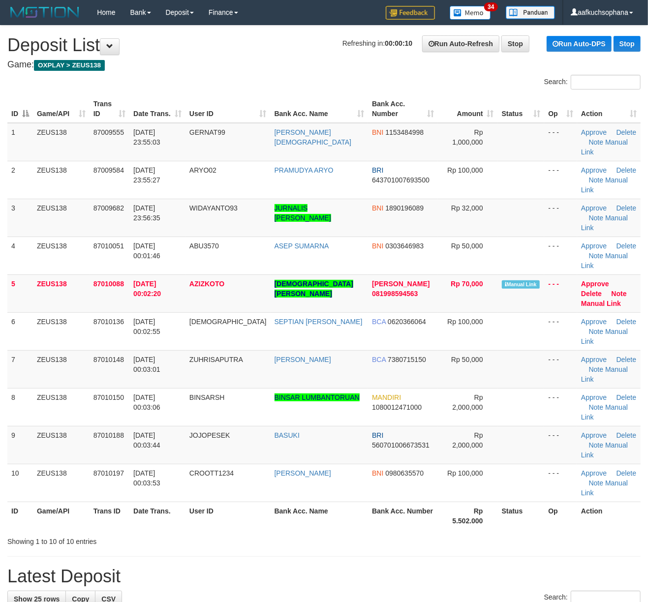
click at [601, 300] on link "Manual Link" at bounding box center [601, 304] width 40 height 8
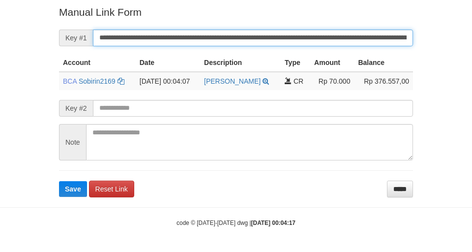
click at [59, 181] on button "Save" at bounding box center [73, 189] width 28 height 16
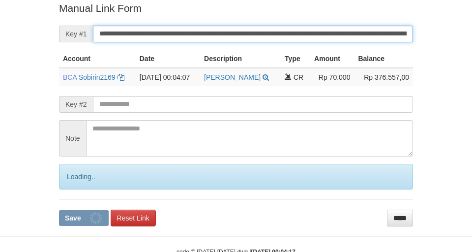
click at [59, 210] on button "Save" at bounding box center [84, 218] width 50 height 16
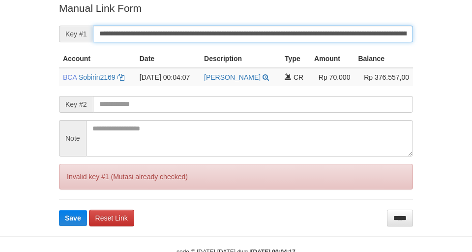
click at [59, 210] on button "Save" at bounding box center [73, 218] width 28 height 16
click at [252, 38] on input "**********" at bounding box center [253, 34] width 320 height 17
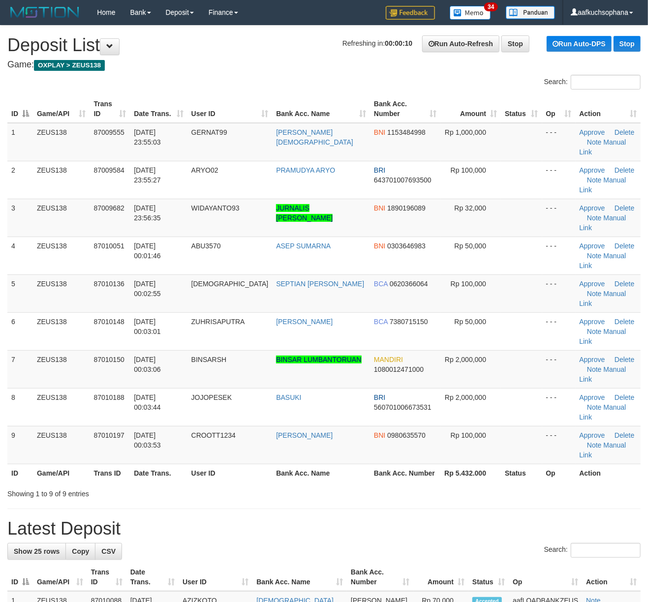
click at [554, 350] on td "- - -" at bounding box center [558, 369] width 33 height 38
drag, startPoint x: 493, startPoint y: 441, endPoint x: 504, endPoint y: 439, distance: 11.6
click at [495, 519] on h1 "Latest Deposit" at bounding box center [323, 529] width 633 height 20
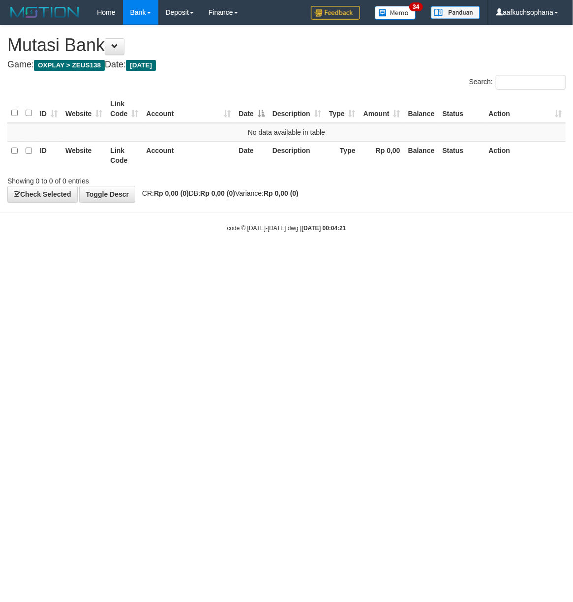
drag, startPoint x: 367, startPoint y: 376, endPoint x: 395, endPoint y: 363, distance: 31.3
click at [369, 257] on html "Toggle navigation Home Bank Account List Load By Website Group [OXPLAY] ZEUS138…" at bounding box center [286, 128] width 573 height 257
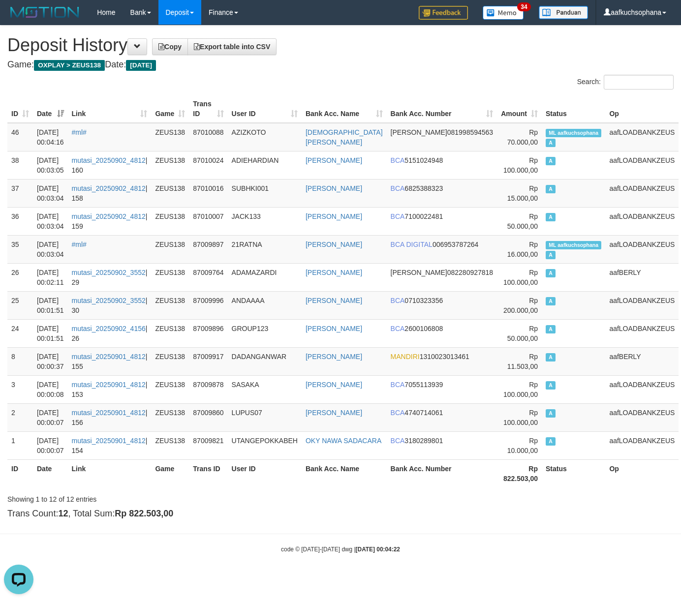
click at [379, 82] on div "Search:" at bounding box center [511, 83] width 326 height 17
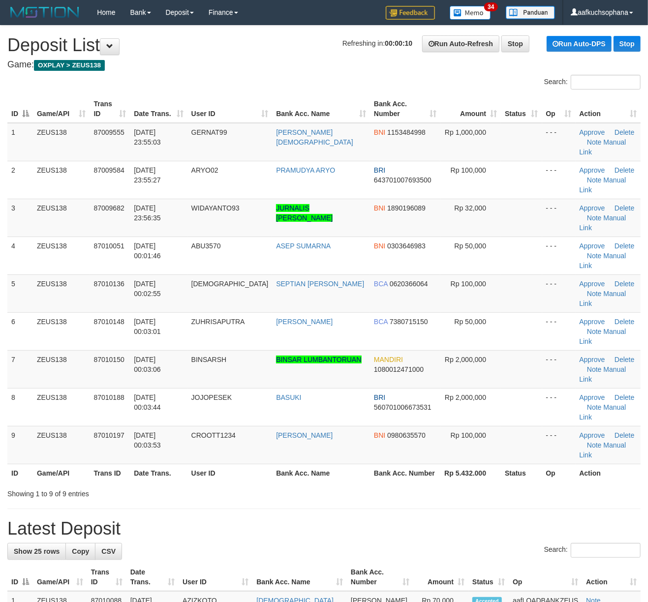
drag, startPoint x: 527, startPoint y: 286, endPoint x: 657, endPoint y: 302, distance: 131.9
click at [532, 312] on td at bounding box center [521, 331] width 41 height 38
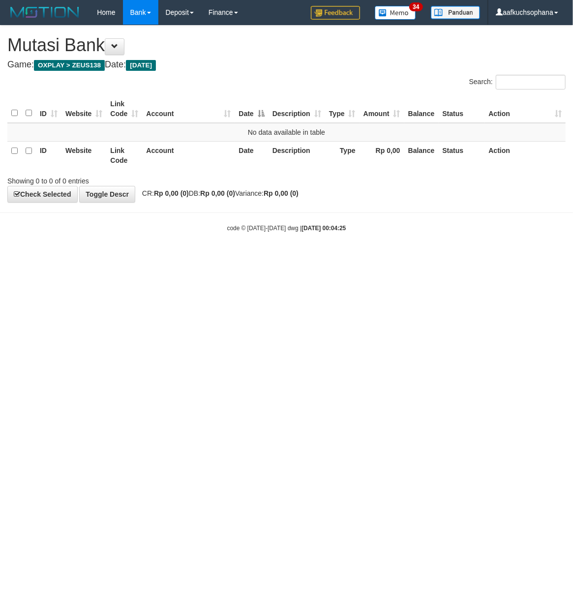
click at [146, 257] on html "Toggle navigation Home Bank Account List Load By Website Group [OXPLAY] ZEUS138…" at bounding box center [286, 128] width 573 height 257
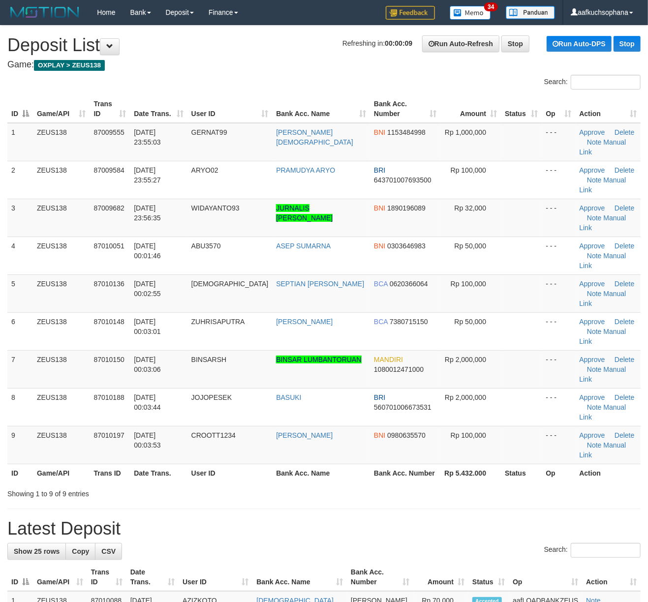
drag, startPoint x: 497, startPoint y: 267, endPoint x: 654, endPoint y: 284, distance: 158.5
click at [506, 312] on td at bounding box center [521, 331] width 41 height 38
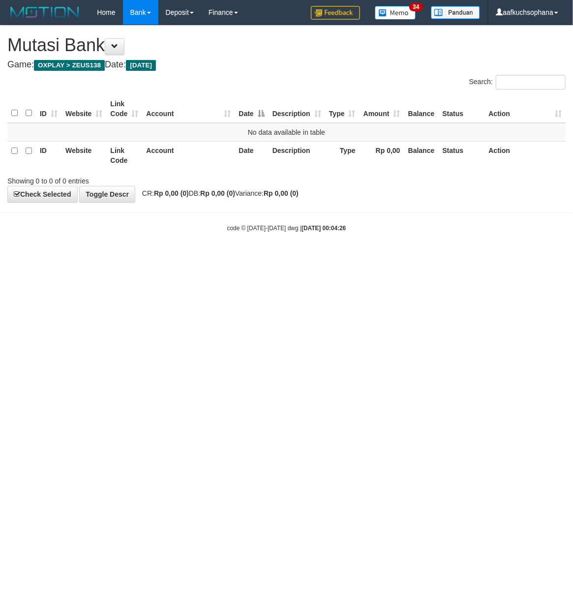
click at [127, 257] on html "Toggle navigation Home Bank Account List Load By Website Group [OXPLAY] ZEUS138…" at bounding box center [286, 128] width 573 height 257
click at [256, 257] on html "Toggle navigation Home Bank Account List Load By Website Group [OXPLAY] ZEUS138…" at bounding box center [286, 128] width 573 height 257
drag, startPoint x: 197, startPoint y: 364, endPoint x: 203, endPoint y: 367, distance: 6.4
click at [203, 257] on html "Toggle navigation Home Bank Account List Load By Website Group [OXPLAY] ZEUS138…" at bounding box center [286, 128] width 573 height 257
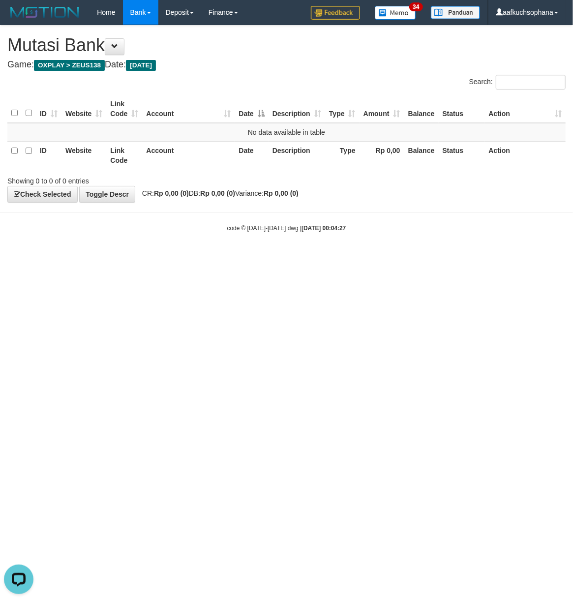
drag, startPoint x: 192, startPoint y: 304, endPoint x: 2, endPoint y: 272, distance: 192.1
click at [183, 257] on html "Toggle navigation Home Bank Account List Load By Website Group [OXPLAY] ZEUS138…" at bounding box center [286, 128] width 573 height 257
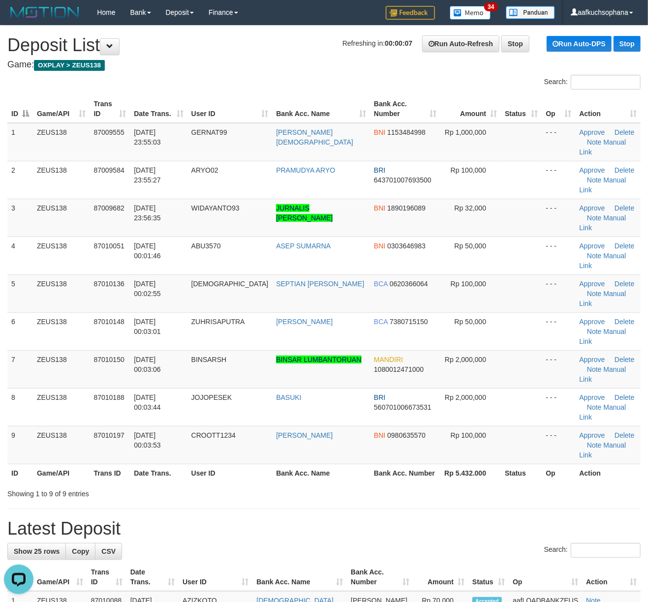
drag, startPoint x: 513, startPoint y: 273, endPoint x: 656, endPoint y: 289, distance: 144.7
click at [538, 312] on tr "6 ZEUS138 87010148 02/09/2025 00:03:01 ZUHRISAPUTRA MUHAMAD DAVA BCA 7380715150…" at bounding box center [323, 331] width 633 height 38
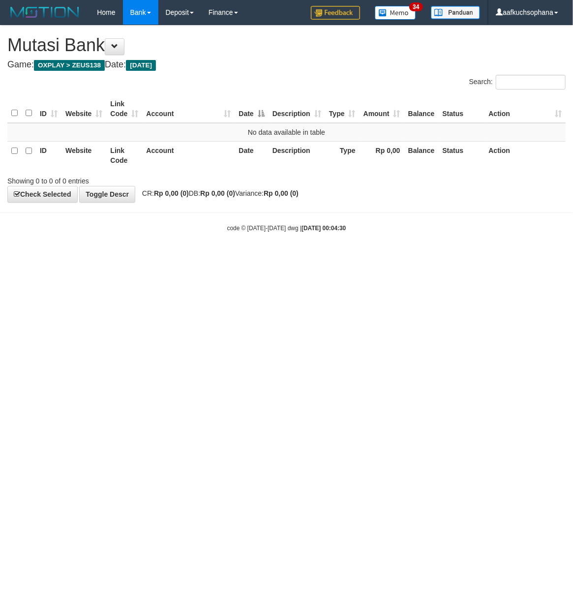
click at [174, 257] on html "Toggle navigation Home Bank Account List Load By Website Group [OXPLAY] ZEUS138…" at bounding box center [286, 128] width 573 height 257
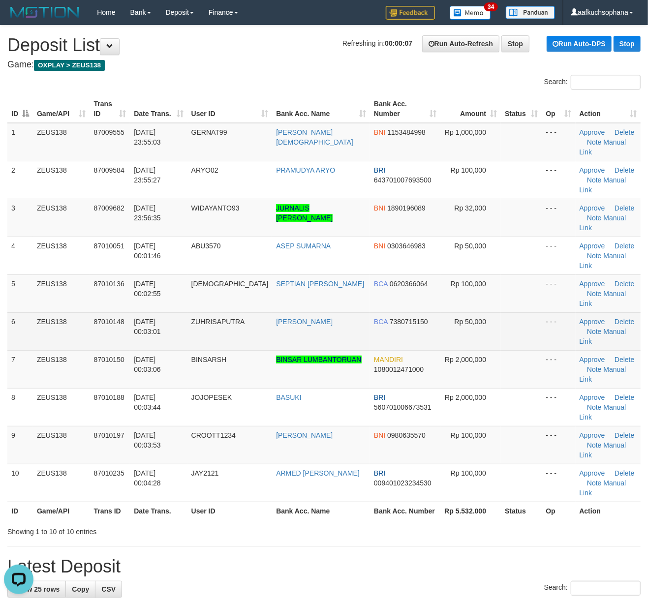
drag, startPoint x: 491, startPoint y: 273, endPoint x: 530, endPoint y: 285, distance: 41.9
click at [499, 312] on tr "6 ZEUS138 87010148 02/09/2025 00:03:01 ZUHRISAPUTRA MUHAMAD DAVA BCA 7380715150…" at bounding box center [323, 331] width 633 height 38
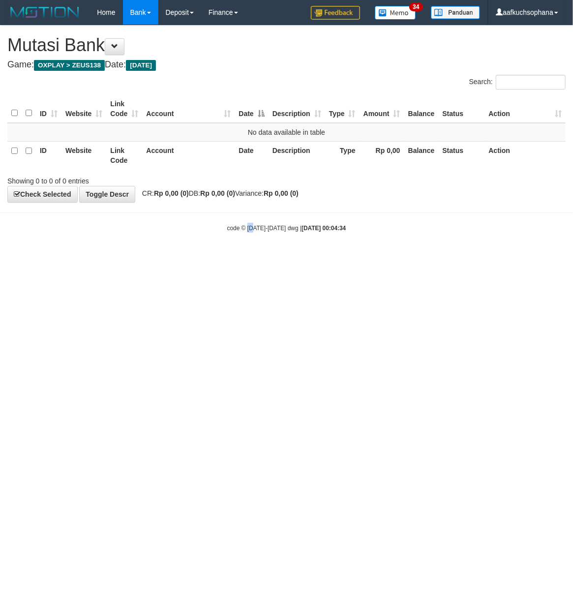
click at [258, 257] on html "Toggle navigation Home Bank Account List Load By Website Group [OXPLAY] ZEUS138…" at bounding box center [286, 128] width 573 height 257
click at [172, 257] on html "Toggle navigation Home Bank Account List Load By Website Group [OXPLAY] ZEUS138…" at bounding box center [286, 128] width 573 height 257
click at [100, 257] on html "Toggle navigation Home Bank Account List Load By Website Group [OXPLAY] ZEUS138…" at bounding box center [286, 128] width 573 height 257
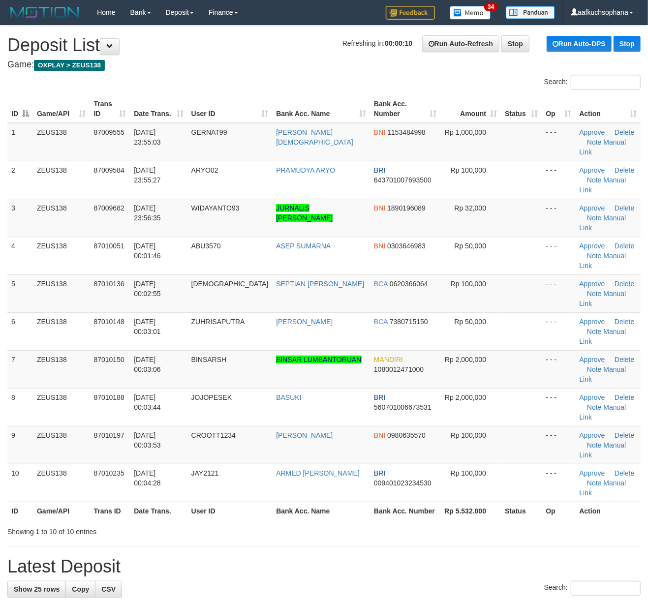
drag, startPoint x: 509, startPoint y: 254, endPoint x: 656, endPoint y: 284, distance: 150.7
click at [522, 275] on td at bounding box center [521, 294] width 41 height 38
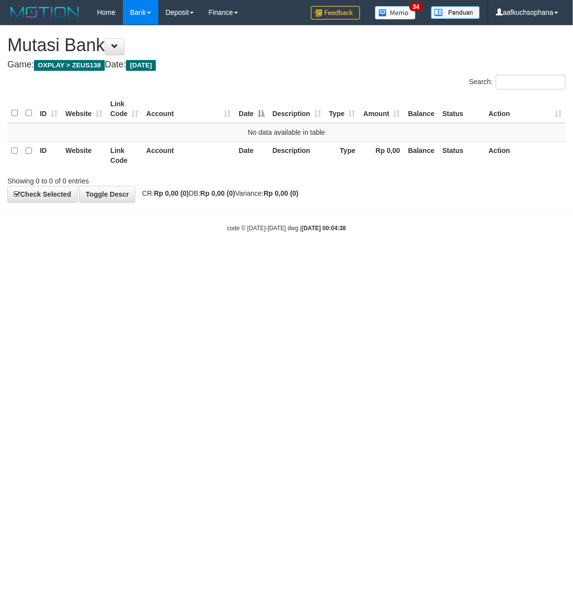
click at [162, 257] on html "Toggle navigation Home Bank Account List Load By Website Group [OXPLAY] ZEUS138…" at bounding box center [286, 128] width 573 height 257
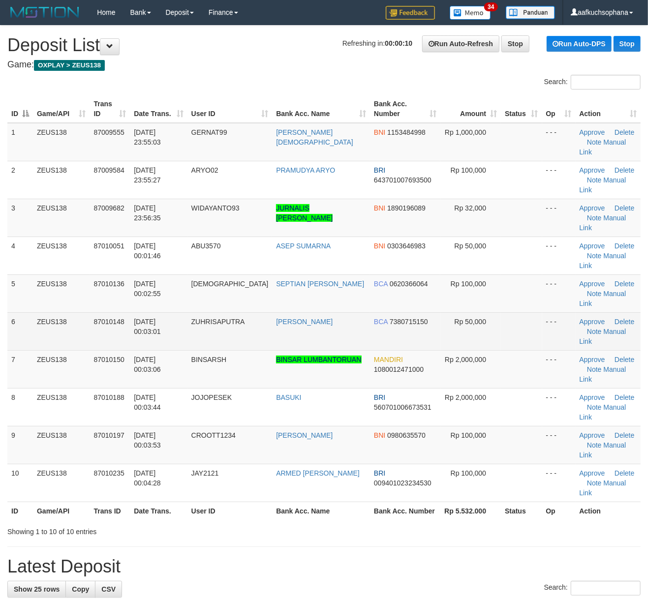
click at [480, 312] on td "Rp 50,000" at bounding box center [470, 331] width 61 height 38
click at [497, 312] on tr "6 ZEUS138 87010148 [DATE] 00:03:01 ZUHRISAPUTRA [PERSON_NAME] BCA 7380715150 Rp…" at bounding box center [323, 331] width 633 height 38
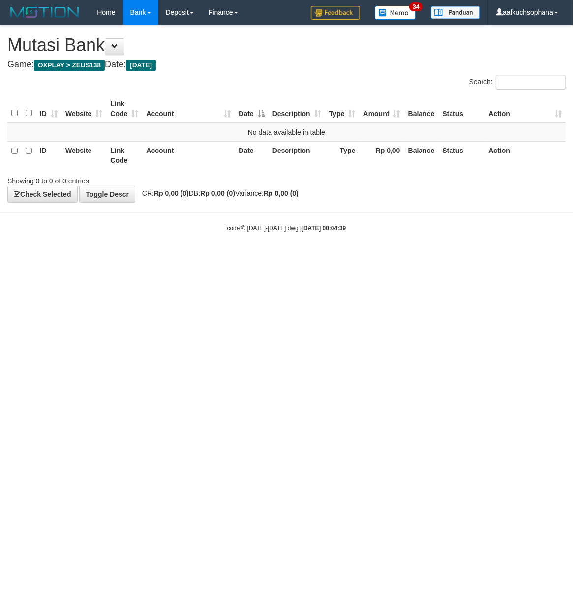
click at [106, 257] on html "Toggle navigation Home Bank Account List Load By Website Group [OXPLAY] ZEUS138…" at bounding box center [286, 128] width 573 height 257
drag, startPoint x: 286, startPoint y: 302, endPoint x: 138, endPoint y: 281, distance: 149.5
click at [282, 257] on html "Toggle navigation Home Bank Account List Load By Website Group [OXPLAY] ZEUS138…" at bounding box center [286, 128] width 573 height 257
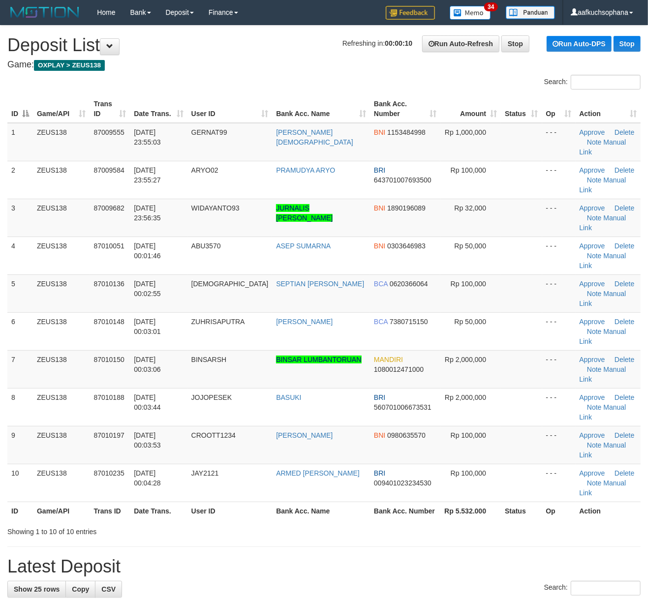
drag, startPoint x: 509, startPoint y: 256, endPoint x: 656, endPoint y: 278, distance: 149.3
click at [520, 275] on td at bounding box center [521, 294] width 41 height 38
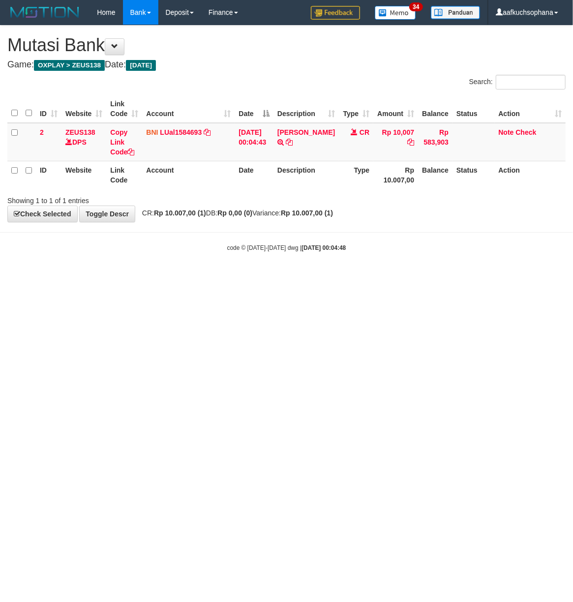
click at [199, 277] on html "Toggle navigation Home Bank Account List Load By Website Group [OXPLAY] ZEUS138…" at bounding box center [286, 138] width 573 height 277
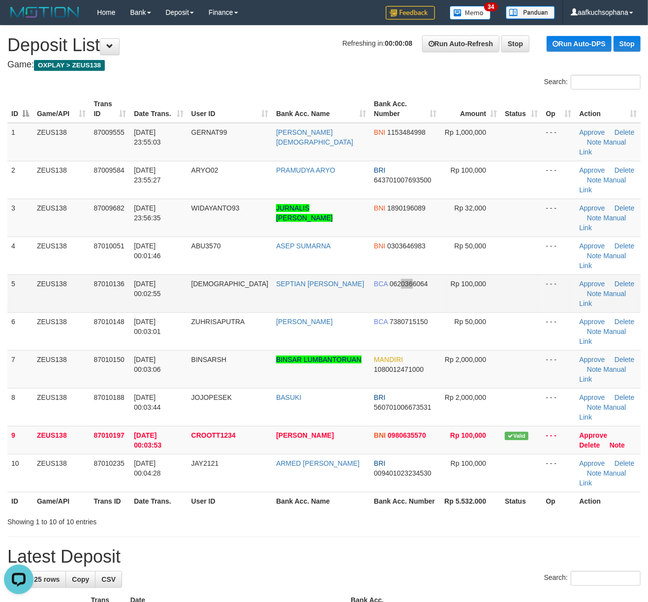
drag, startPoint x: 400, startPoint y: 259, endPoint x: 434, endPoint y: 259, distance: 33.5
click at [424, 275] on td "BCA 0620366064" at bounding box center [405, 294] width 70 height 38
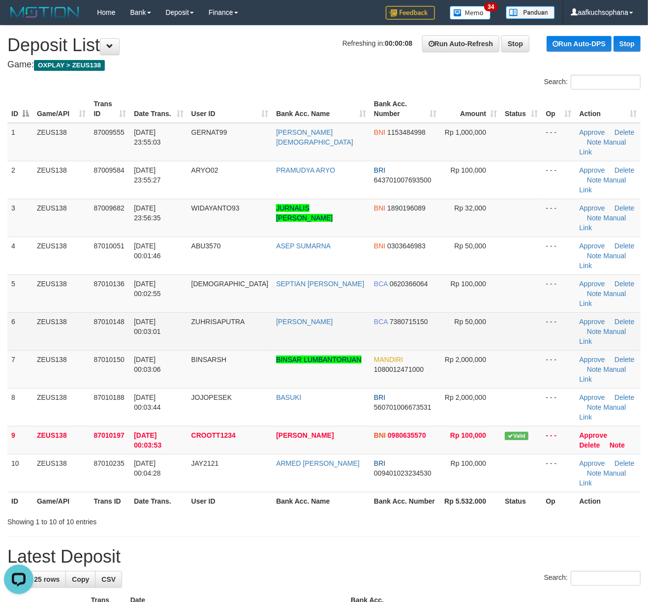
click at [534, 312] on tr "6 ZEUS138 87010148 02/09/2025 00:03:01 ZUHRISAPUTRA MUHAMAD DAVA BCA 7380715150…" at bounding box center [323, 331] width 633 height 38
drag, startPoint x: 534, startPoint y: 267, endPoint x: 547, endPoint y: 267, distance: 12.8
click at [542, 312] on td "- - -" at bounding box center [558, 331] width 33 height 38
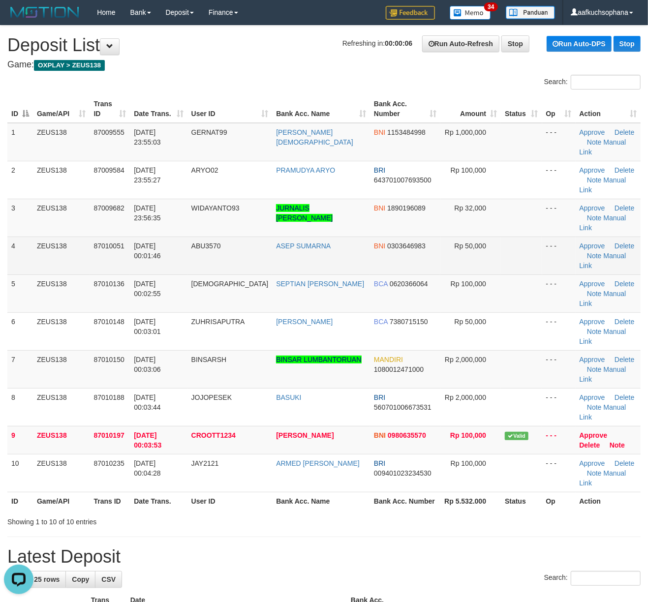
drag, startPoint x: 481, startPoint y: 235, endPoint x: 544, endPoint y: 229, distance: 62.8
click at [495, 275] on tr "5 ZEUS138 87010136 02/09/2025 00:02:55 SEFTIANERICK SEPTIAN ERICK PRAD BCA 0620…" at bounding box center [323, 294] width 633 height 38
click at [544, 237] on td "- - -" at bounding box center [558, 256] width 33 height 38
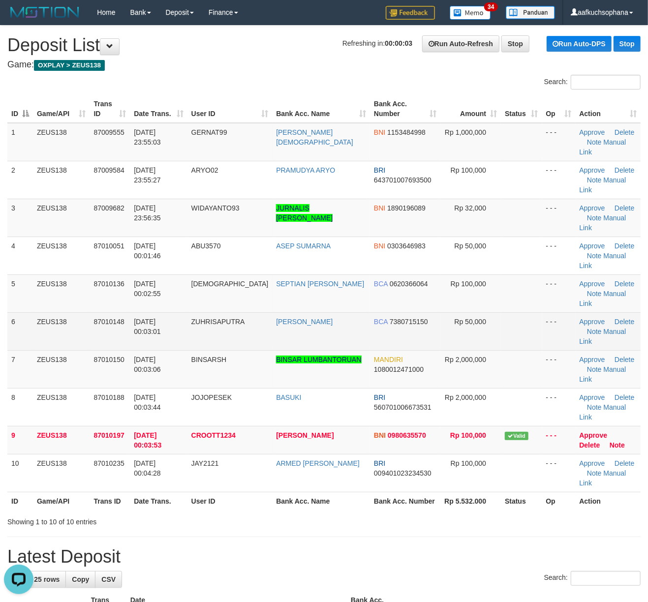
click at [501, 312] on td at bounding box center [521, 331] width 41 height 38
click at [512, 312] on td at bounding box center [521, 331] width 41 height 38
click at [516, 312] on td at bounding box center [521, 331] width 41 height 38
click at [518, 312] on td at bounding box center [521, 331] width 41 height 38
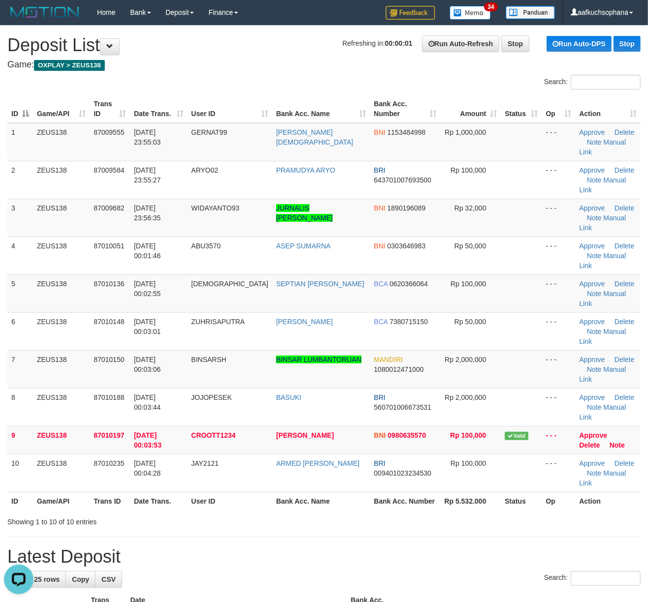
drag, startPoint x: 489, startPoint y: 453, endPoint x: 655, endPoint y: 447, distance: 166.9
click at [495, 453] on div "**********" at bounding box center [324, 524] width 648 height 996
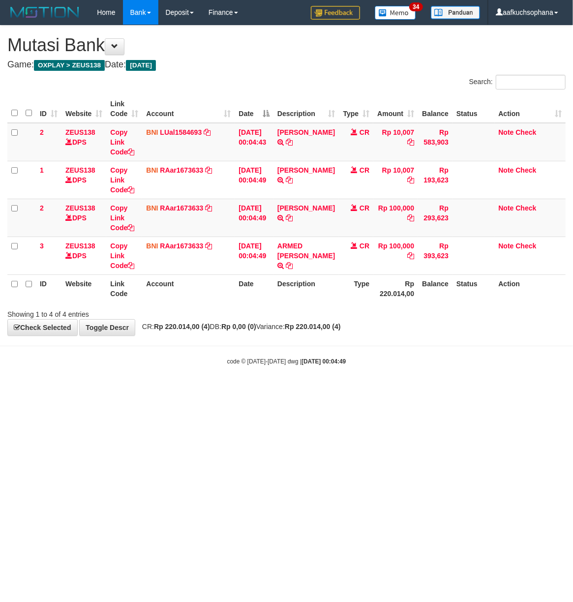
click at [156, 316] on div "Showing 1 to 4 of 4 entries" at bounding box center [119, 313] width 224 height 14
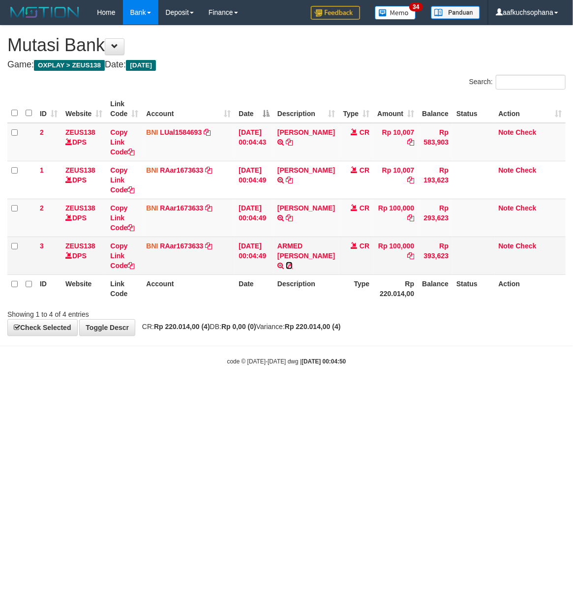
click at [293, 267] on icon at bounding box center [289, 265] width 7 height 7
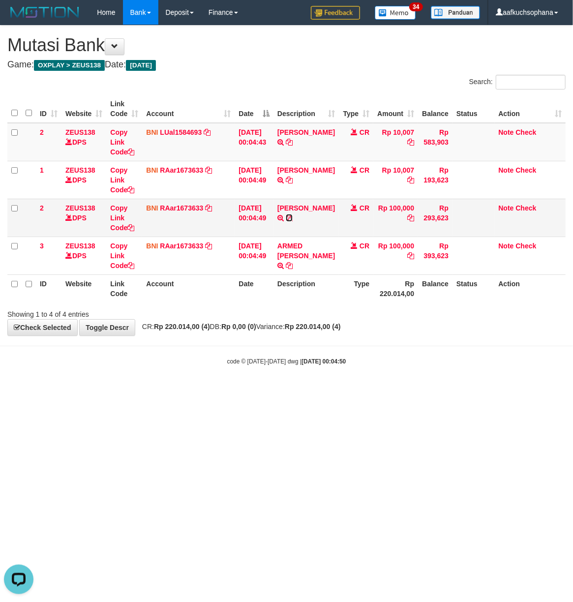
click at [293, 215] on icon at bounding box center [289, 218] width 7 height 7
click at [210, 390] on body "Toggle navigation Home Bank Account List Load By Website Group [OXPLAY] ZEUS138…" at bounding box center [286, 195] width 573 height 391
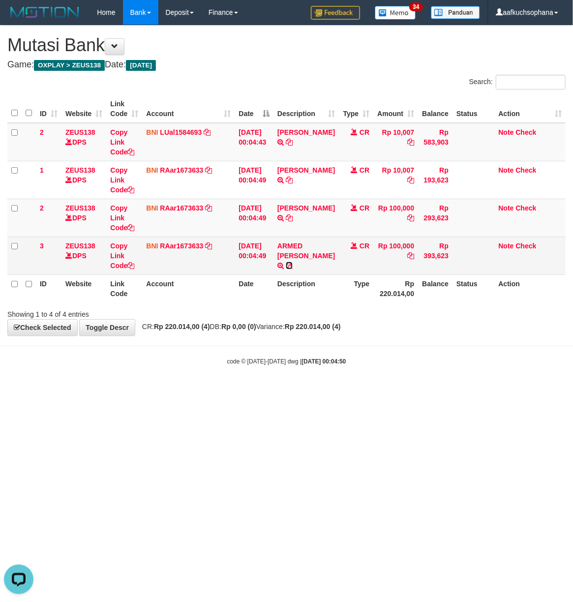
click at [292, 268] on icon at bounding box center [289, 265] width 7 height 7
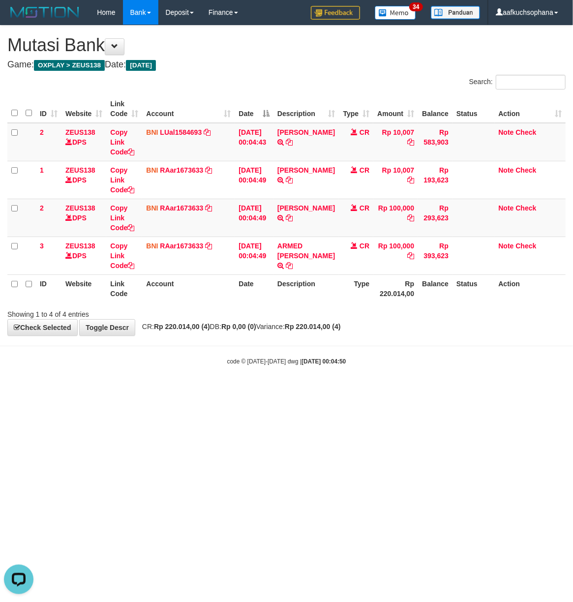
drag, startPoint x: 147, startPoint y: 394, endPoint x: 150, endPoint y: 404, distance: 9.8
click at [150, 391] on html "Toggle navigation Home Bank Account List Load By Website Group [OXPLAY] ZEUS138…" at bounding box center [286, 195] width 573 height 391
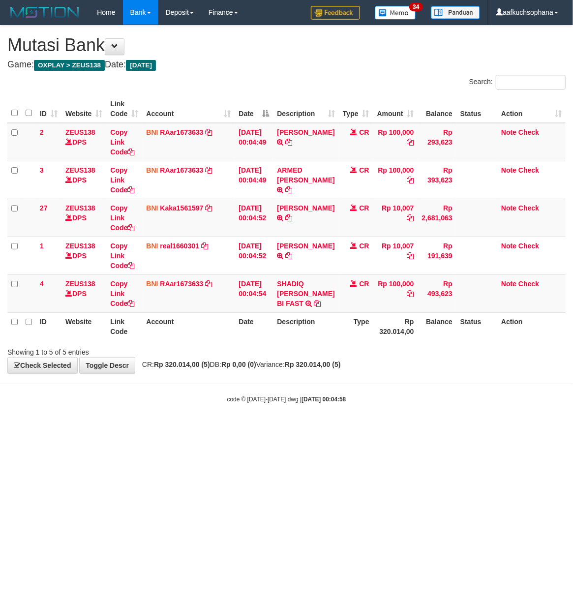
drag, startPoint x: 0, startPoint y: 0, endPoint x: 69, endPoint y: 437, distance: 442.5
click at [109, 429] on html "Toggle navigation Home Bank Account List Load By Website Group [OXPLAY] ZEUS138…" at bounding box center [286, 214] width 573 height 429
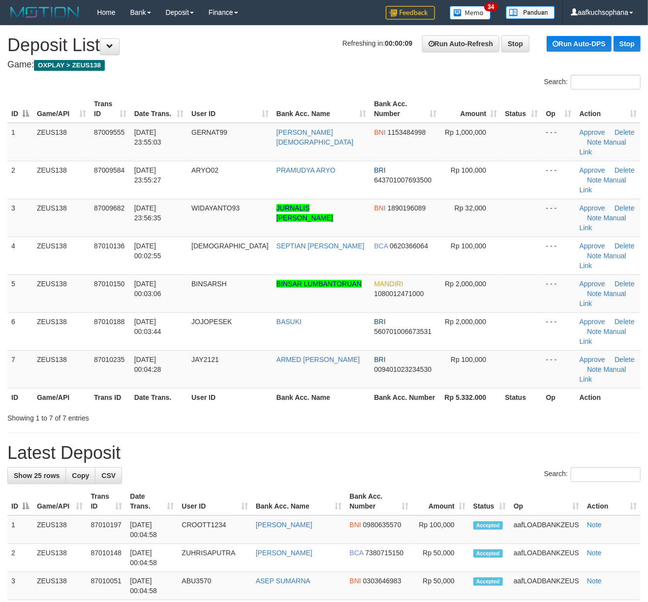
drag, startPoint x: 493, startPoint y: 373, endPoint x: 537, endPoint y: 367, distance: 44.7
click at [502, 369] on div "**********" at bounding box center [324, 514] width 648 height 977
click at [474, 443] on h1 "Latest Deposit" at bounding box center [323, 453] width 633 height 20
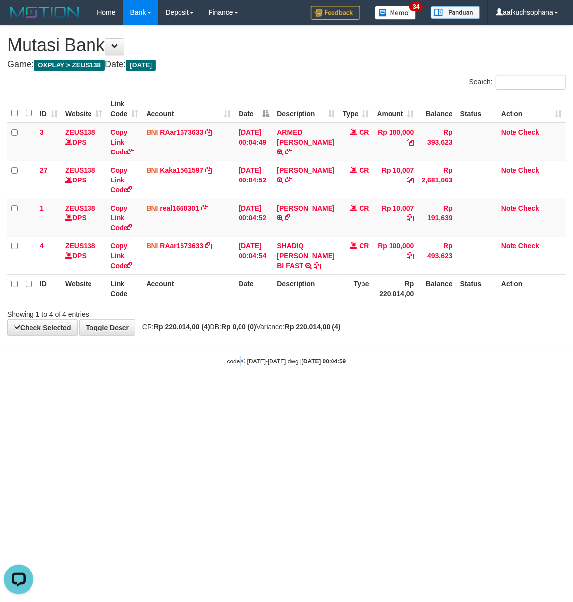
click at [238, 391] on body "Toggle navigation Home Bank Account List Load By Website Group [OXPLAY] ZEUS138…" at bounding box center [286, 195] width 573 height 391
drag, startPoint x: 157, startPoint y: 425, endPoint x: 81, endPoint y: 412, distance: 77.9
click at [156, 391] on html "Toggle navigation Home Bank Account List Load By Website Group [OXPLAY] ZEUS138…" at bounding box center [286, 195] width 573 height 391
click at [111, 391] on html "Toggle navigation Home Bank Account List Load By Website Group [OXPLAY] ZEUS138…" at bounding box center [286, 195] width 573 height 391
drag, startPoint x: 149, startPoint y: 413, endPoint x: 0, endPoint y: 369, distance: 154.7
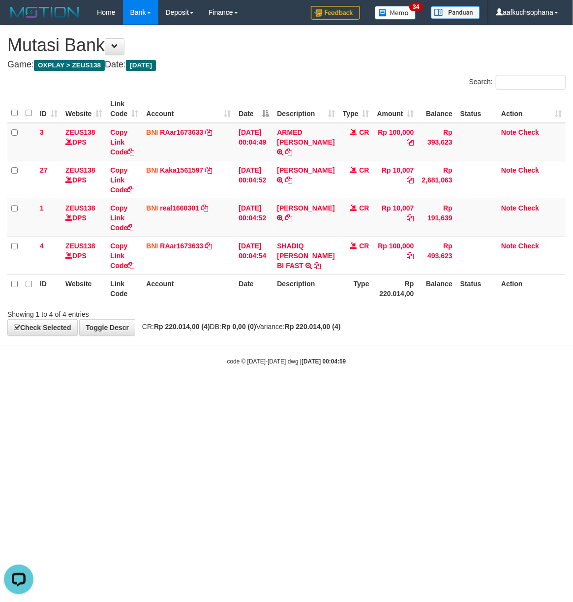
click at [148, 391] on html "Toggle navigation Home Bank Account List Load By Website Group [OXPLAY] ZEUS138…" at bounding box center [286, 195] width 573 height 391
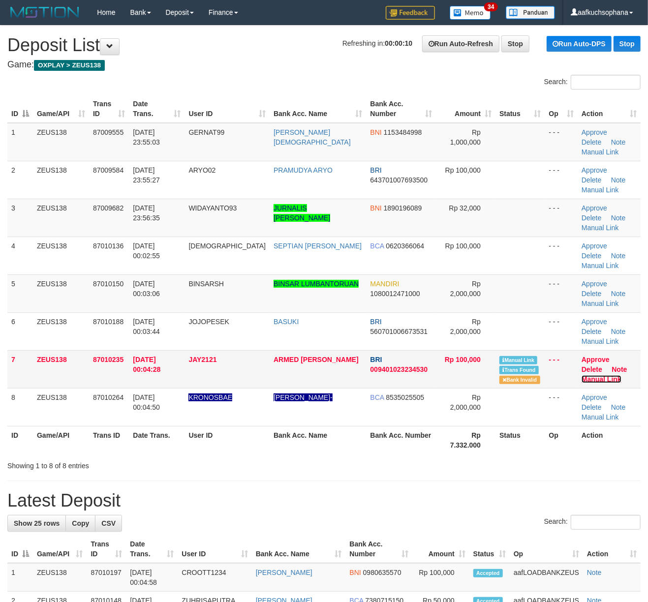
click at [613, 375] on link "Manual Link" at bounding box center [602, 379] width 40 height 8
click at [582, 375] on link "Manual Link" at bounding box center [602, 379] width 40 height 8
drag, startPoint x: 520, startPoint y: 368, endPoint x: 656, endPoint y: 351, distance: 137.8
click at [532, 426] on th "Status" at bounding box center [520, 440] width 49 height 28
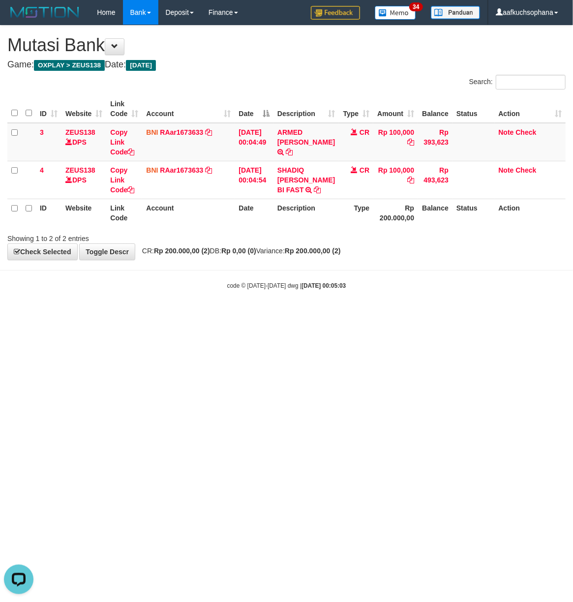
drag, startPoint x: 294, startPoint y: 373, endPoint x: 234, endPoint y: 367, distance: 59.9
click at [289, 315] on html "Toggle navigation Home Bank Account List Load By Website Group [OXPLAY] ZEUS138…" at bounding box center [286, 157] width 573 height 315
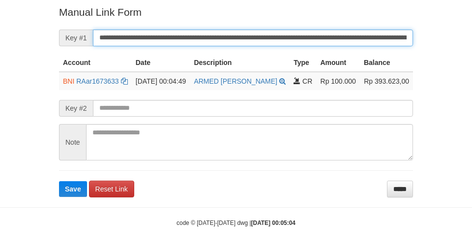
click at [59, 181] on button "Save" at bounding box center [73, 189] width 28 height 16
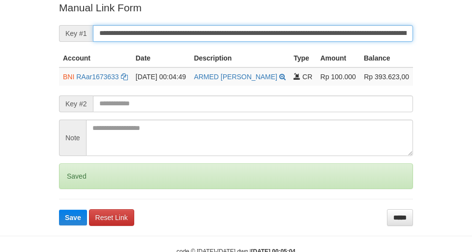
click at [59, 210] on button "Save" at bounding box center [73, 218] width 28 height 16
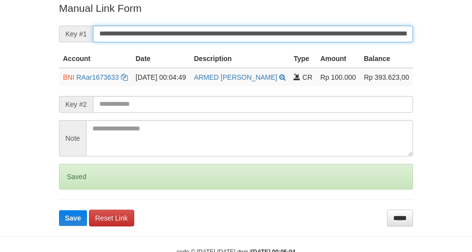
click at [59, 210] on button "Save" at bounding box center [73, 218] width 28 height 16
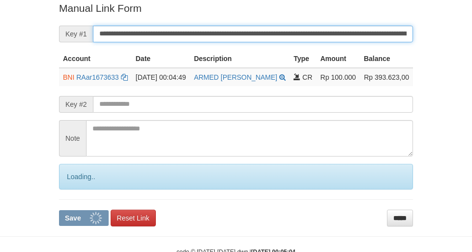
click at [59, 210] on button "Save" at bounding box center [84, 218] width 50 height 16
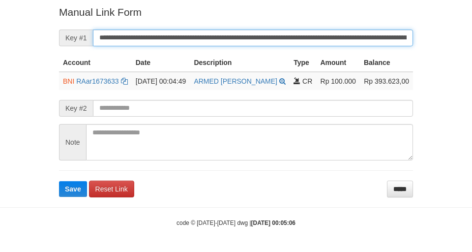
click at [59, 181] on button "Save" at bounding box center [73, 189] width 28 height 16
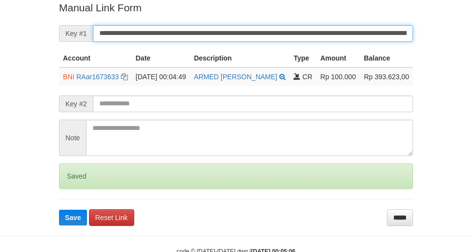
click at [59, 210] on button "Save" at bounding box center [73, 218] width 28 height 16
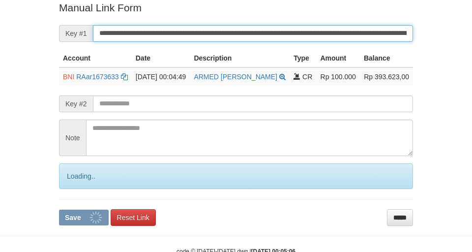
scroll to position [203, 0]
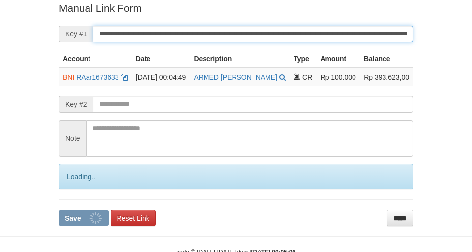
click at [59, 210] on button "Save" at bounding box center [84, 218] width 50 height 16
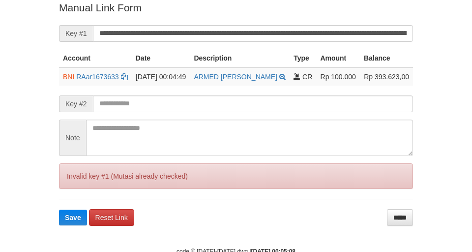
scroll to position [203, 0]
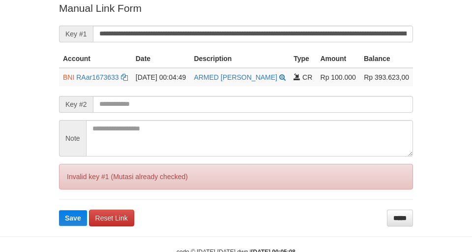
click at [59, 210] on button "Save" at bounding box center [73, 218] width 28 height 16
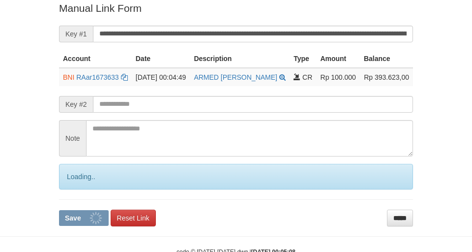
click at [266, 35] on input "**********" at bounding box center [253, 34] width 320 height 17
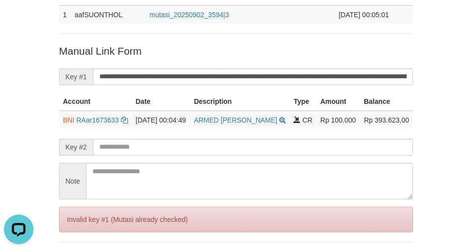
scroll to position [138, 0]
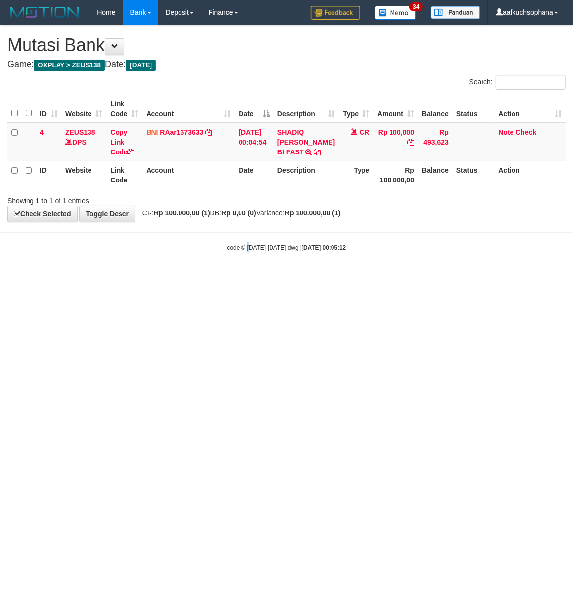
click at [251, 277] on html "Toggle navigation Home Bank Account List Load By Website Group [OXPLAY] ZEUS138…" at bounding box center [286, 138] width 573 height 277
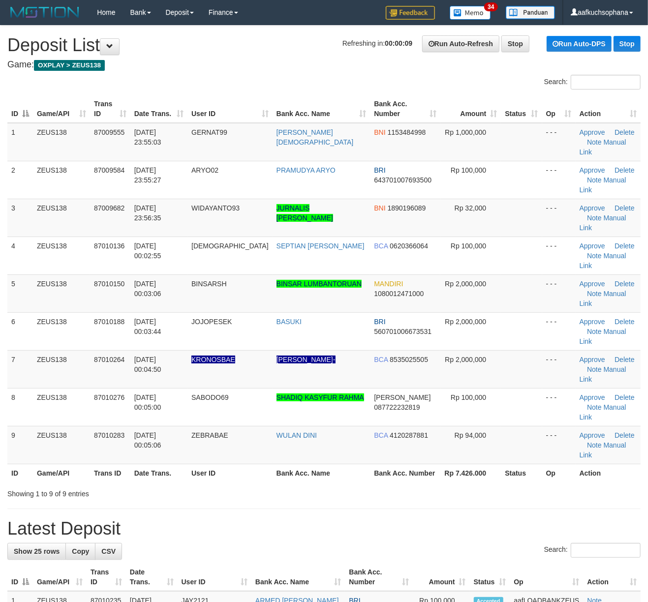
click at [489, 485] on div "Showing 1 to 9 of 9 entries" at bounding box center [324, 492] width 648 height 14
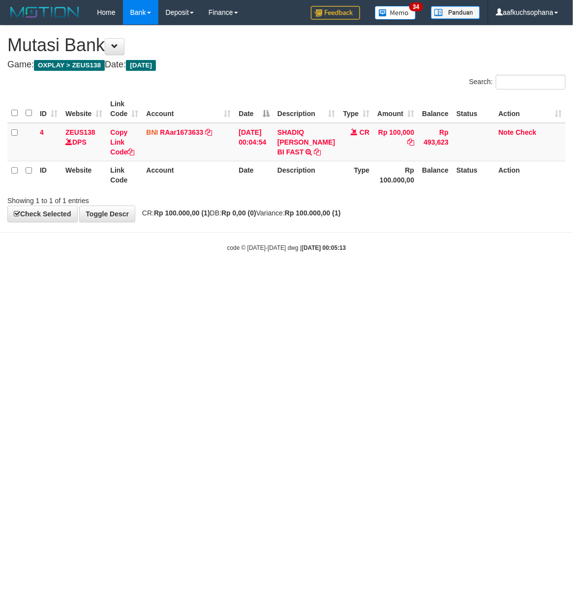
drag, startPoint x: 113, startPoint y: 351, endPoint x: 1, endPoint y: 344, distance: 112.4
click at [113, 277] on html "Toggle navigation Home Bank Account List Load By Website Group [OXPLAY] ZEUS138…" at bounding box center [286, 138] width 573 height 277
drag, startPoint x: 225, startPoint y: 388, endPoint x: 221, endPoint y: 360, distance: 27.8
click at [225, 277] on html "Toggle navigation Home Bank Account List Load By Website Group [OXPLAY] ZEUS138…" at bounding box center [286, 138] width 573 height 277
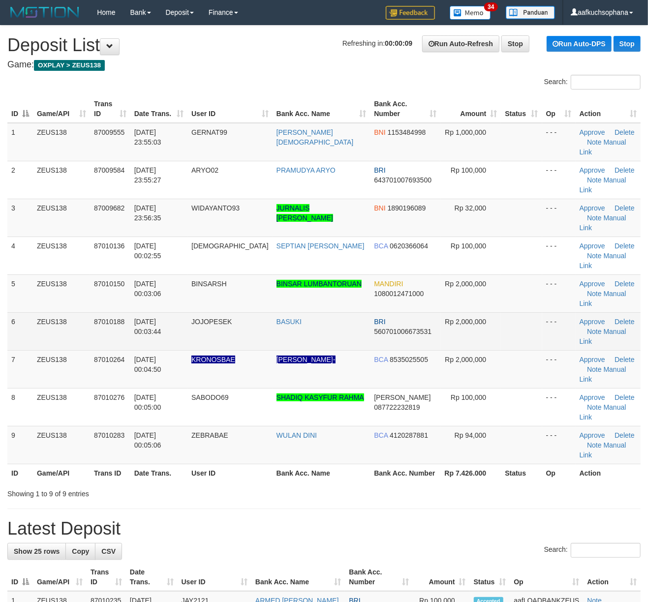
drag, startPoint x: 490, startPoint y: 285, endPoint x: 656, endPoint y: 228, distance: 175.9
click at [509, 312] on td at bounding box center [521, 331] width 41 height 38
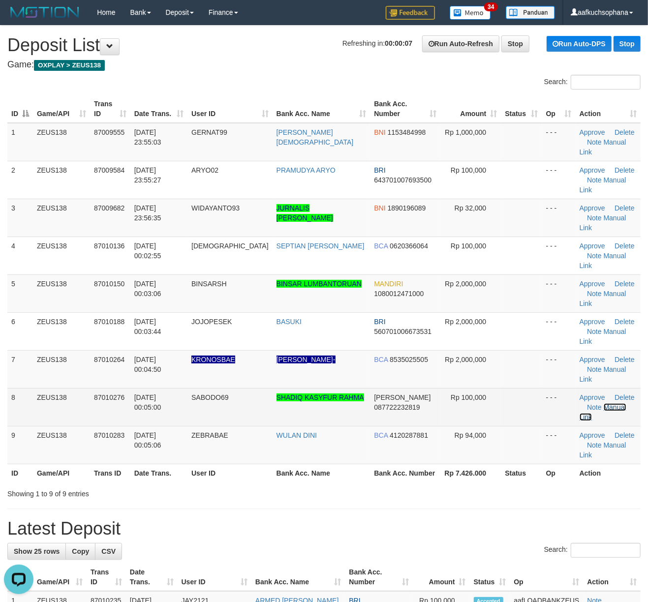
click at [596, 404] on link "Manual Link" at bounding box center [603, 413] width 47 height 18
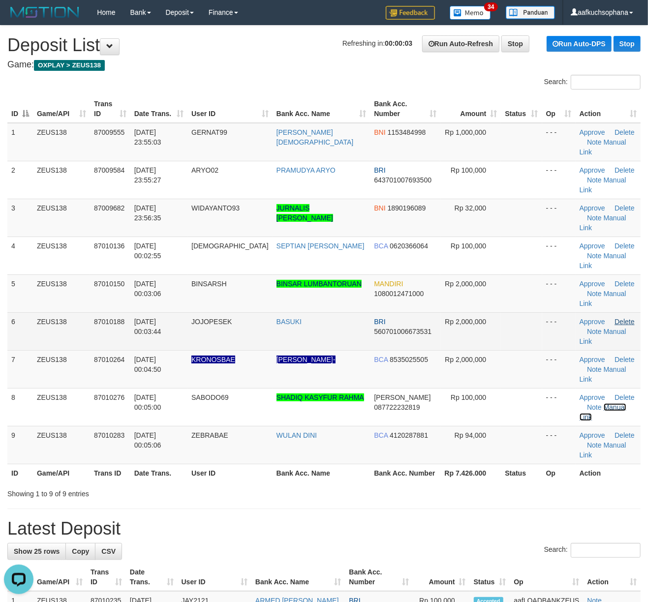
click at [580, 404] on link "Manual Link" at bounding box center [603, 413] width 47 height 18
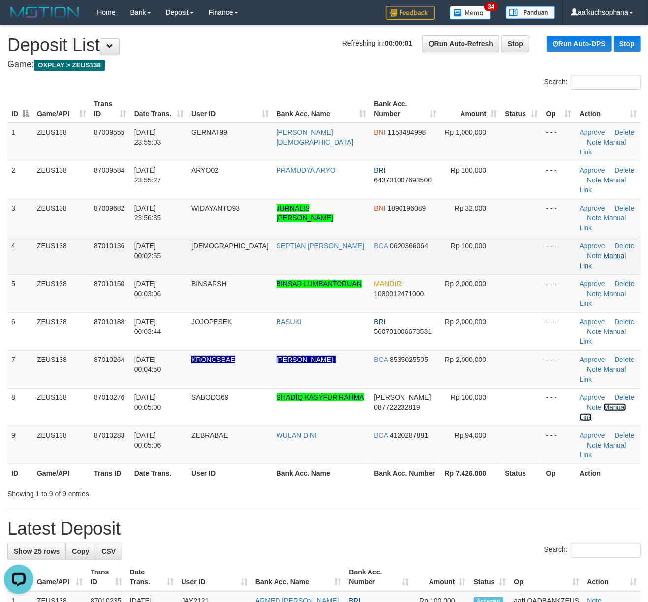
click at [580, 404] on link "Manual Link" at bounding box center [603, 413] width 47 height 18
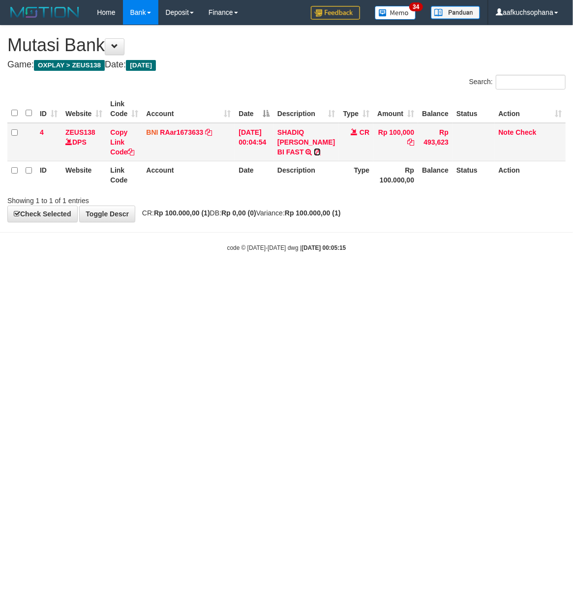
click at [314, 156] on icon at bounding box center [317, 152] width 7 height 7
click at [134, 152] on icon at bounding box center [130, 152] width 7 height 7
click at [133, 150] on icon at bounding box center [130, 152] width 7 height 7
click at [249, 277] on html "Toggle navigation Home Bank Account List Load By Website Group [OXPLAY] ZEUS138…" at bounding box center [286, 138] width 573 height 277
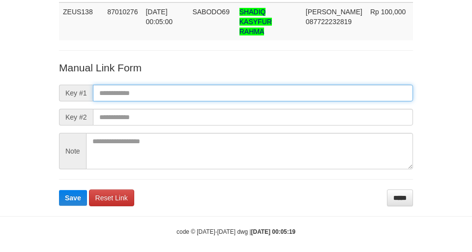
click at [239, 85] on input "text" at bounding box center [253, 93] width 320 height 17
paste input "**********"
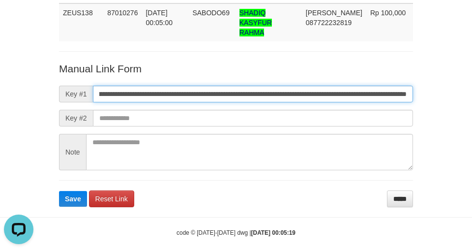
type input "**********"
click at [59, 191] on button "Save" at bounding box center [73, 199] width 28 height 16
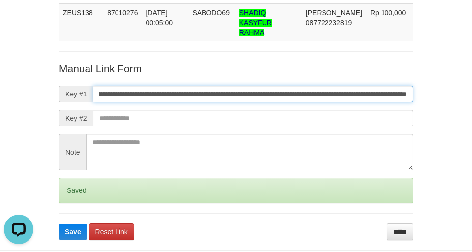
click at [59, 224] on button "Save" at bounding box center [73, 232] width 28 height 16
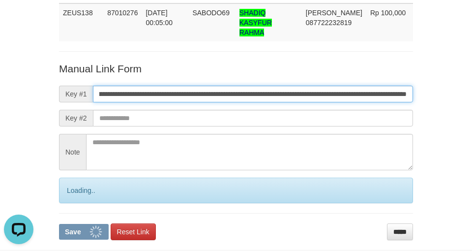
click at [59, 224] on button "Save" at bounding box center [84, 232] width 50 height 16
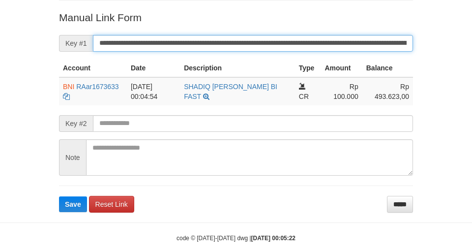
click at [59, 196] on button "Save" at bounding box center [73, 204] width 28 height 16
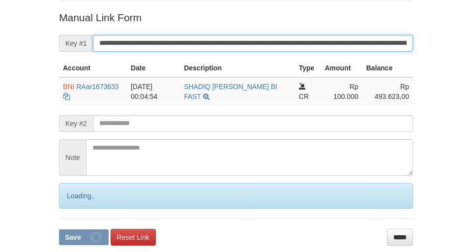
scroll to position [203, 0]
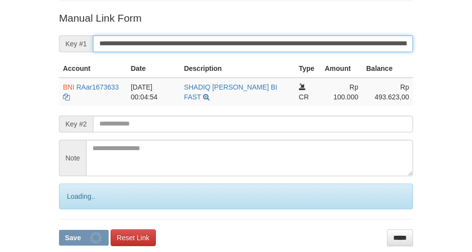
click at [59, 230] on button "Save" at bounding box center [84, 238] width 50 height 16
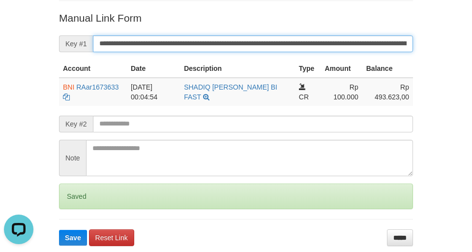
click at [59, 230] on button "Save" at bounding box center [73, 238] width 28 height 16
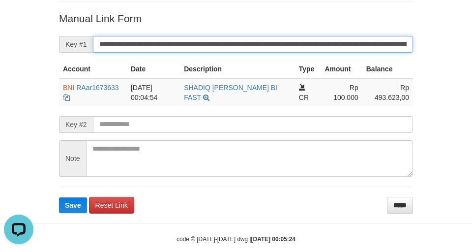
click at [59, 197] on button "Save" at bounding box center [73, 205] width 28 height 16
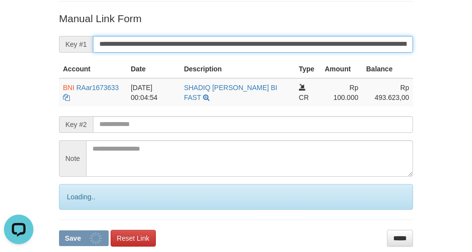
click at [59, 230] on button "Save" at bounding box center [84, 238] width 50 height 16
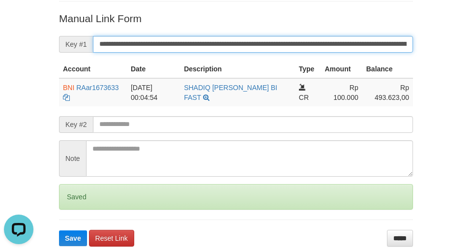
click at [59, 230] on button "Save" at bounding box center [73, 238] width 28 height 16
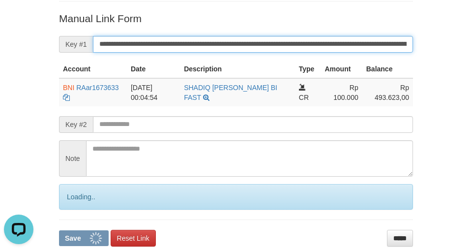
click at [59, 230] on button "Save" at bounding box center [84, 238] width 50 height 16
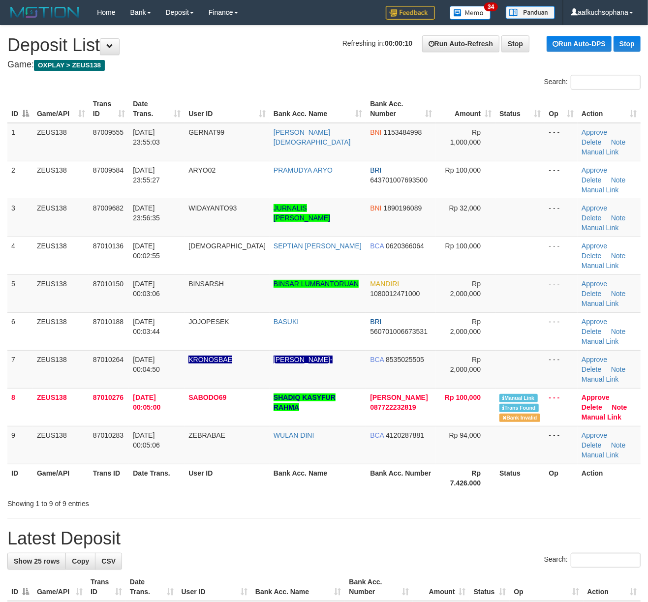
click at [619, 262] on link "Manual Link" at bounding box center [600, 266] width 37 height 8
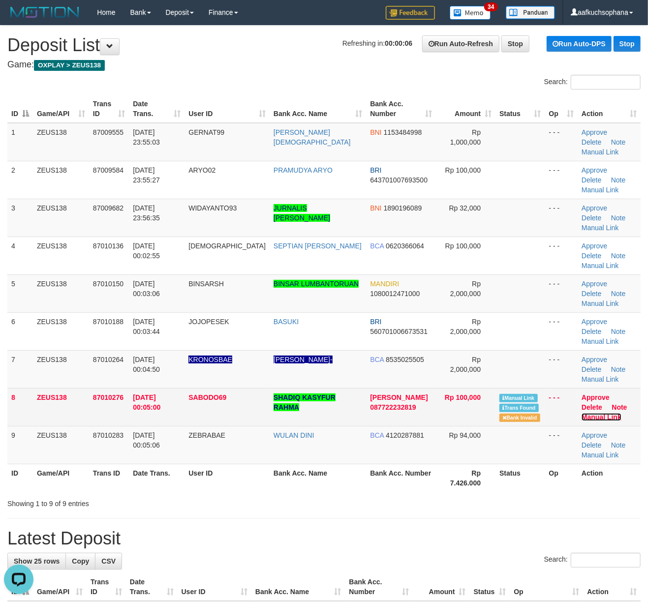
click at [613, 413] on link "Manual Link" at bounding box center [602, 417] width 40 height 8
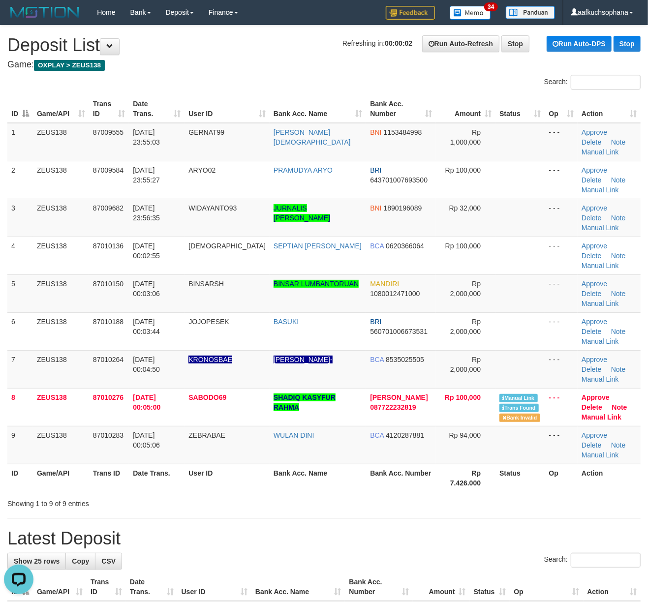
drag, startPoint x: 526, startPoint y: 399, endPoint x: 551, endPoint y: 396, distance: 25.7
click at [539, 464] on tr "ID Game/API Trans ID Date Trans. User ID Bank Acc. Name Bank Acc. Number Rp 7.4…" at bounding box center [323, 478] width 633 height 28
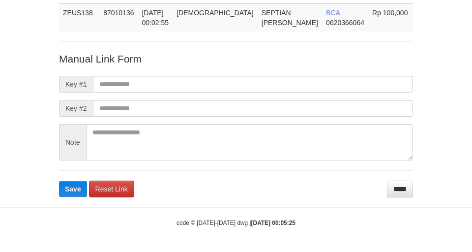
scroll to position [72, 0]
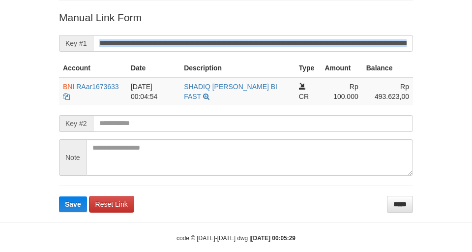
click at [260, 30] on form "**********" at bounding box center [236, 111] width 354 height 202
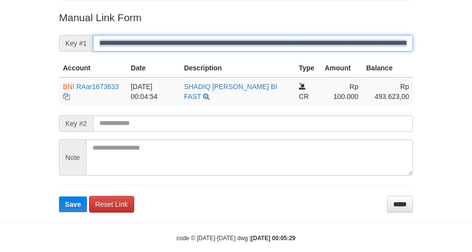
click at [59, 196] on button "Save" at bounding box center [73, 204] width 28 height 16
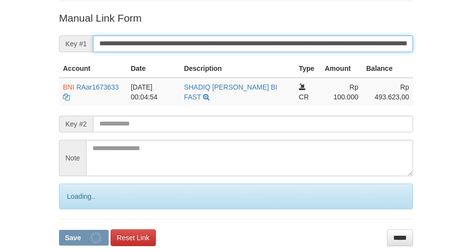
click at [59, 230] on button "Save" at bounding box center [84, 238] width 50 height 16
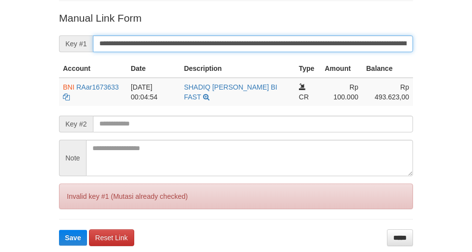
click at [264, 36] on input "**********" at bounding box center [253, 43] width 320 height 17
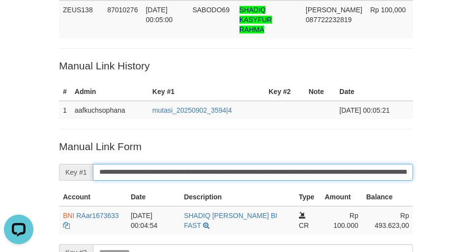
scroll to position [72, 0]
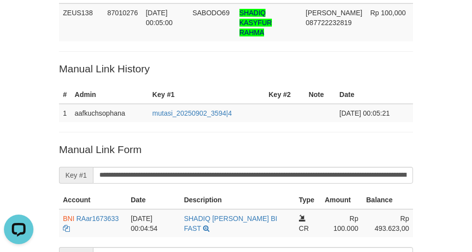
drag, startPoint x: 252, startPoint y: 54, endPoint x: 386, endPoint y: 1, distance: 144.0
click at [253, 62] on p "Manual Link History" at bounding box center [236, 69] width 354 height 14
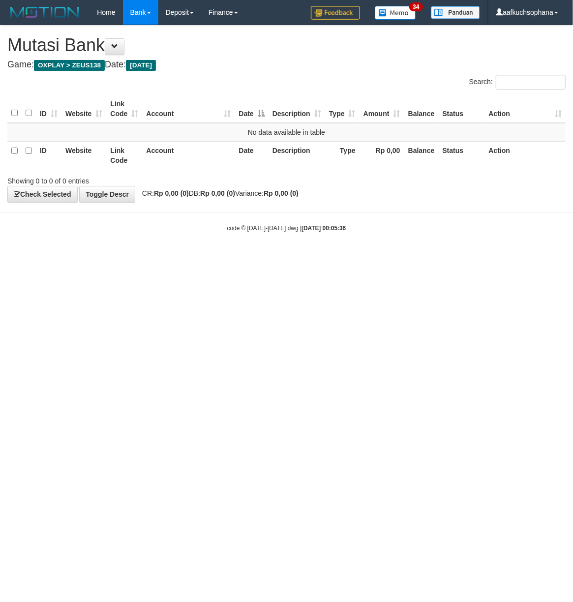
click at [233, 257] on html "Toggle navigation Home Bank Account List Load By Website Group [OXPLAY] ZEUS138…" at bounding box center [286, 128] width 573 height 257
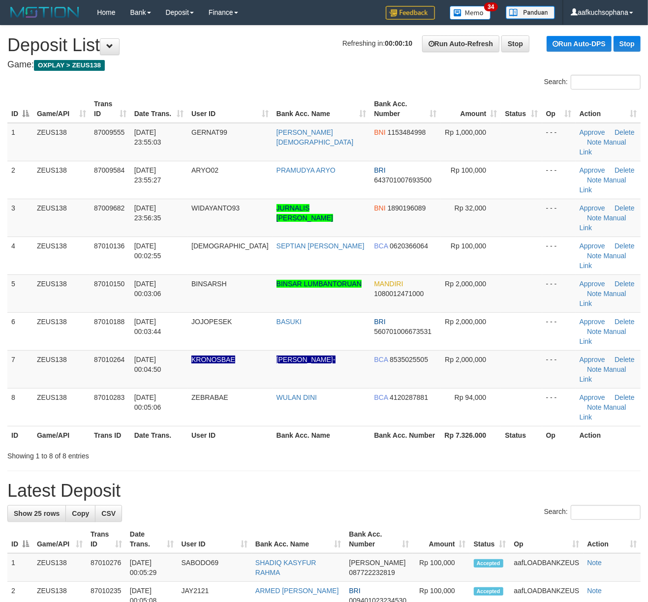
drag, startPoint x: 451, startPoint y: 369, endPoint x: 642, endPoint y: 330, distance: 194.9
click at [457, 368] on div "ID Game/API Trans ID Date Trans. User ID Bank Acc. Name Bank Acc. Number Amount…" at bounding box center [324, 269] width 648 height 355
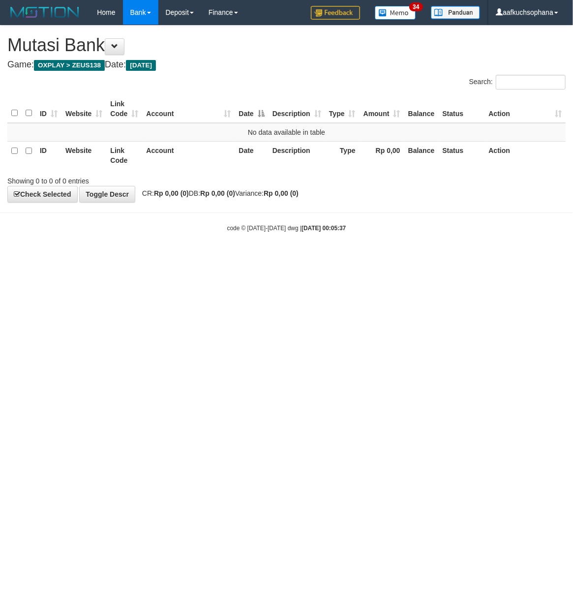
click at [159, 257] on html "Toggle navigation Home Bank Account List Load By Website Group [OXPLAY] ZEUS138…" at bounding box center [286, 128] width 573 height 257
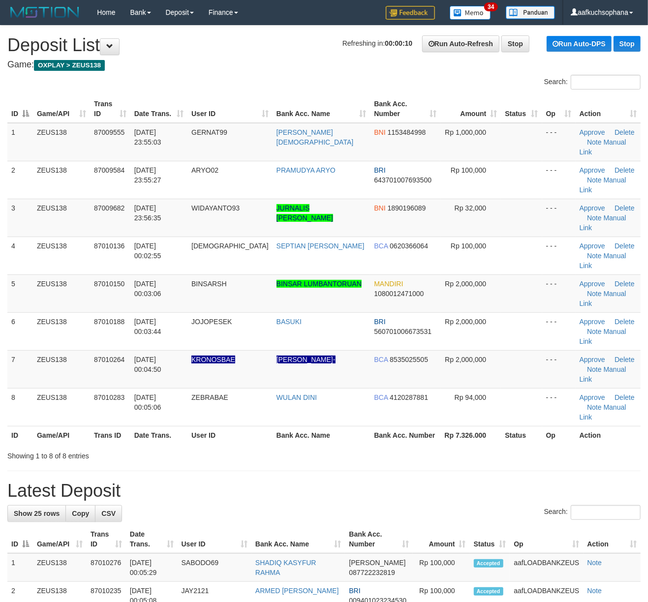
click at [556, 447] on div "Showing 1 to 8 of 8 entries" at bounding box center [324, 454] width 648 height 14
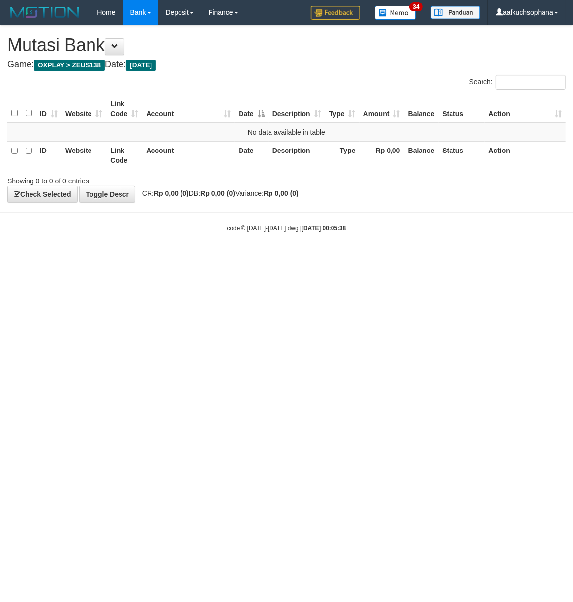
click at [209, 257] on html "Toggle navigation Home Bank Account List Load By Website Group [OXPLAY] ZEUS138…" at bounding box center [286, 128] width 573 height 257
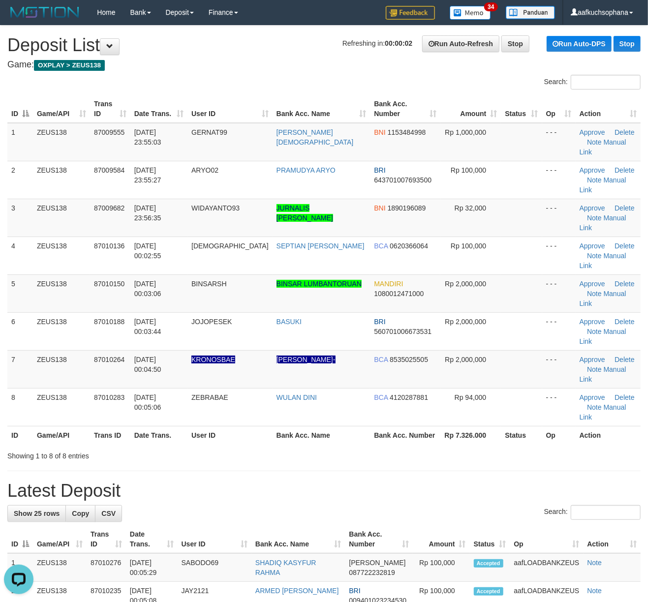
drag, startPoint x: 496, startPoint y: 384, endPoint x: 654, endPoint y: 363, distance: 159.8
click at [519, 384] on div "**********" at bounding box center [324, 561] width 648 height 1071
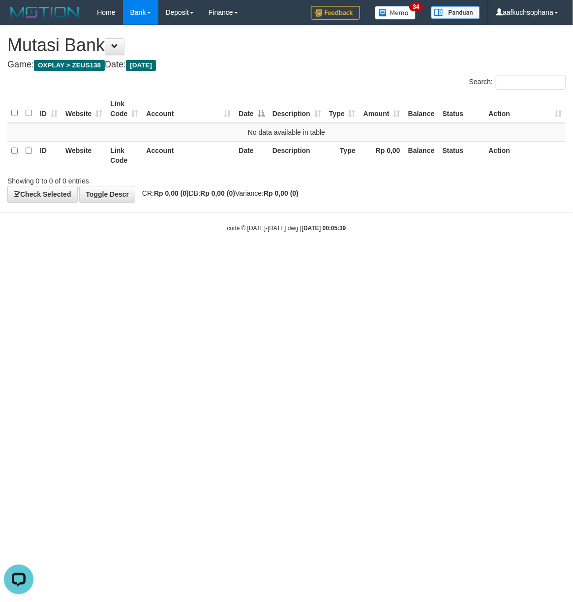
drag, startPoint x: 134, startPoint y: 404, endPoint x: 139, endPoint y: 397, distance: 8.5
click at [135, 257] on html "Toggle navigation Home Bank Account List Load By Website Group [OXPLAY] ZEUS138…" at bounding box center [286, 128] width 573 height 257
click at [149, 257] on html "Toggle navigation Home Bank Account List Load By Website Group [OXPLAY] ZEUS138…" at bounding box center [286, 128] width 573 height 257
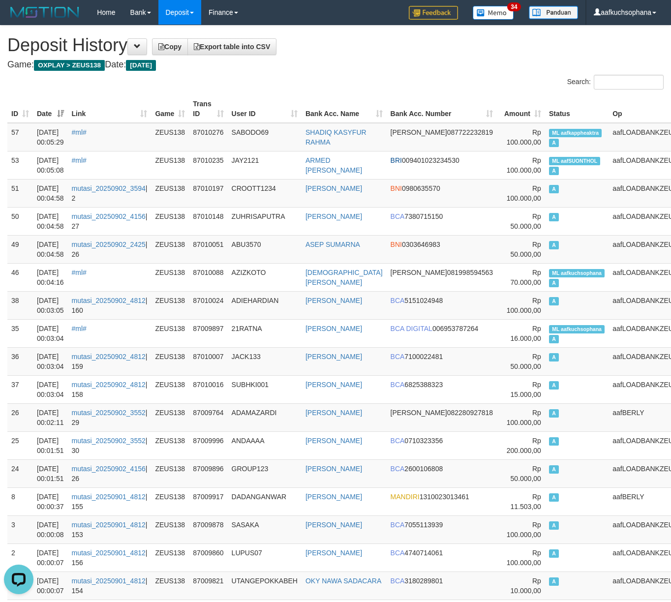
drag, startPoint x: 355, startPoint y: 46, endPoint x: 2, endPoint y: 224, distance: 395.9
click at [351, 48] on h1 "Deposit History Copy Export table into CSV" at bounding box center [335, 45] width 656 height 20
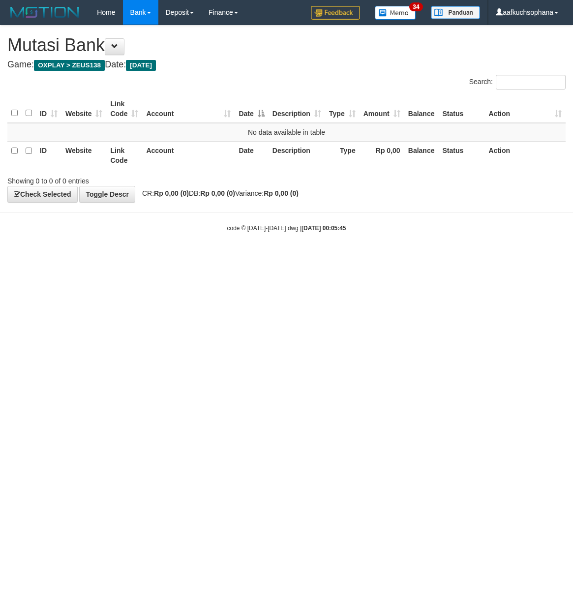
click at [165, 257] on html "Toggle navigation Home Bank Account List Load By Website Group [OXPLAY] ZEUS138…" at bounding box center [286, 128] width 573 height 257
click at [192, 257] on html "Toggle navigation Home Bank Account List Load By Website Group [OXPLAY] ZEUS138…" at bounding box center [286, 128] width 573 height 257
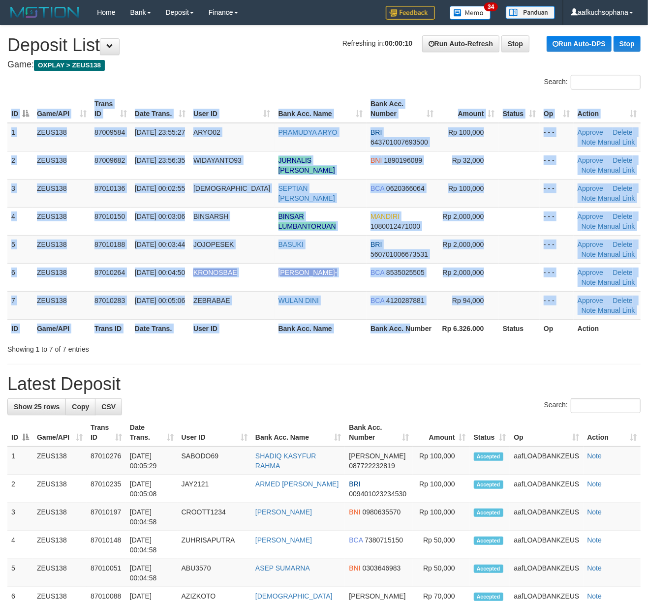
drag, startPoint x: 401, startPoint y: 338, endPoint x: 419, endPoint y: 337, distance: 18.7
click at [410, 339] on div "ID Game/API Trans ID Date Trans. User ID Bank Acc. Name Bank Acc. Number Amount…" at bounding box center [324, 216] width 648 height 249
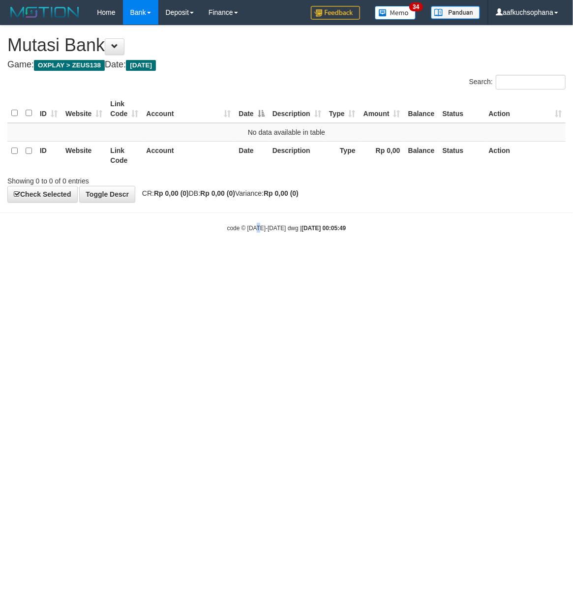
click at [259, 257] on html "Toggle navigation Home Bank Account List Load By Website Group [OXPLAY] ZEUS138…" at bounding box center [286, 128] width 573 height 257
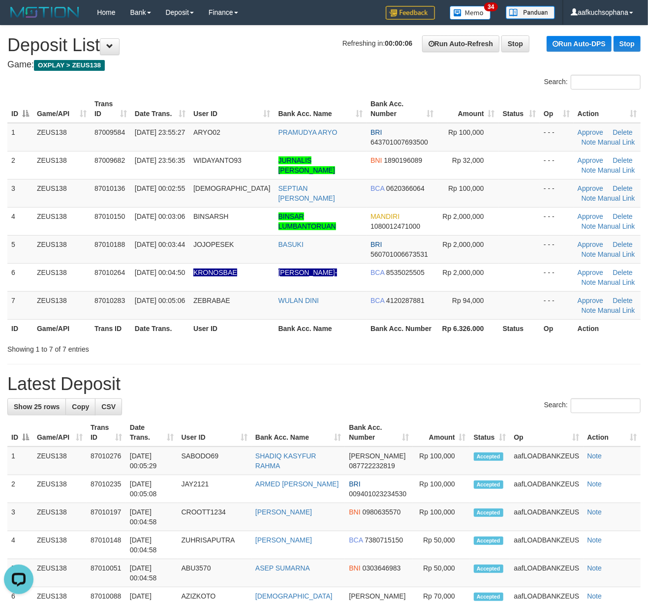
click at [597, 327] on th "Action" at bounding box center [607, 328] width 67 height 18
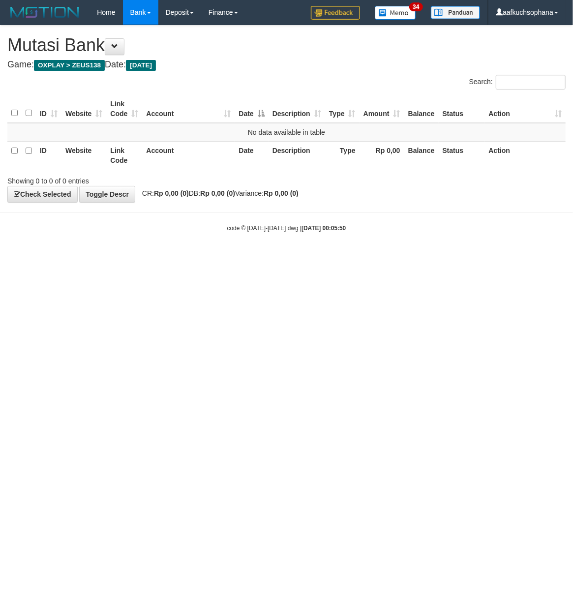
drag, startPoint x: 190, startPoint y: 310, endPoint x: 207, endPoint y: 311, distance: 16.8
click at [196, 257] on html "Toggle navigation Home Bank Account List Load By Website Group [OXPLAY] ZEUS138…" at bounding box center [286, 128] width 573 height 257
drag, startPoint x: 142, startPoint y: 301, endPoint x: 158, endPoint y: 304, distance: 16.0
click at [156, 257] on html "Toggle navigation Home Bank Account List Load By Website Group [OXPLAY] ZEUS138…" at bounding box center [286, 128] width 573 height 257
drag, startPoint x: 228, startPoint y: 257, endPoint x: 236, endPoint y: 259, distance: 8.1
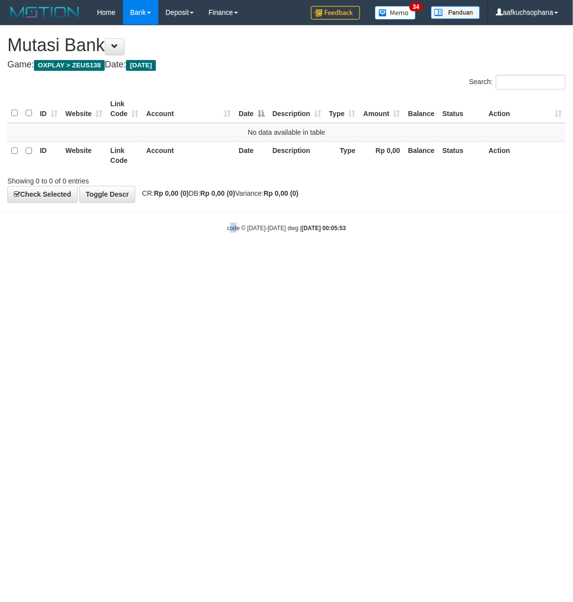
click at [236, 257] on html "Toggle navigation Home Bank Account List Load By Website Group [OXPLAY] ZEUS138…" at bounding box center [286, 128] width 573 height 257
click at [145, 257] on html "Toggle navigation Home Bank Account List Load By Website Group [OXPLAY] ZEUS138…" at bounding box center [286, 128] width 573 height 257
click at [140, 257] on html "Toggle navigation Home Bank Account List Load By Website Group [OXPLAY] ZEUS138…" at bounding box center [286, 128] width 573 height 257
click at [191, 257] on html "Toggle navigation Home Bank Account List Load By Website Group [OXPLAY] ZEUS138…" at bounding box center [286, 128] width 573 height 257
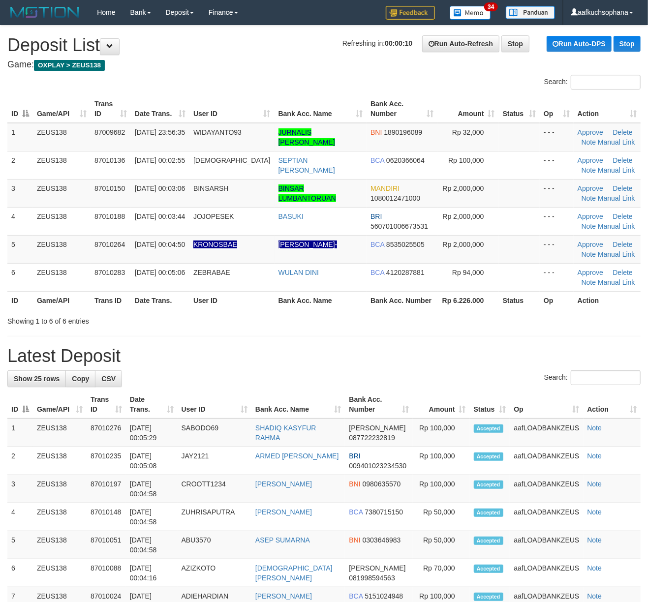
click at [524, 343] on div "**********" at bounding box center [324, 494] width 648 height 936
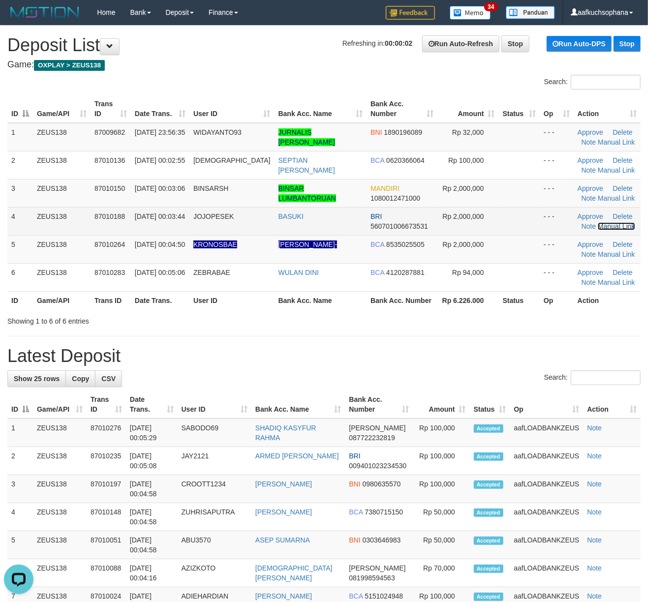
click at [601, 228] on link "Manual Link" at bounding box center [616, 226] width 37 height 8
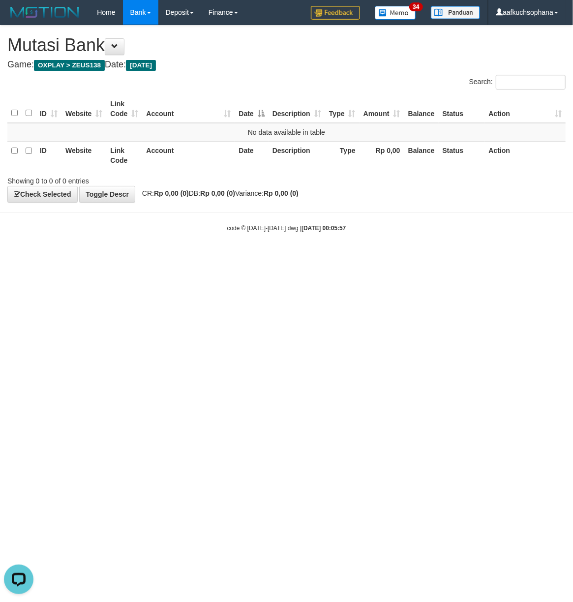
click at [117, 257] on html "Toggle navigation Home Bank Account List Load By Website Group [OXPLAY] ZEUS138…" at bounding box center [286, 128] width 573 height 257
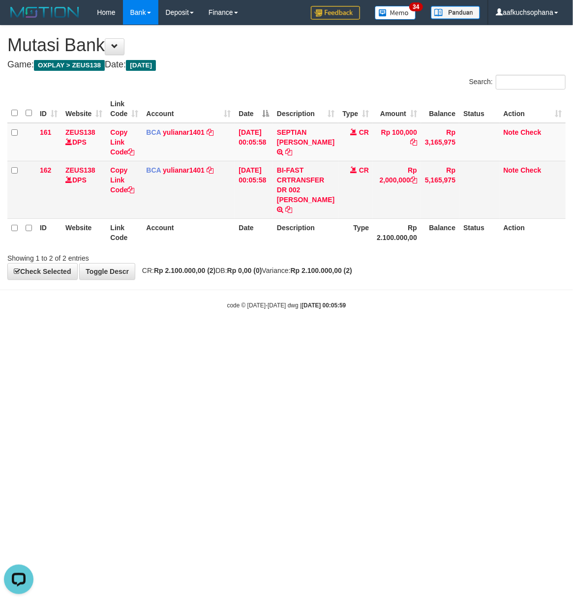
click at [137, 189] on td "Copy Link Code" at bounding box center [124, 190] width 36 height 58
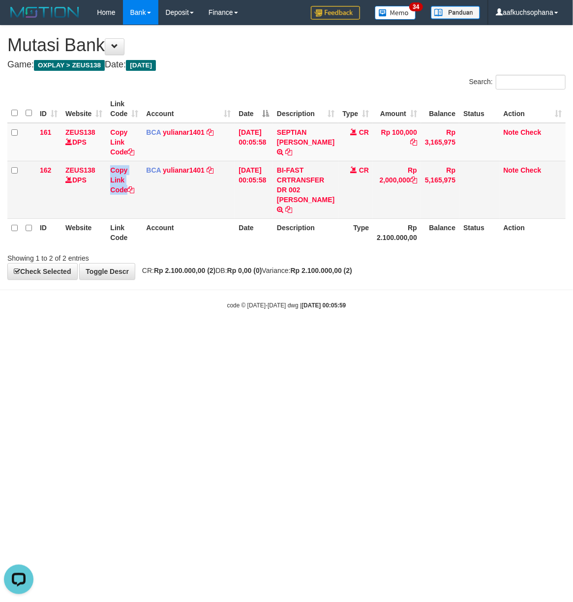
click at [137, 189] on td "Copy Link Code" at bounding box center [124, 190] width 36 height 58
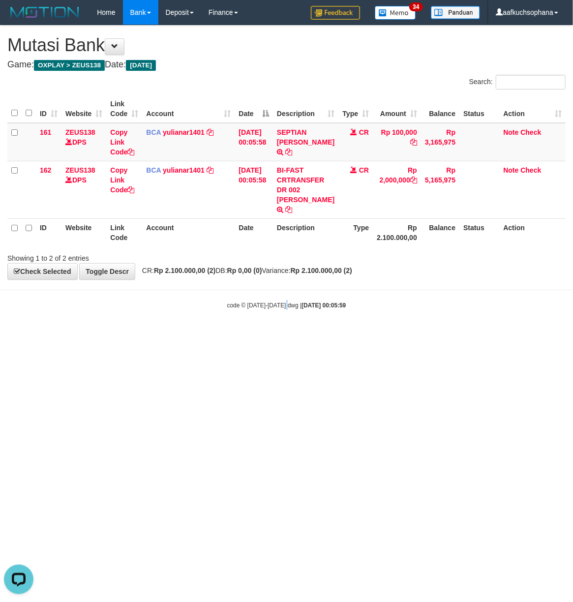
drag, startPoint x: 288, startPoint y: 345, endPoint x: 154, endPoint y: 342, distance: 134.9
click at [263, 335] on html "Toggle navigation Home Bank Account List Load By Website Group [OXPLAY] ZEUS138…" at bounding box center [286, 167] width 573 height 335
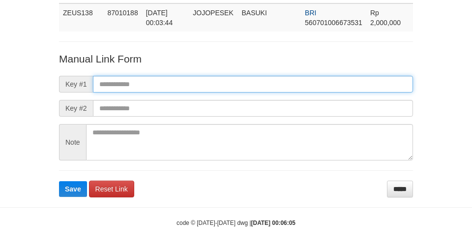
scroll to position [72, 0]
click at [270, 81] on input "text" at bounding box center [253, 84] width 320 height 17
paste input "**********"
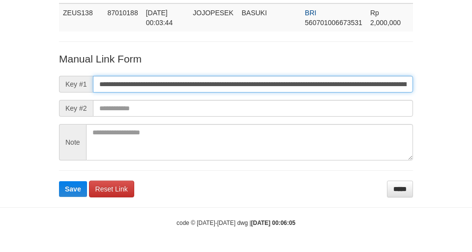
scroll to position [0, 561]
type input "**********"
click at [59, 181] on button "Save" at bounding box center [73, 189] width 28 height 16
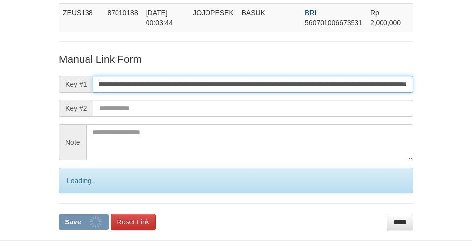
click at [59, 214] on button "Save" at bounding box center [84, 222] width 50 height 16
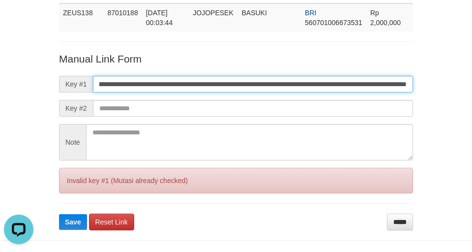
drag, startPoint x: 270, startPoint y: 81, endPoint x: 342, endPoint y: 58, distance: 75.3
click at [271, 81] on input "**********" at bounding box center [253, 84] width 320 height 17
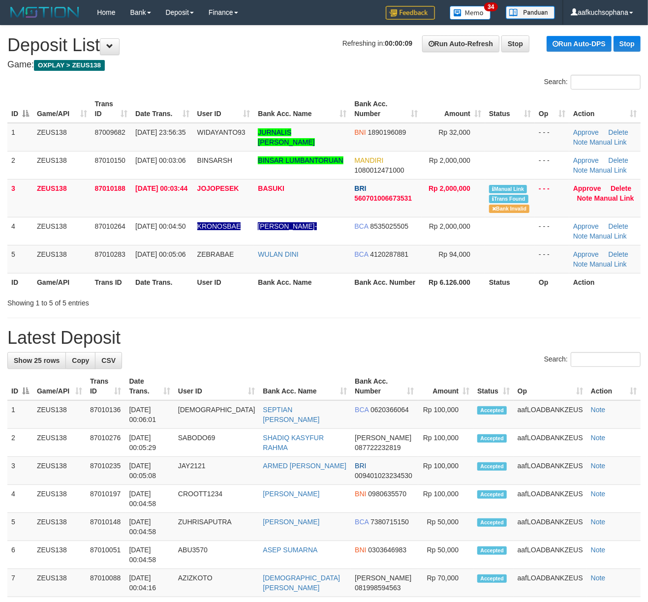
drag, startPoint x: 536, startPoint y: 327, endPoint x: 541, endPoint y: 321, distance: 7.7
click at [537, 325] on div "**********" at bounding box center [324, 499] width 648 height 946
click at [613, 199] on link "Manual Link" at bounding box center [614, 198] width 40 height 8
click at [594, 194] on link "Manual Link" at bounding box center [614, 198] width 40 height 8
drag, startPoint x: 464, startPoint y: 299, endPoint x: 561, endPoint y: 289, distance: 98.4
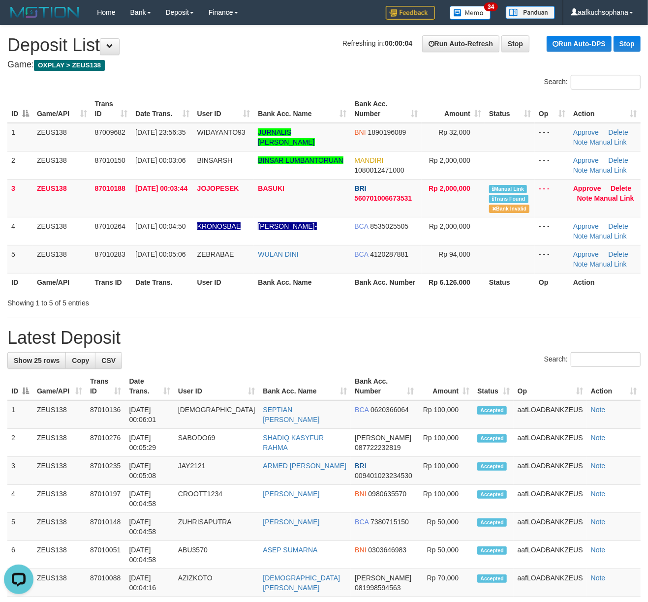
click at [467, 298] on div "Showing 1 to 5 of 5 entries" at bounding box center [324, 301] width 648 height 14
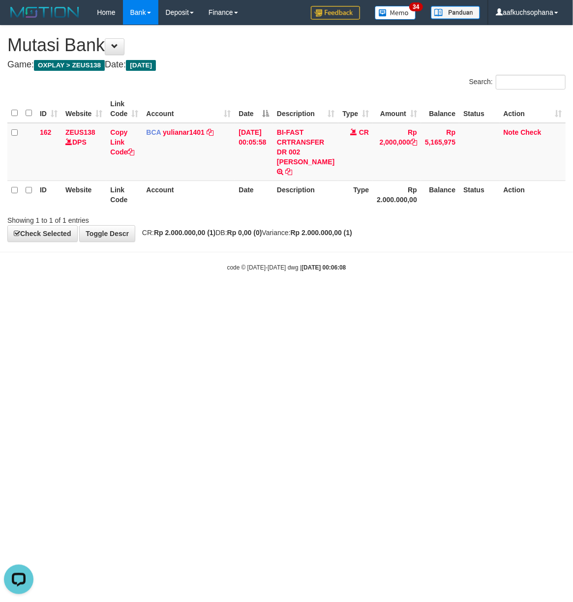
drag, startPoint x: 221, startPoint y: 323, endPoint x: 71, endPoint y: 311, distance: 150.1
click at [197, 297] on html "Toggle navigation Home Bank Account List Load By Website Group [OXPLAY] ZEUS138…" at bounding box center [286, 148] width 573 height 297
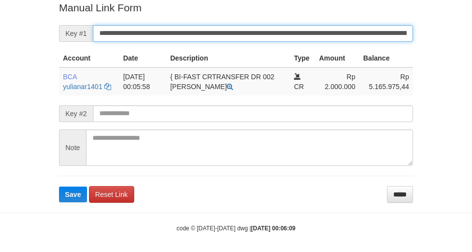
click at [59, 187] on button "Save" at bounding box center [73, 195] width 28 height 16
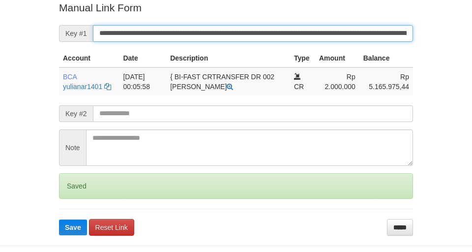
click at [59, 219] on button "Save" at bounding box center [73, 227] width 28 height 16
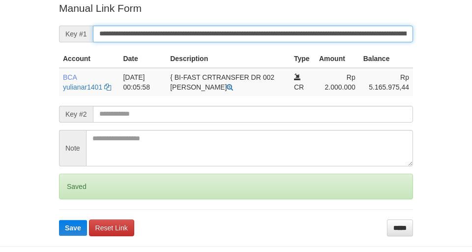
click at [59, 220] on button "Save" at bounding box center [73, 228] width 28 height 16
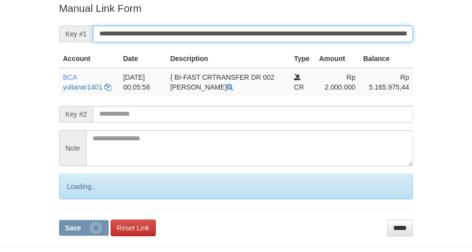
click at [59, 220] on button "Save" at bounding box center [84, 228] width 50 height 16
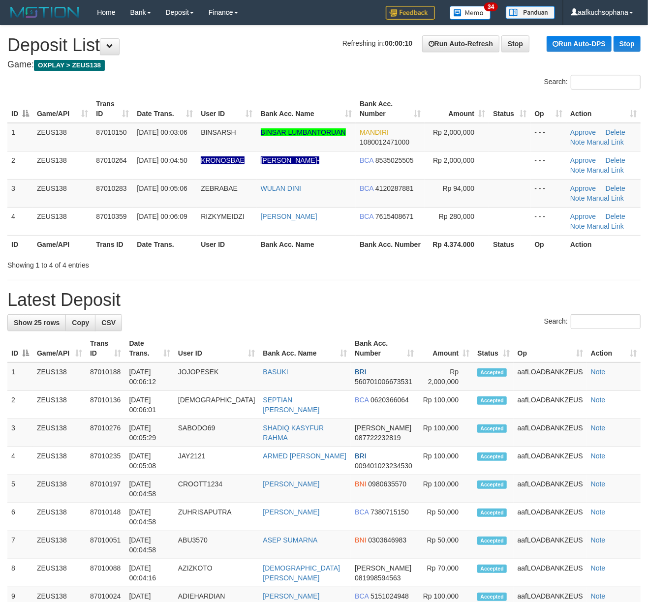
drag, startPoint x: 510, startPoint y: 263, endPoint x: 544, endPoint y: 262, distance: 34.0
click at [512, 262] on div "Showing 1 to 4 of 4 entries" at bounding box center [324, 263] width 648 height 14
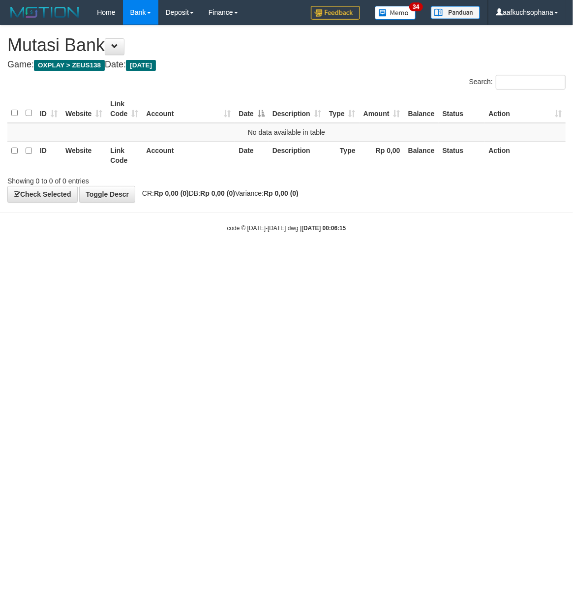
drag, startPoint x: 186, startPoint y: 293, endPoint x: 76, endPoint y: 282, distance: 110.3
click at [178, 257] on html "Toggle navigation Home Bank Account List Load By Website Group [OXPLAY] ZEUS138…" at bounding box center [286, 128] width 573 height 257
click at [201, 257] on html "Toggle navigation Home Bank Account List Load By Website Group [OXPLAY] ZEUS138…" at bounding box center [286, 128] width 573 height 257
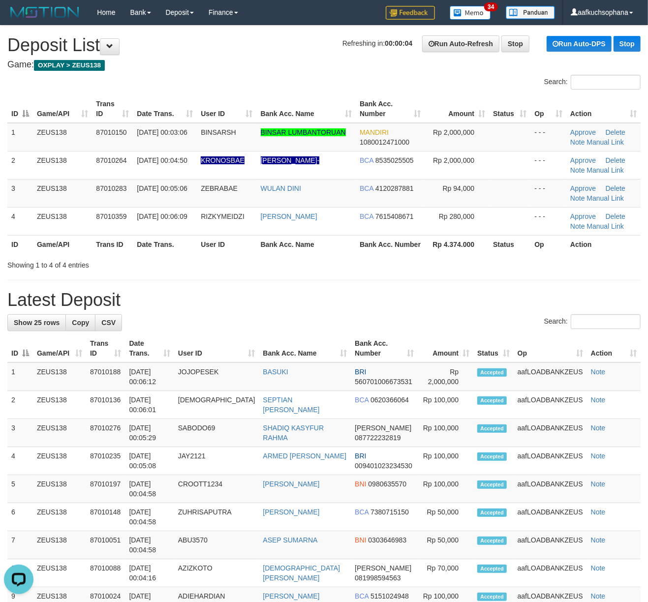
drag, startPoint x: 482, startPoint y: 265, endPoint x: 638, endPoint y: 271, distance: 156.1
click at [488, 265] on div "Showing 1 to 4 of 4 entries" at bounding box center [324, 263] width 648 height 14
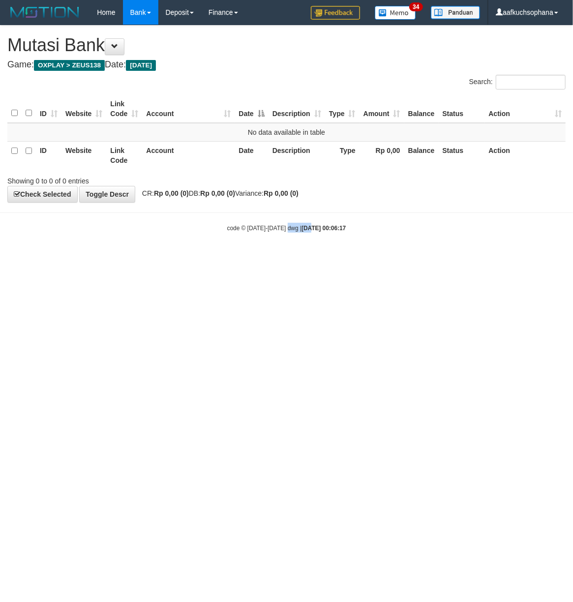
drag, startPoint x: 289, startPoint y: 300, endPoint x: 323, endPoint y: 285, distance: 36.4
click at [290, 257] on html "Toggle navigation Home Bank Account List Load By Website Group [OXPLAY] ZEUS138…" at bounding box center [286, 128] width 573 height 257
drag, startPoint x: 441, startPoint y: 298, endPoint x: 572, endPoint y: 200, distance: 163.5
click at [449, 257] on html "Toggle navigation Home Bank Account List Load By Website Group [OXPLAY] ZEUS138…" at bounding box center [286, 128] width 573 height 257
click at [317, 257] on html "Toggle navigation Home Bank Account List Load By Website Group [OXPLAY] ZEUS138…" at bounding box center [286, 128] width 573 height 257
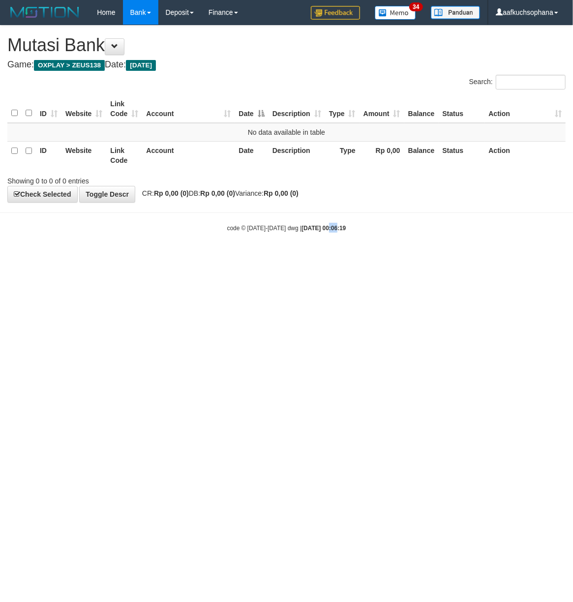
drag, startPoint x: 317, startPoint y: 340, endPoint x: 323, endPoint y: 331, distance: 10.9
click at [317, 257] on html "Toggle navigation Home Bank Account List Load By Website Group [OXPLAY] ZEUS138…" at bounding box center [286, 128] width 573 height 257
drag, startPoint x: 414, startPoint y: 342, endPoint x: 217, endPoint y: 287, distance: 204.6
click at [412, 257] on html "Toggle navigation Home Bank Account List Load By Website Group [OXPLAY] ZEUS138…" at bounding box center [286, 128] width 573 height 257
click at [199, 257] on html "Toggle navigation Home Bank Account List Load By Website Group [OXPLAY] ZEUS138…" at bounding box center [286, 128] width 573 height 257
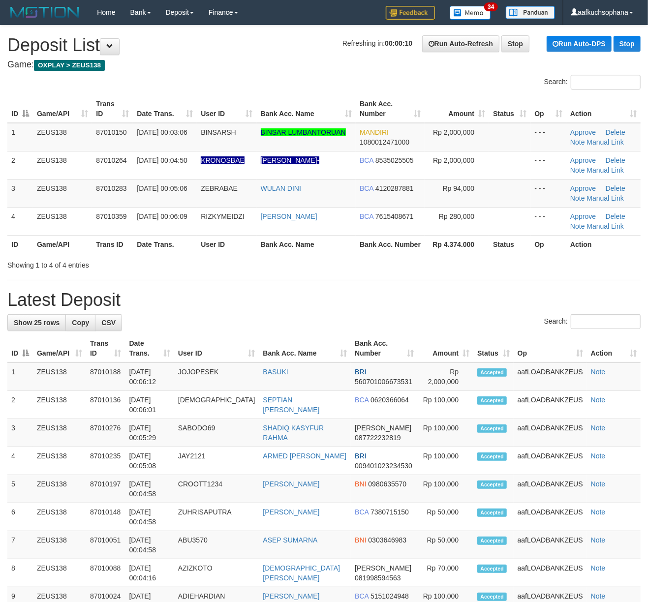
drag, startPoint x: 478, startPoint y: 282, endPoint x: 485, endPoint y: 282, distance: 6.9
click at [485, 282] on div "**********" at bounding box center [324, 494] width 648 height 936
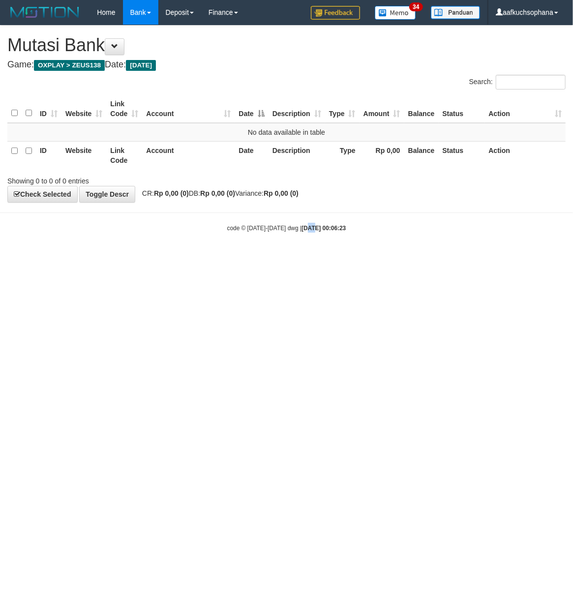
click at [298, 257] on html "Toggle navigation Home Bank Account List Load By Website Group [OXPLAY] ZEUS138…" at bounding box center [286, 128] width 573 height 257
click at [292, 257] on html "Toggle navigation Home Bank Account List Load By Website Group [OXPLAY] ZEUS138…" at bounding box center [286, 128] width 573 height 257
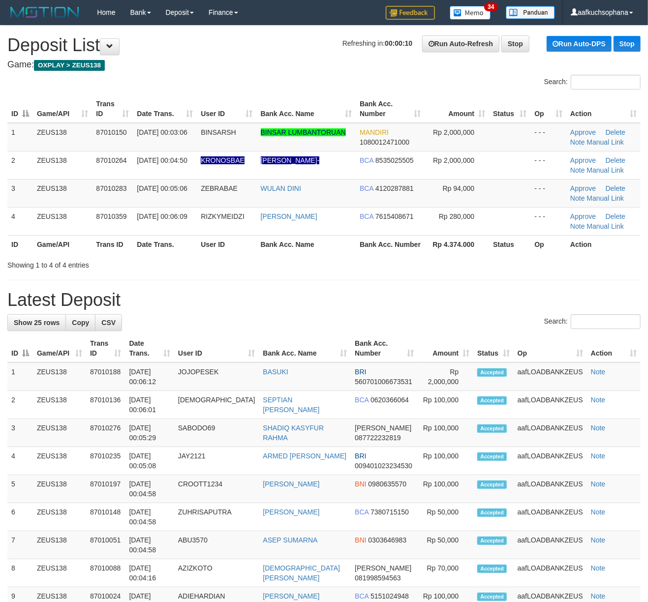
drag, startPoint x: 537, startPoint y: 274, endPoint x: 607, endPoint y: 273, distance: 69.9
click at [538, 274] on div "**********" at bounding box center [324, 494] width 648 height 936
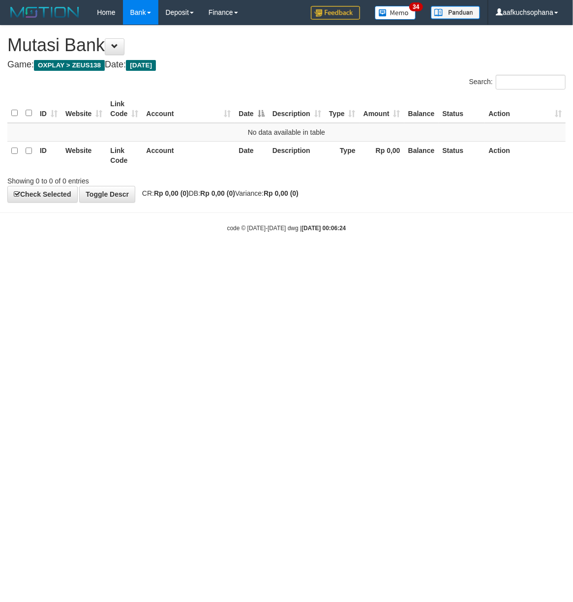
click at [215, 257] on html "Toggle navigation Home Bank Account List Load By Website Group [OXPLAY] ZEUS138…" at bounding box center [286, 128] width 573 height 257
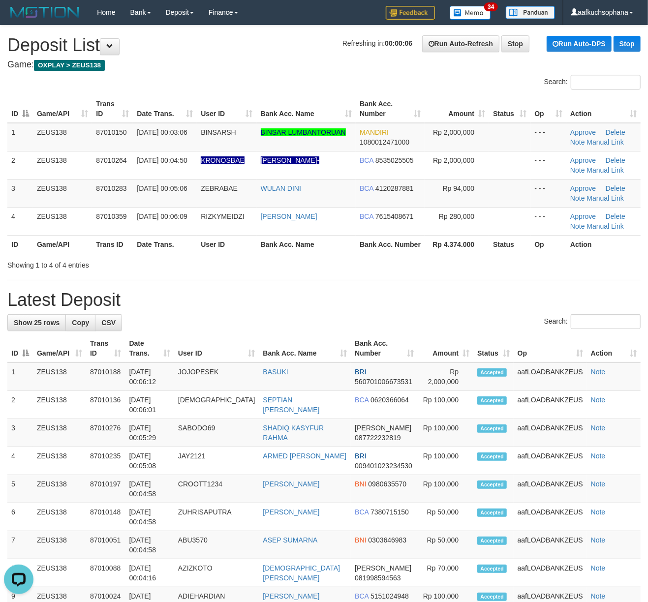
drag, startPoint x: 538, startPoint y: 260, endPoint x: 657, endPoint y: 278, distance: 120.4
click at [548, 262] on div "Showing 1 to 4 of 4 entries" at bounding box center [324, 263] width 648 height 14
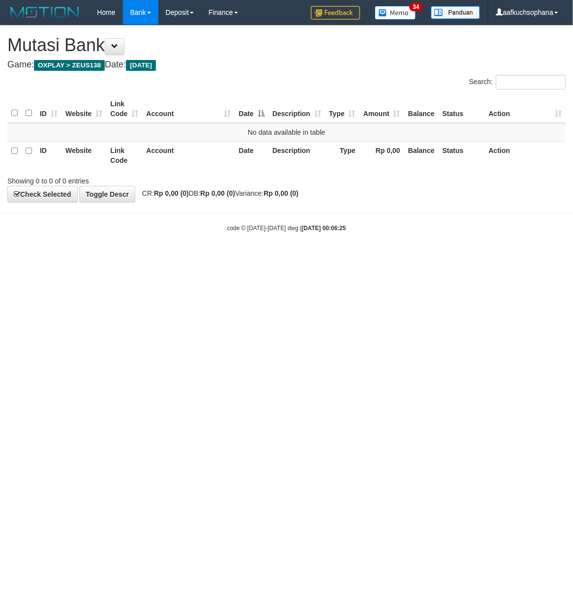
click at [156, 257] on html "Toggle navigation Home Bank Account List Load By Website Group [OXPLAY] ZEUS138…" at bounding box center [286, 128] width 573 height 257
drag, startPoint x: 154, startPoint y: 356, endPoint x: 106, endPoint y: 422, distance: 81.0
click at [152, 257] on html "Toggle navigation Home Bank Account List Load By Website Group [OXPLAY] ZEUS138…" at bounding box center [286, 128] width 573 height 257
drag, startPoint x: 130, startPoint y: 461, endPoint x: 135, endPoint y: 262, distance: 199.4
click at [132, 257] on html "Toggle navigation Home Bank Account List Load By Website Group [OXPLAY] ZEUS138…" at bounding box center [286, 128] width 573 height 257
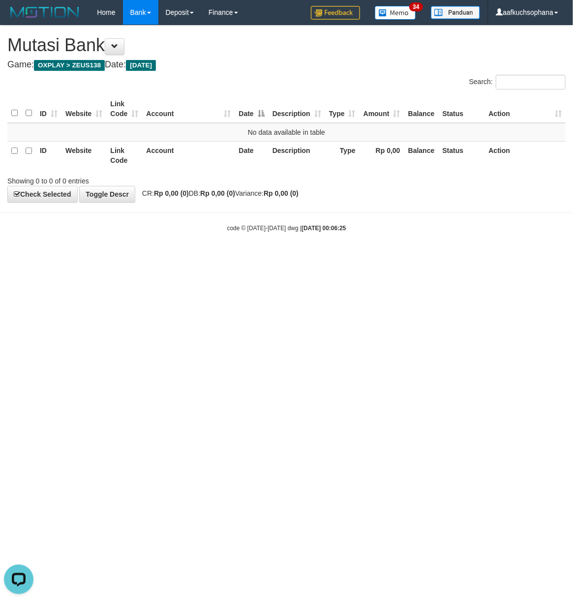
click at [139, 250] on body "Toggle navigation Home Bank Account List Load By Website Group [OXPLAY] ZEUS138…" at bounding box center [286, 128] width 573 height 257
click at [222, 257] on html "Toggle navigation Home Bank Account List Load By Website Group [OXPLAY] ZEUS138…" at bounding box center [286, 128] width 573 height 257
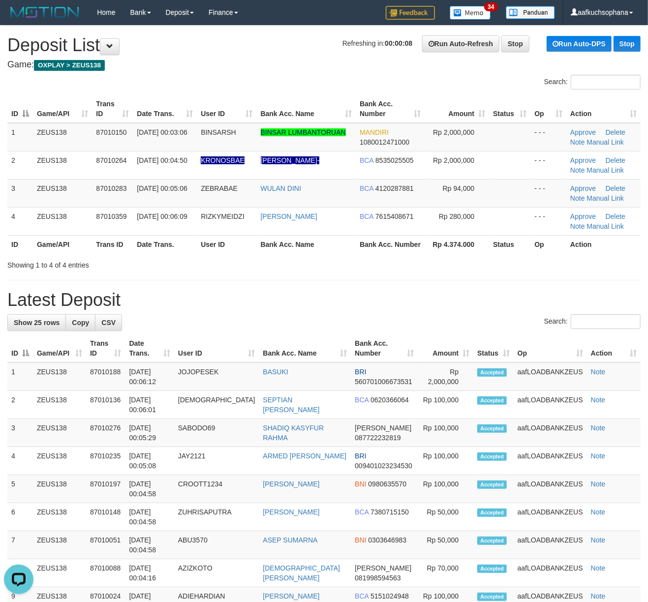
drag, startPoint x: 526, startPoint y: 264, endPoint x: 544, endPoint y: 269, distance: 18.7
click at [525, 266] on div "Showing 1 to 4 of 4 entries" at bounding box center [324, 263] width 648 height 14
drag, startPoint x: 558, startPoint y: 288, endPoint x: 601, endPoint y: 280, distance: 43.4
click at [563, 286] on div "**********" at bounding box center [324, 494] width 648 height 936
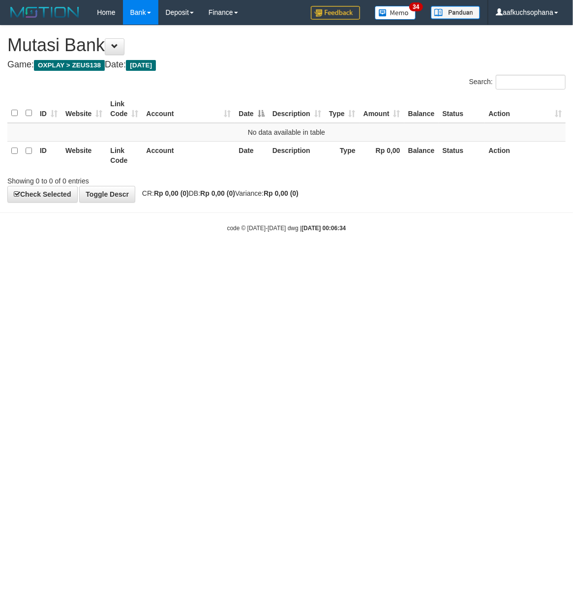
click at [182, 257] on html "Toggle navigation Home Bank Account List Load By Website Group [OXPLAY] ZEUS138…" at bounding box center [286, 128] width 573 height 257
click at [327, 257] on html "Toggle navigation Home Bank Account List Load By Website Group [OXPLAY] ZEUS138…" at bounding box center [286, 128] width 573 height 257
